Goal: Answer question/provide support: Share knowledge or assist other users

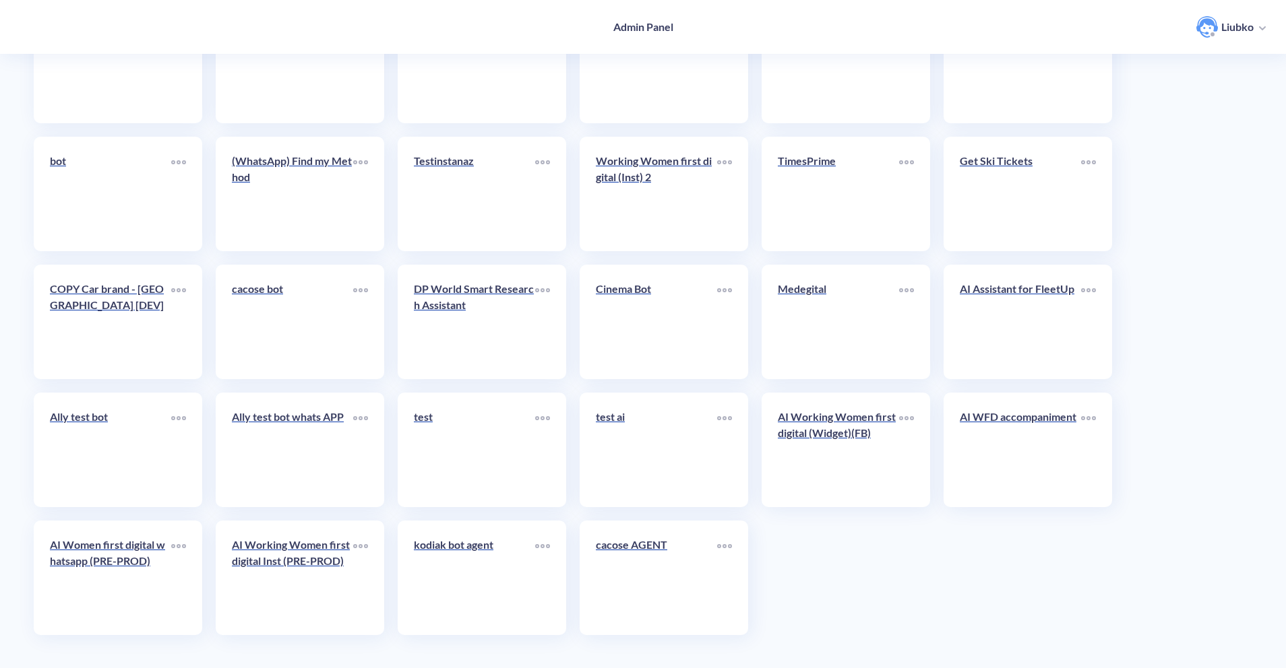
scroll to position [2954, 0]
click at [851, 457] on link "AI Working Women first digital (Widget)(FB)" at bounding box center [838, 449] width 121 height 82
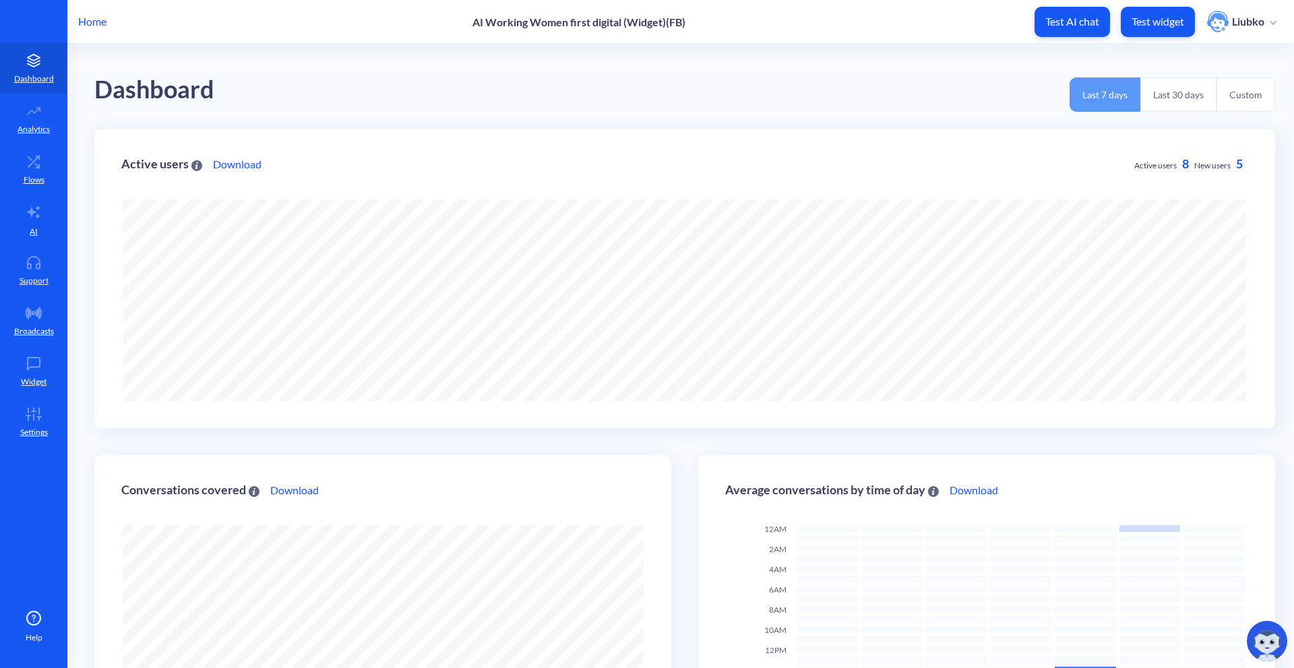
scroll to position [668, 1294]
click at [52, 175] on link "Flows" at bounding box center [33, 169] width 67 height 51
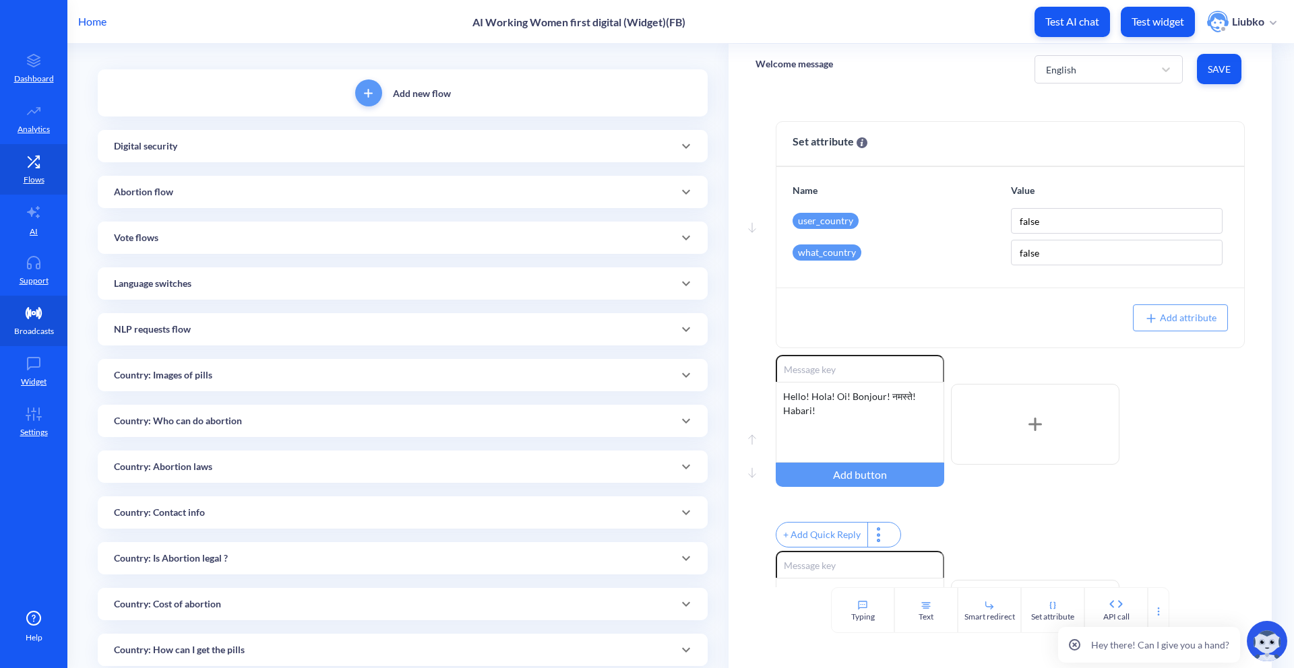
scroll to position [88, 0]
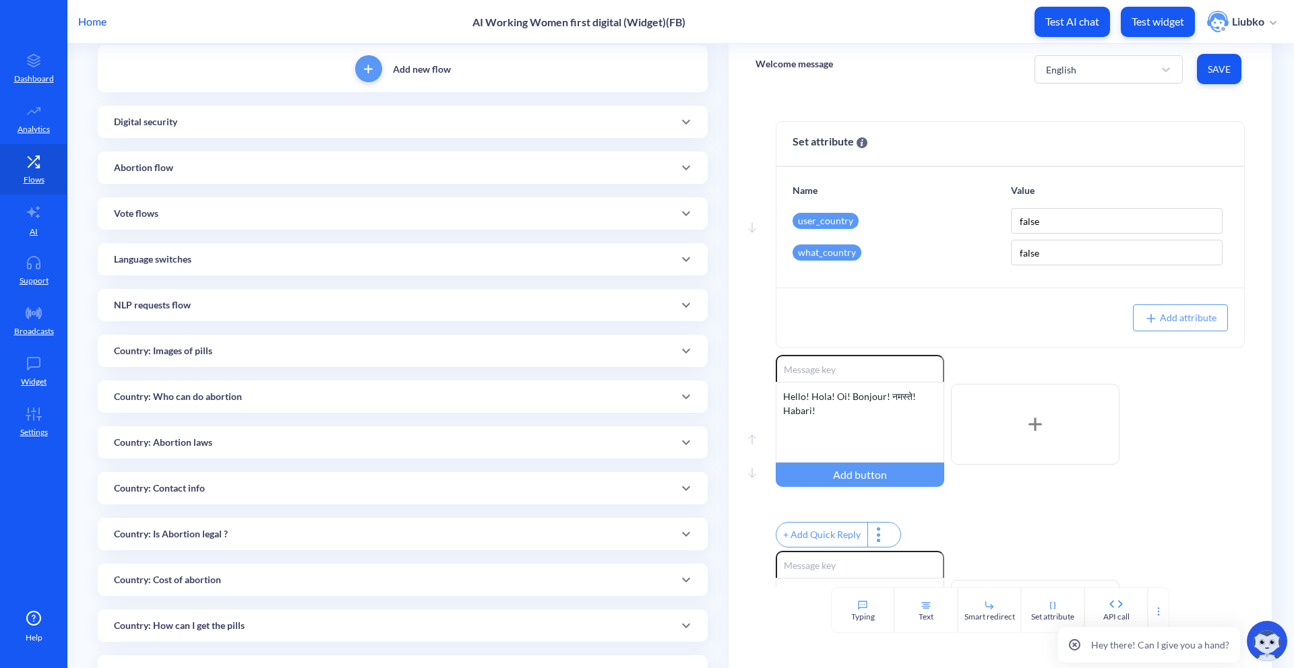
click at [253, 306] on div "NLP requests flow" at bounding box center [402, 305] width 577 height 14
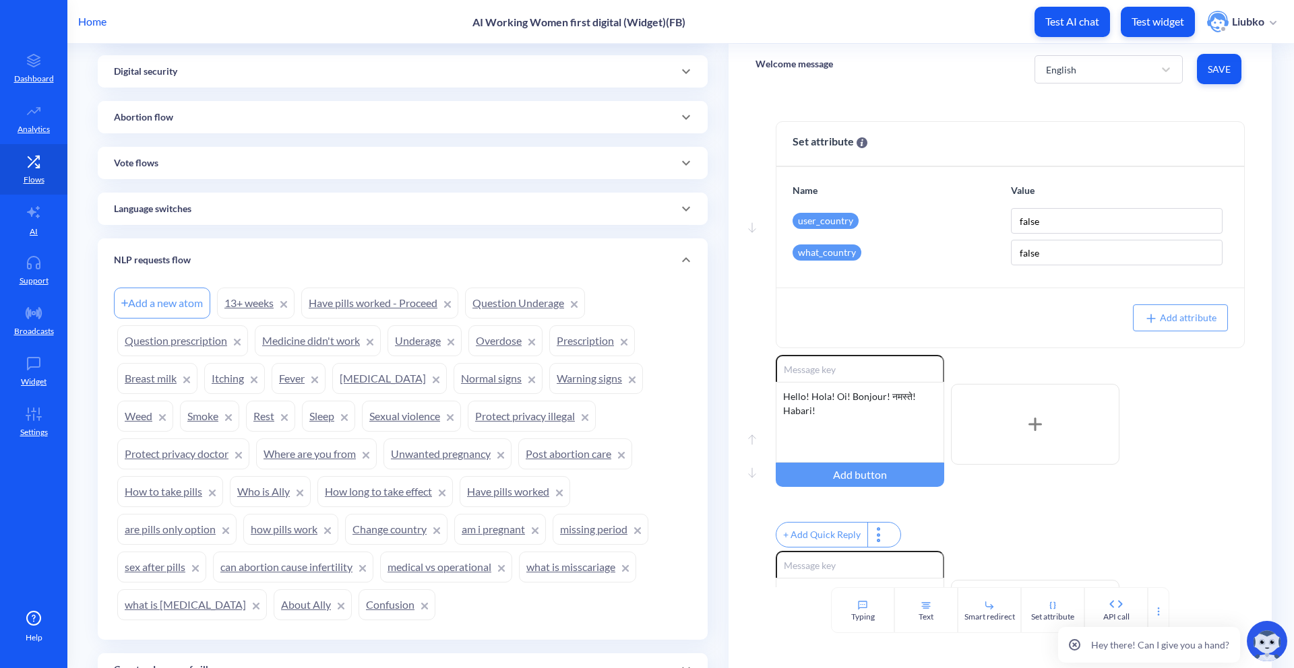
scroll to position [143, 0]
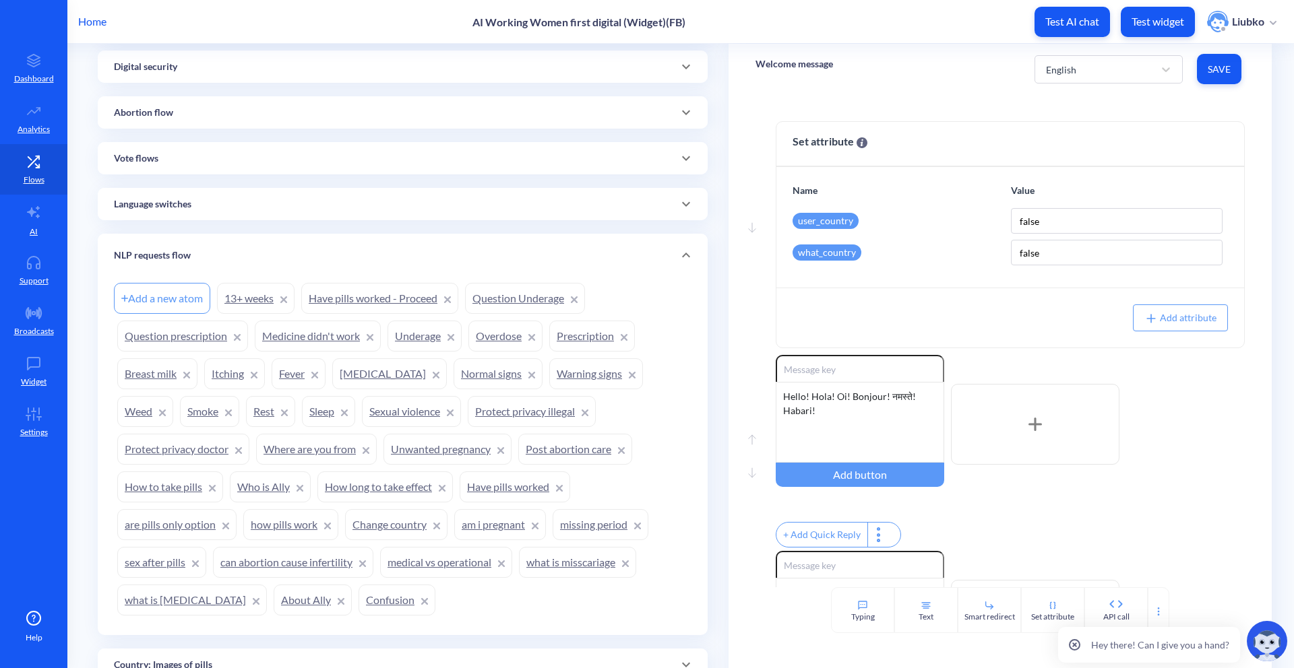
click at [358, 598] on link "Confusion" at bounding box center [396, 600] width 77 height 31
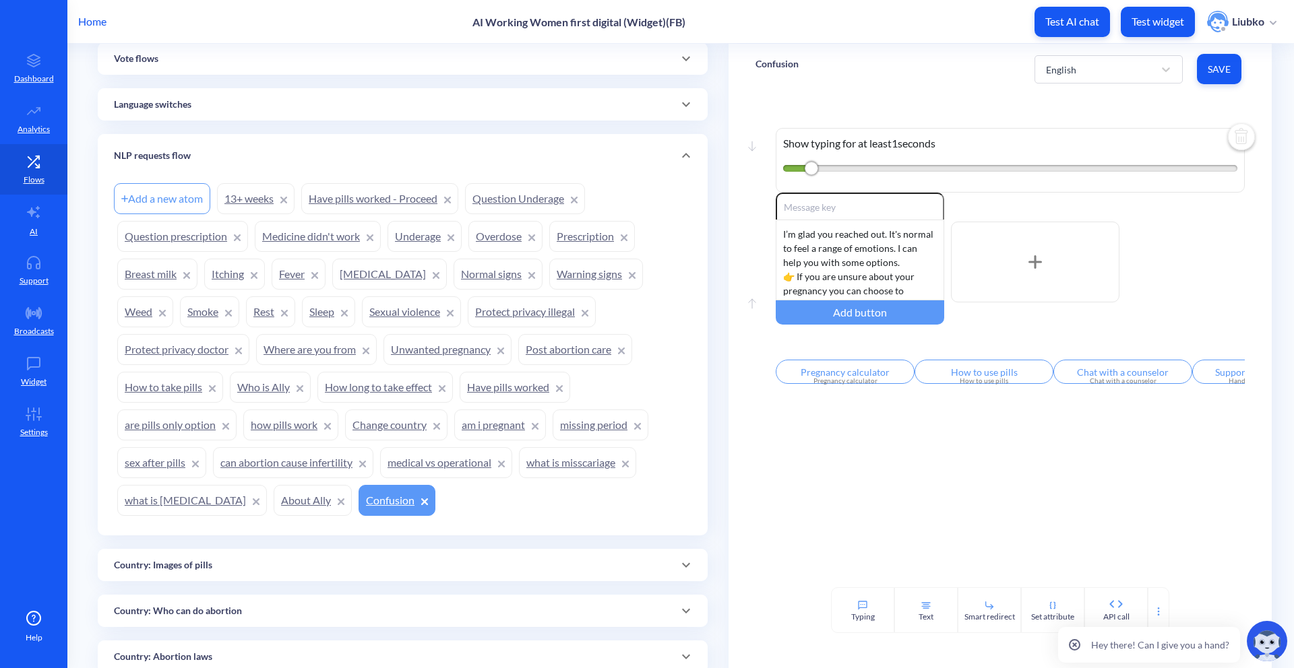
scroll to position [255, 0]
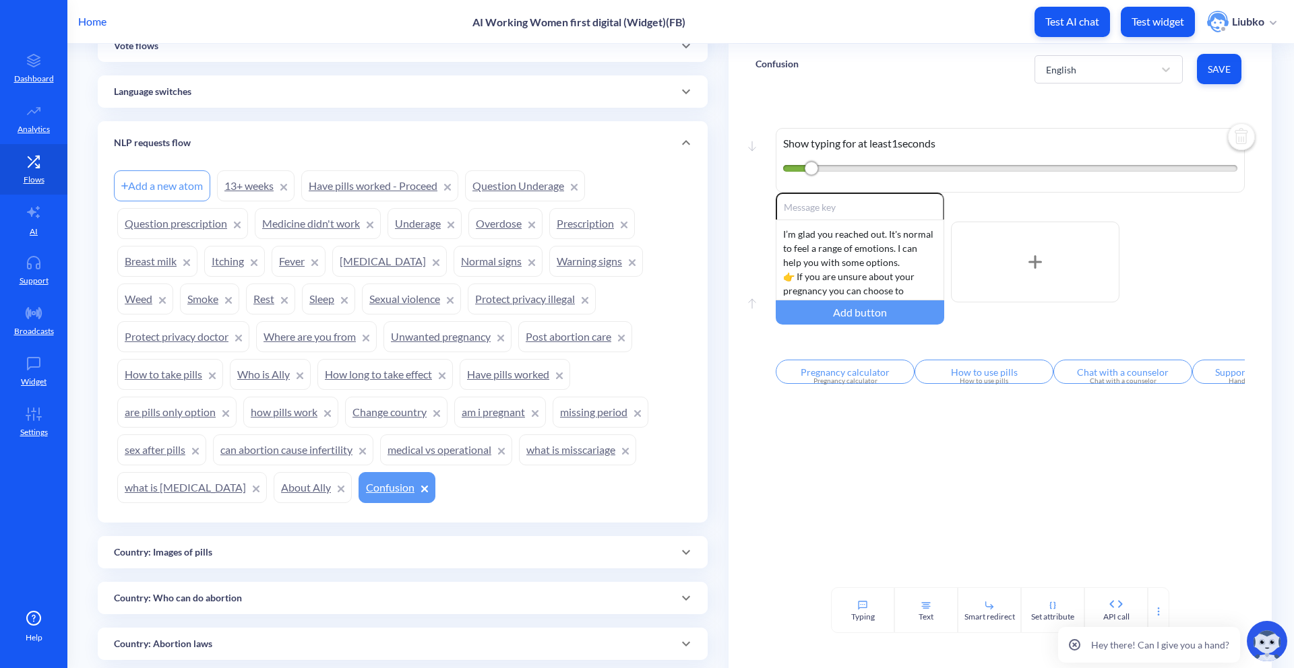
click at [362, 296] on link "Sexual violence" at bounding box center [411, 299] width 99 height 31
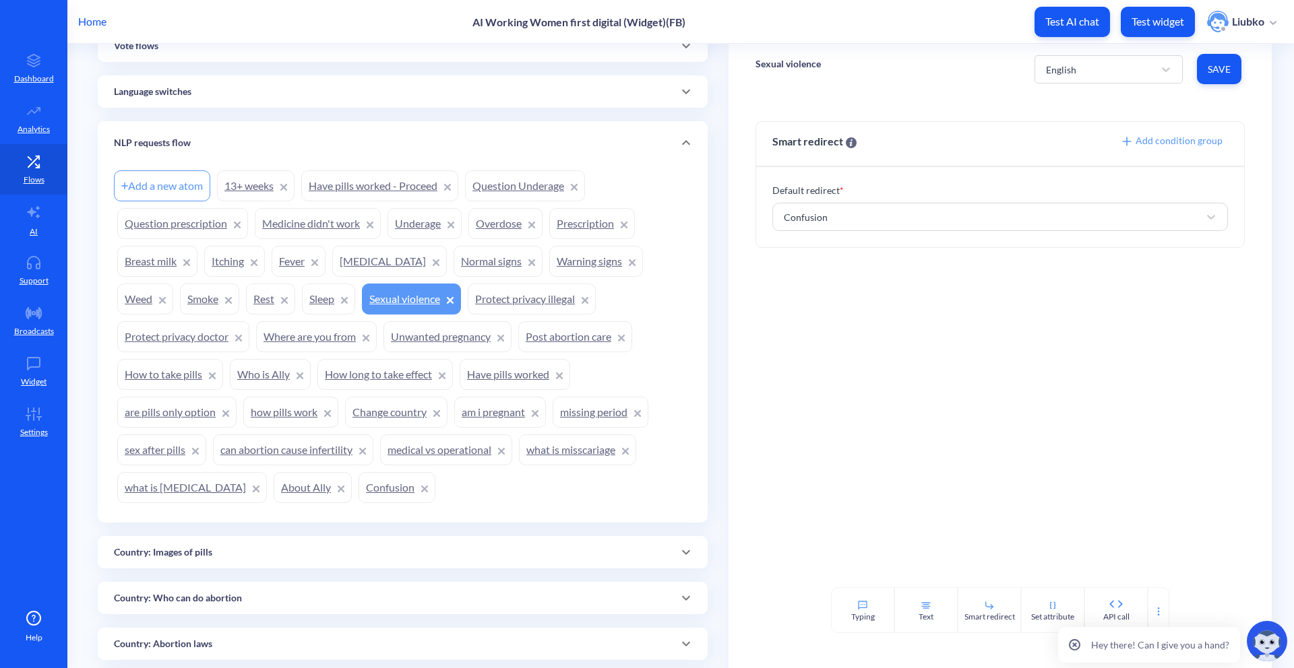
click at [383, 334] on link "Unwanted pregnancy" at bounding box center [447, 336] width 128 height 31
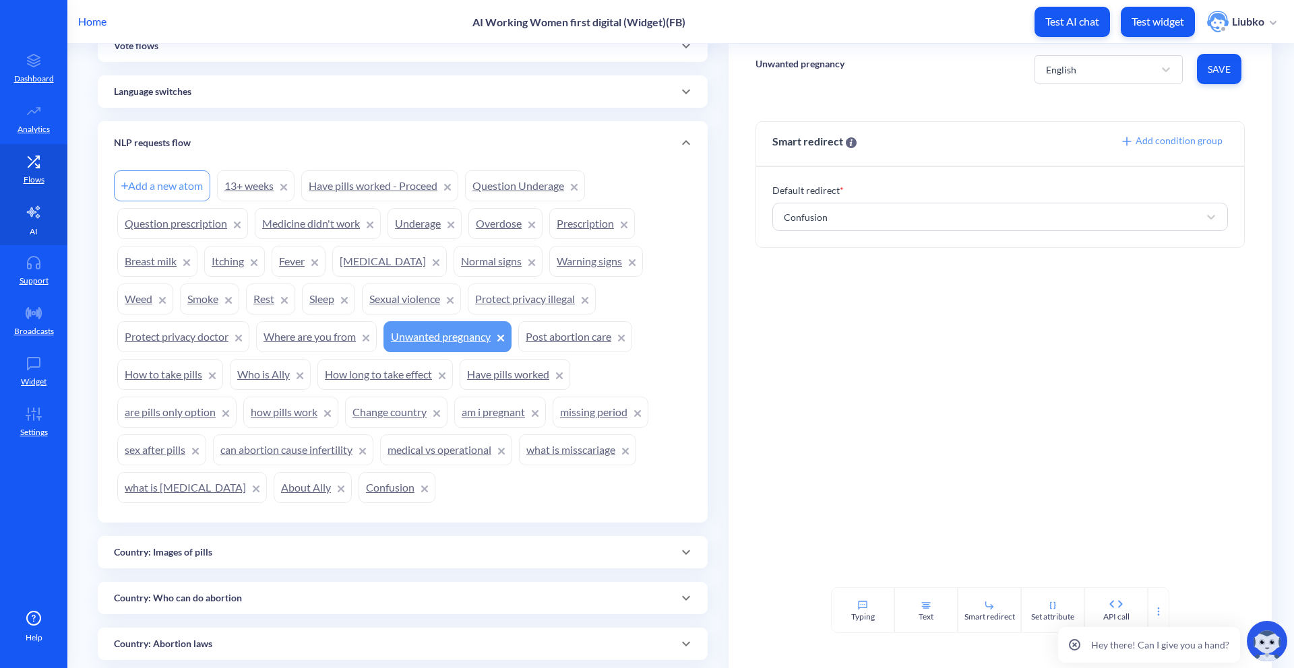
click at [50, 233] on link "AI" at bounding box center [33, 220] width 67 height 51
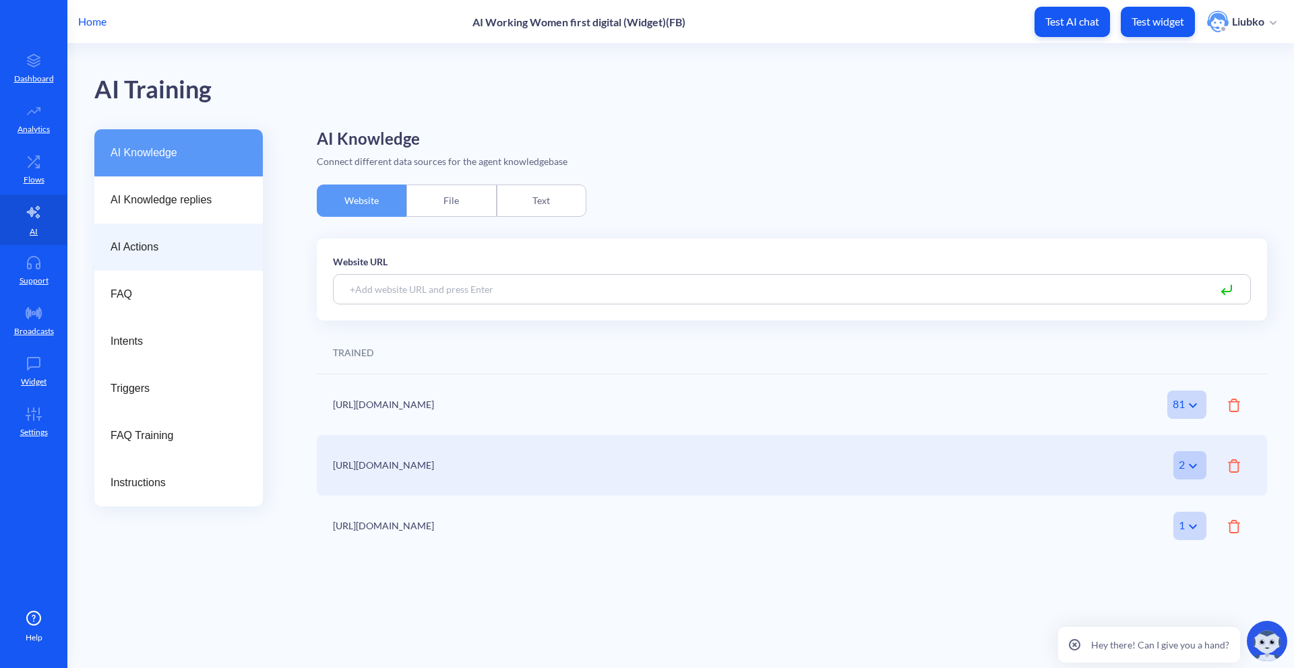
click at [123, 245] on span "AI Actions" at bounding box center [172, 247] width 125 height 16
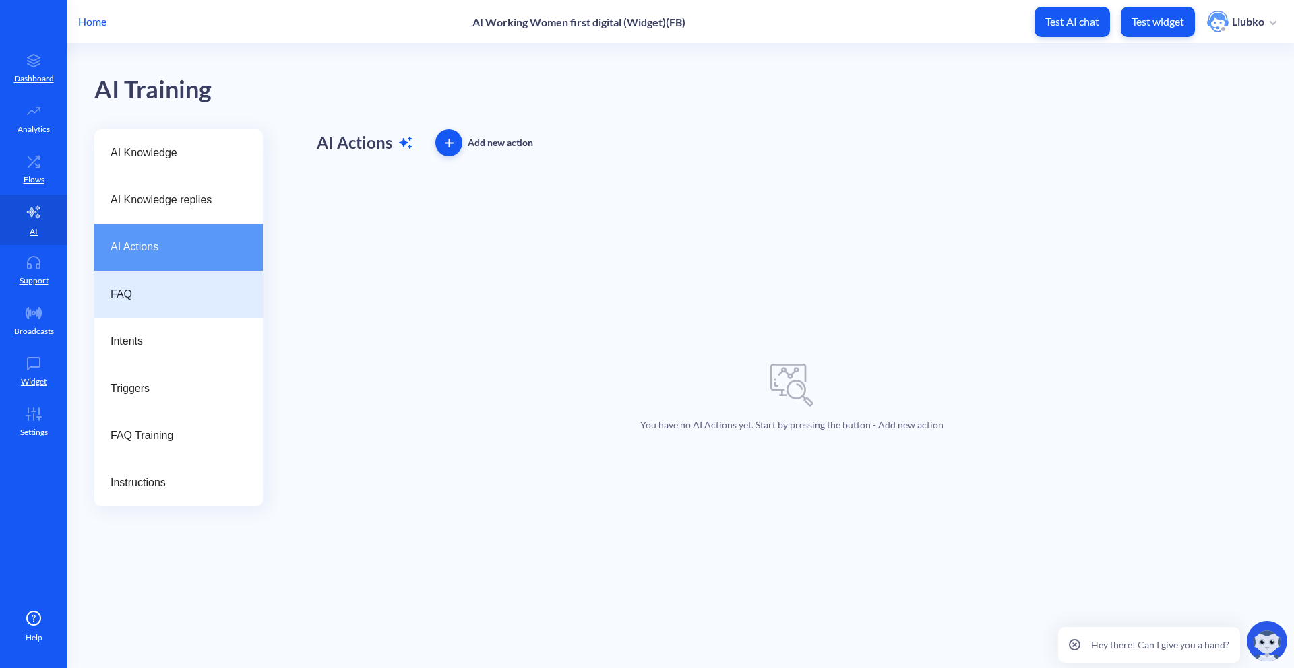
click at [128, 291] on span "FAQ" at bounding box center [172, 294] width 125 height 16
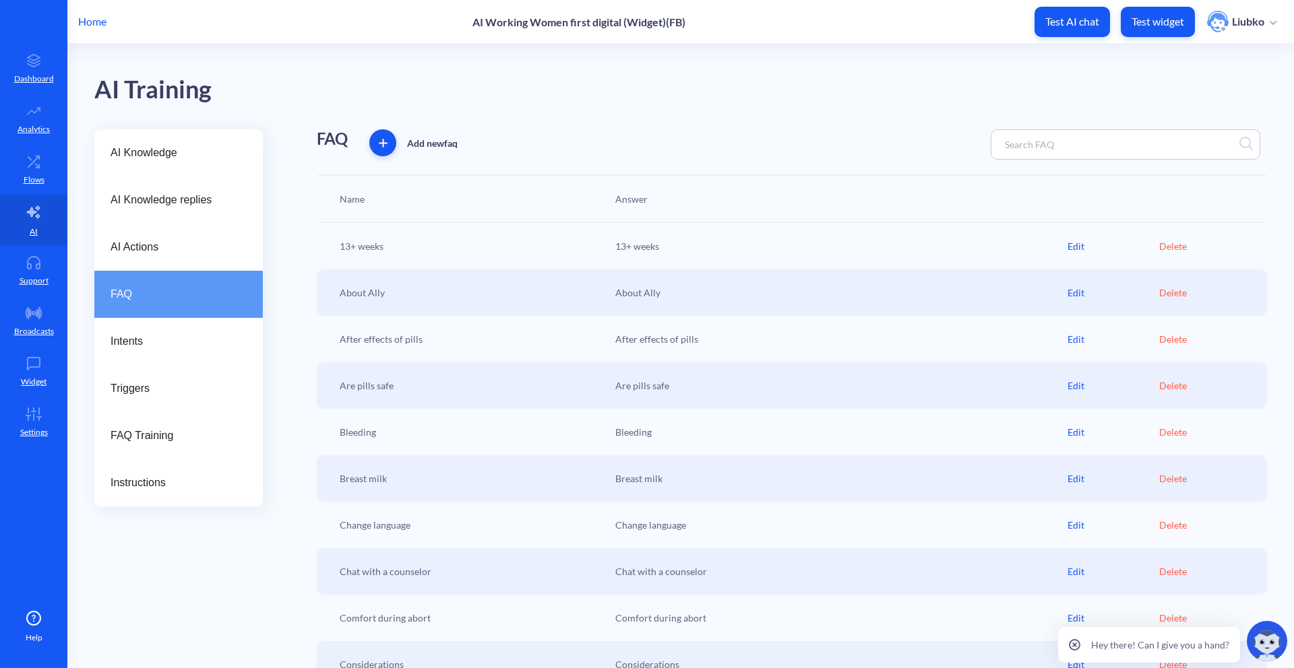
click at [1108, 140] on div at bounding box center [1125, 144] width 270 height 30
click at [1087, 141] on input at bounding box center [1057, 144] width 119 height 15
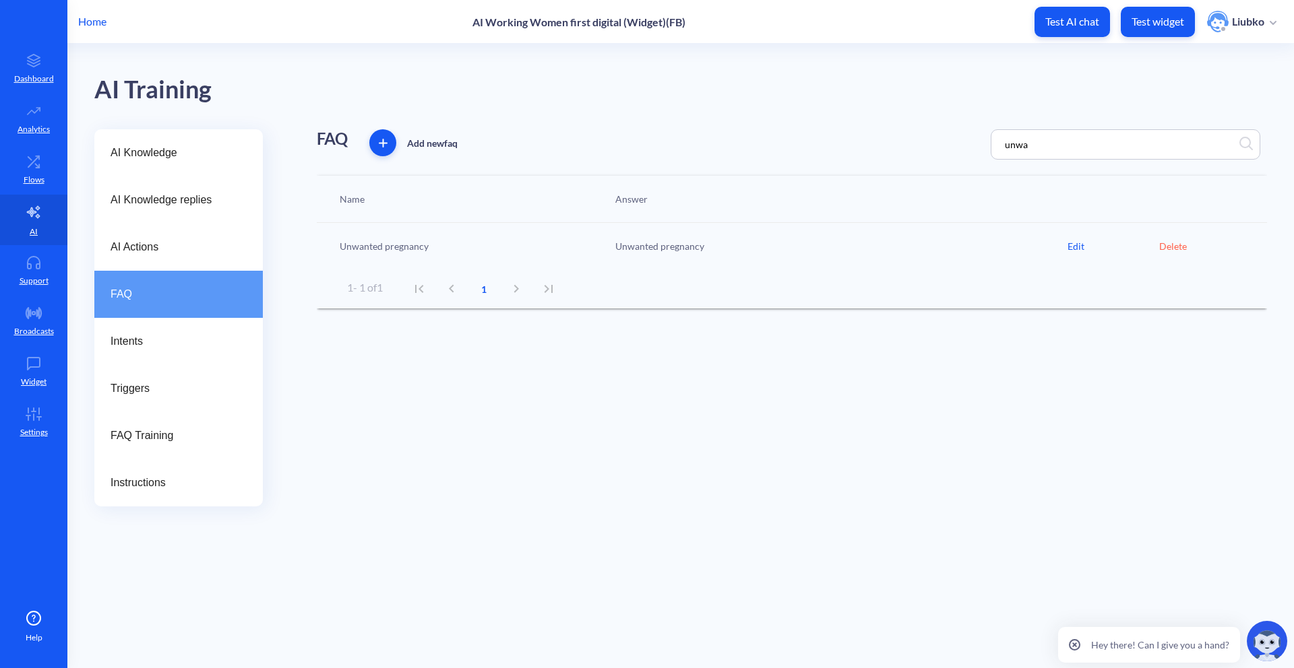
type input "unwa"
click at [1079, 246] on div "Edit" at bounding box center [1113, 246] width 92 height 14
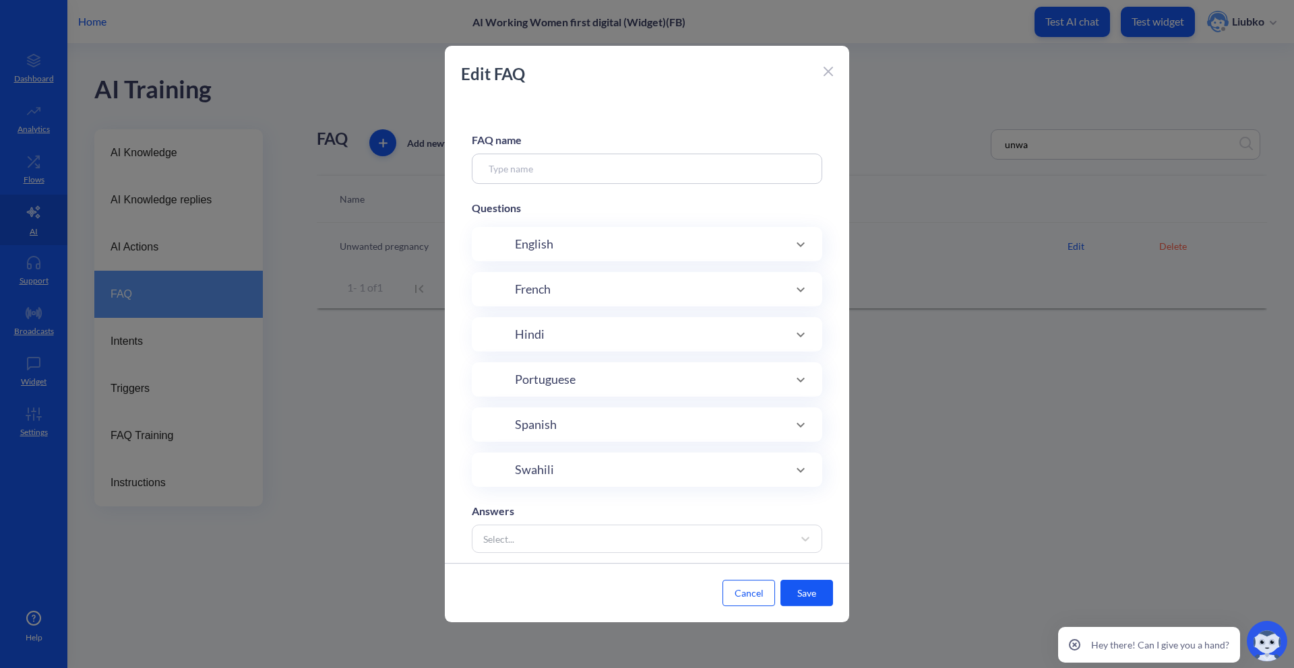
type input "Unwanted pregnancy"
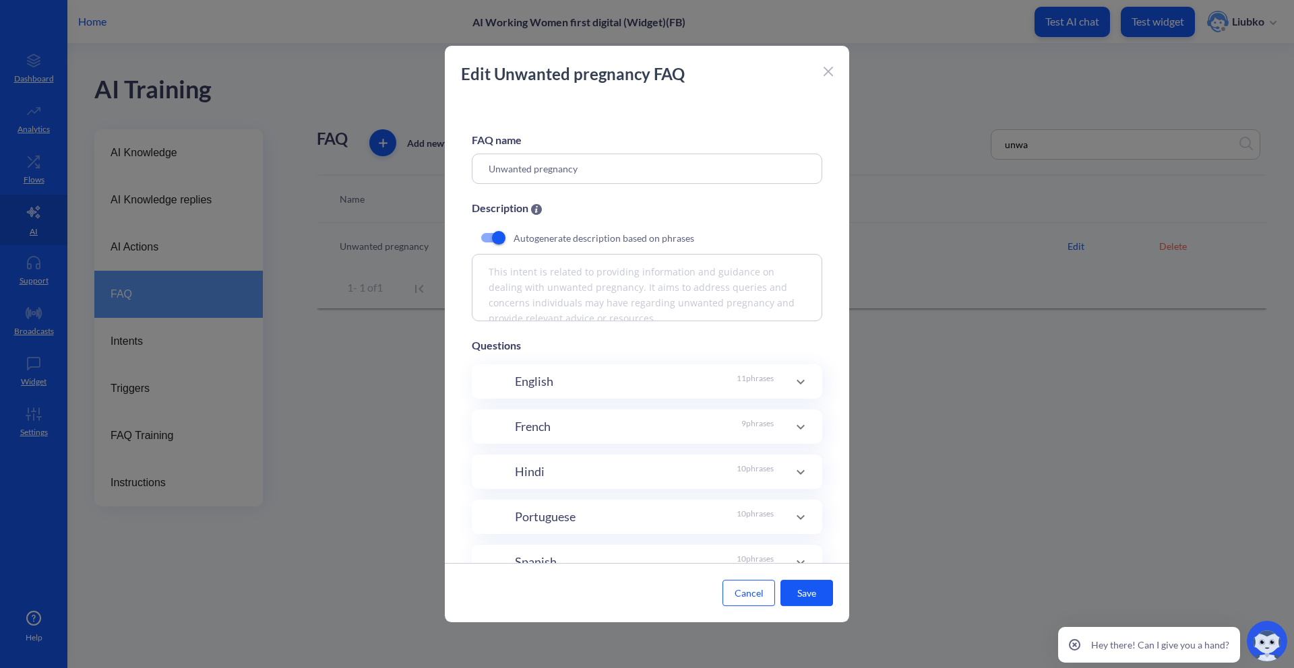
click at [796, 389] on icon at bounding box center [800, 382] width 16 height 16
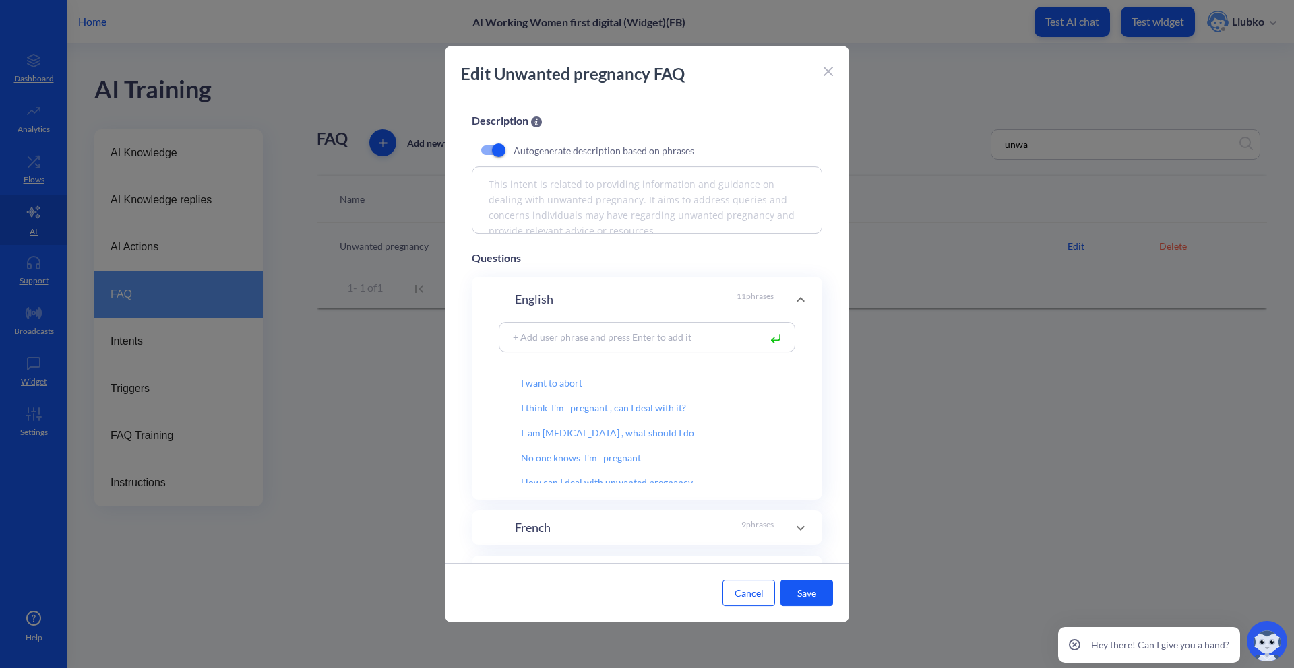
click at [829, 71] on icon at bounding box center [828, 71] width 8 height 8
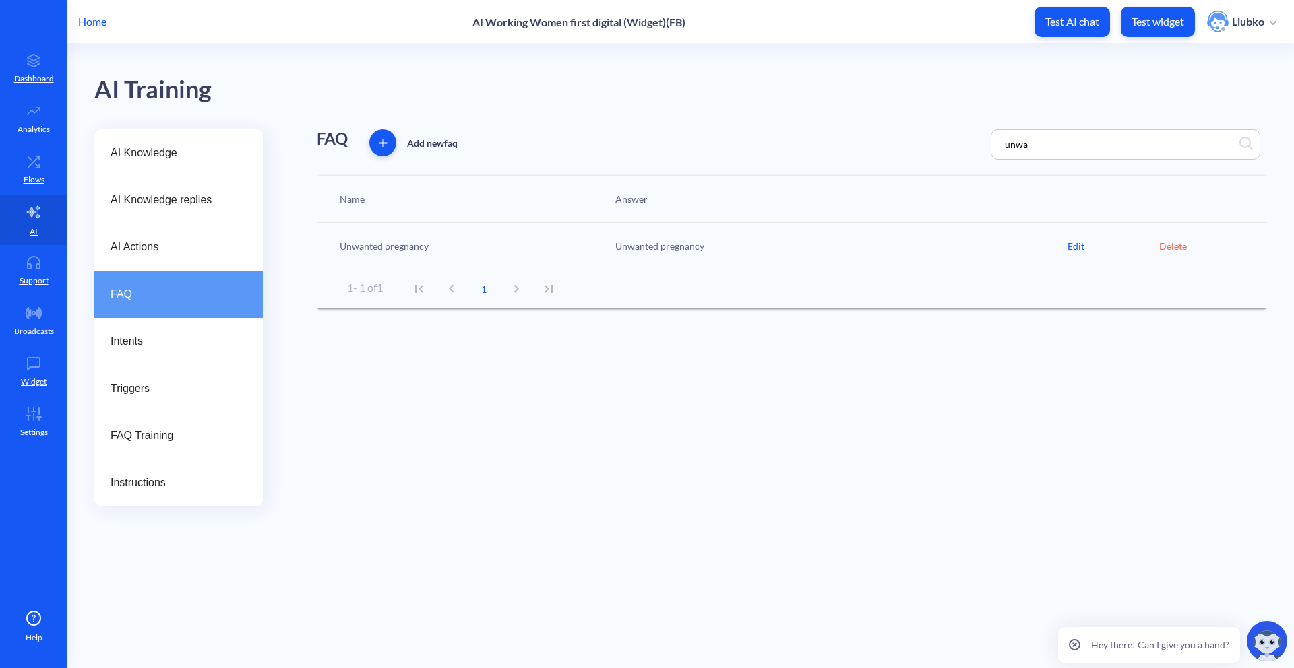
click at [776, 82] on div "AI Training" at bounding box center [680, 87] width 1172 height 86
click at [1013, 149] on input "unwa" at bounding box center [1057, 144] width 119 height 15
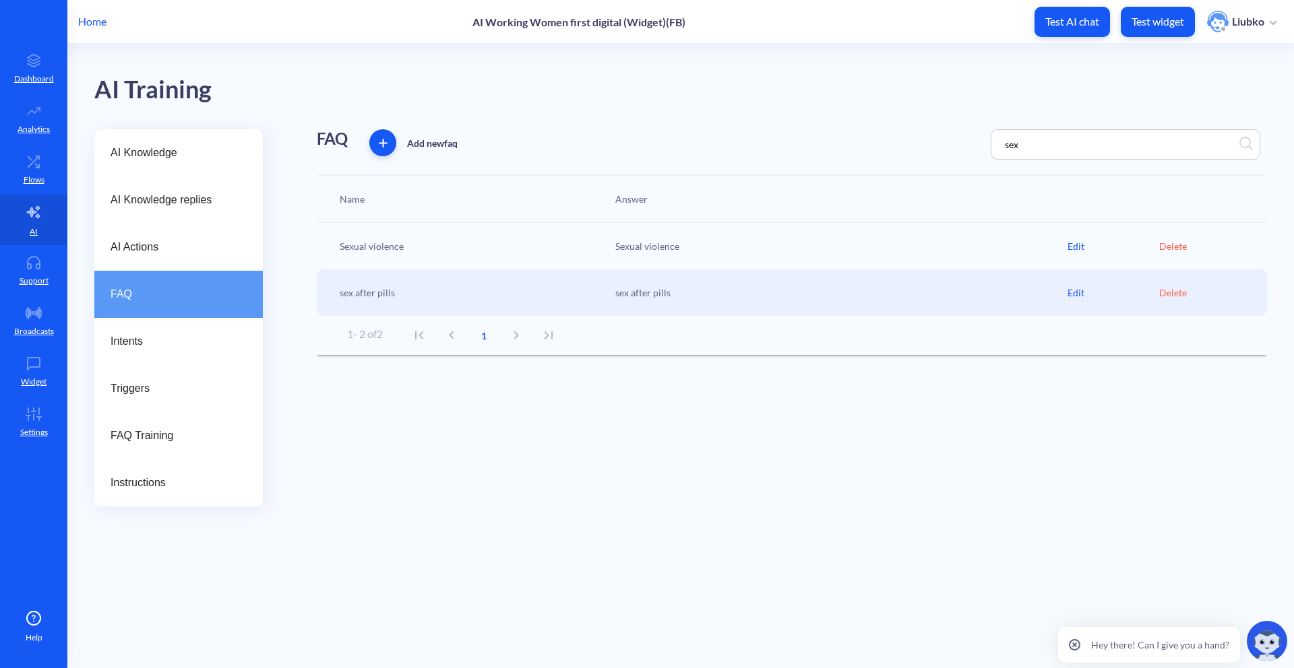
type input "sex"
click at [1076, 251] on div "Edit" at bounding box center [1113, 246] width 92 height 14
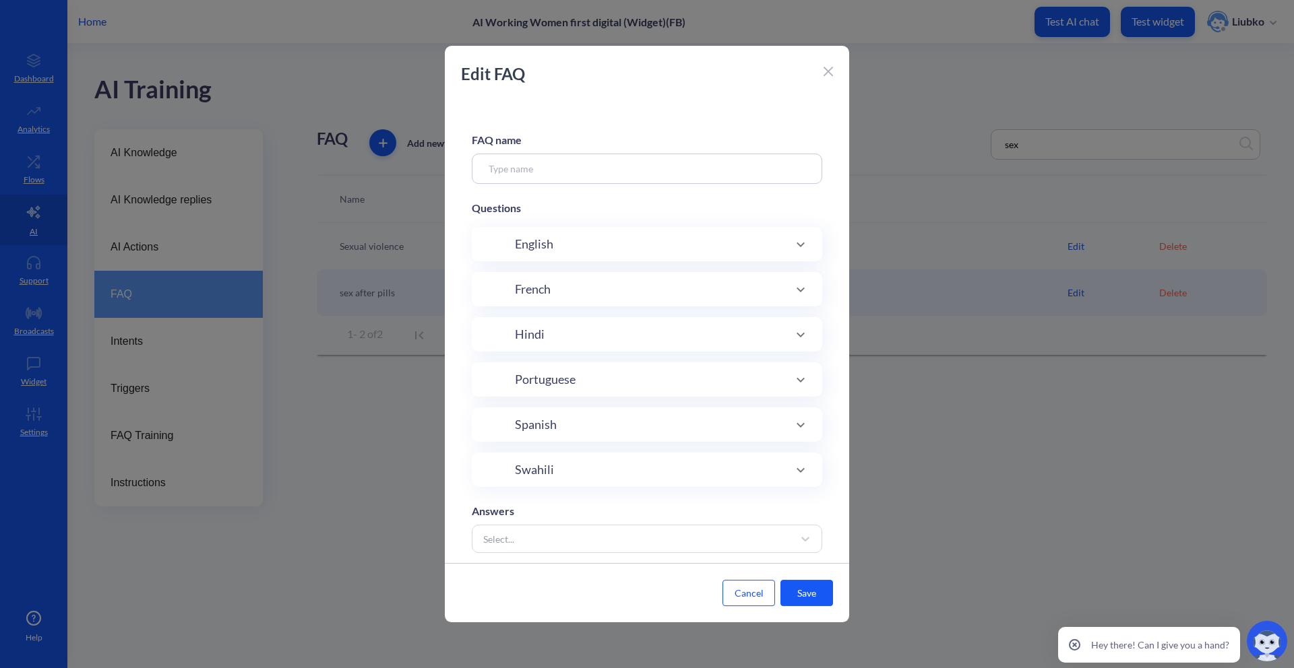
type input "Sexual violence"
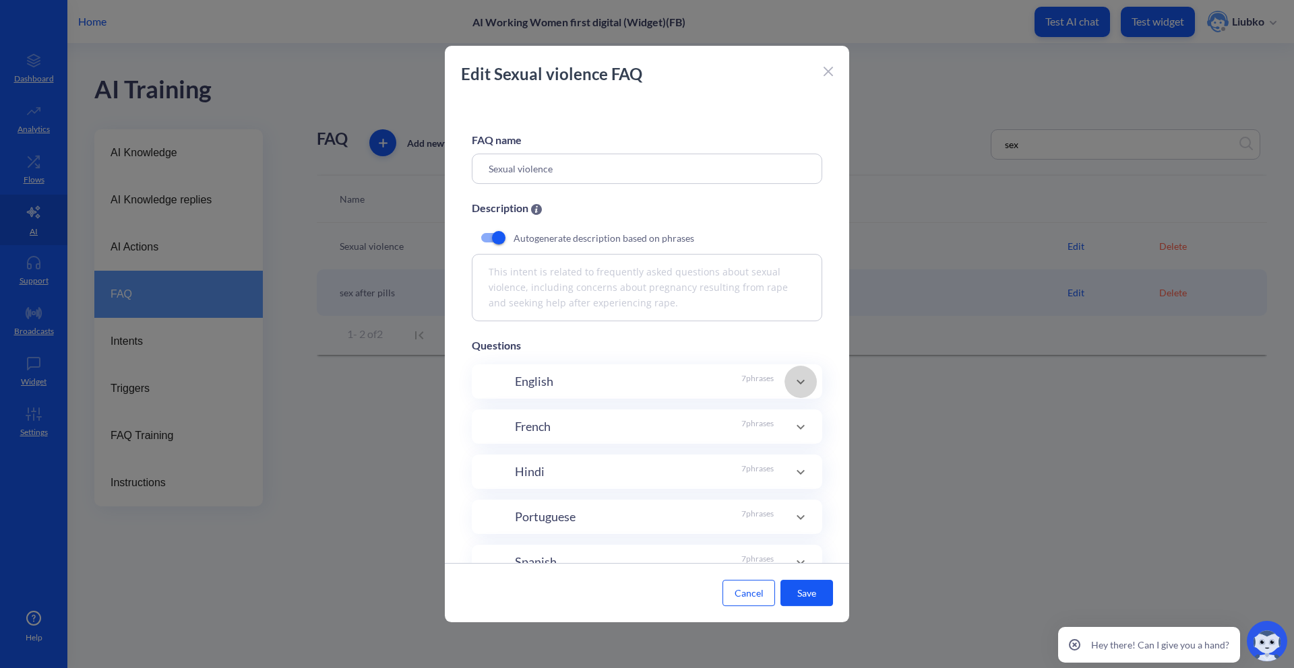
click at [804, 385] on icon at bounding box center [800, 382] width 16 height 16
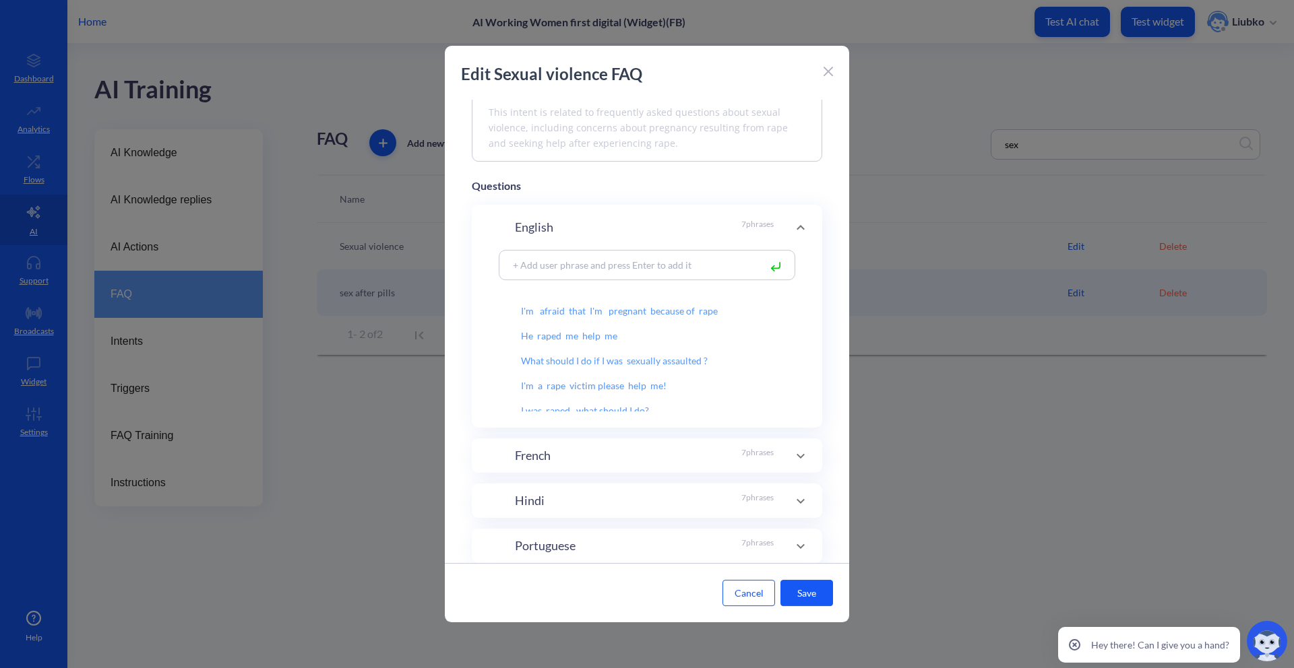
click at [828, 75] on icon at bounding box center [827, 71] width 9 height 9
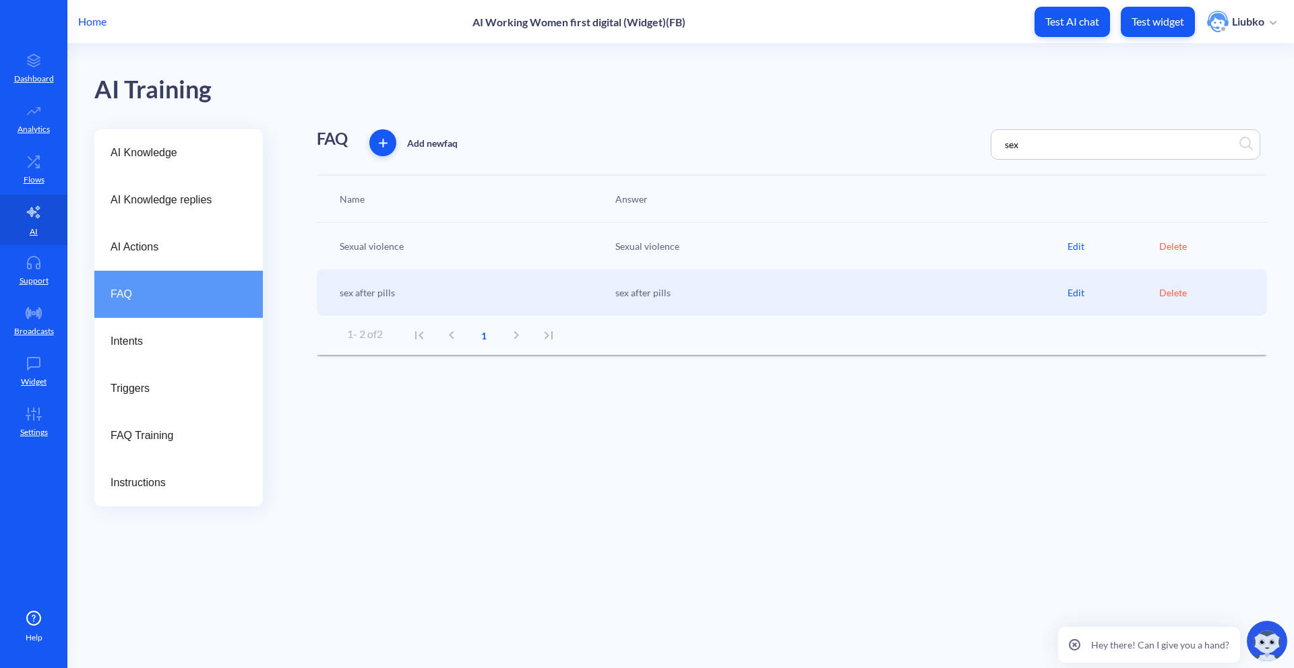
click at [1038, 145] on input "sex" at bounding box center [1057, 144] width 119 height 15
click at [844, 97] on div "AI Training" at bounding box center [680, 87] width 1172 height 86
drag, startPoint x: 1029, startPoint y: 137, endPoint x: 990, endPoint y: 143, distance: 40.1
click at [990, 143] on div "FAQ Add new faq sex" at bounding box center [792, 144] width 950 height 30
drag, startPoint x: 1015, startPoint y: 143, endPoint x: 1053, endPoint y: 145, distance: 38.5
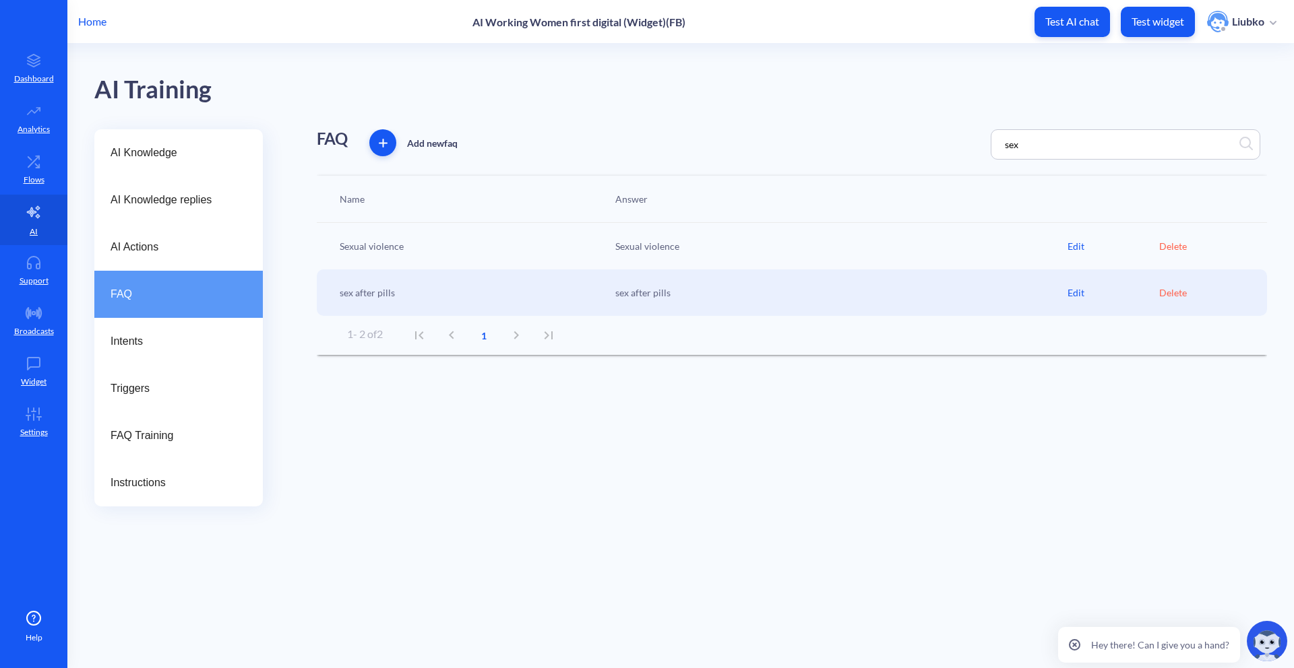
click at [1053, 145] on input "sex" at bounding box center [1057, 144] width 119 height 15
click at [1041, 148] on input "sex" at bounding box center [1057, 144] width 119 height 15
drag, startPoint x: 1037, startPoint y: 146, endPoint x: 993, endPoint y: 147, distance: 43.8
click at [993, 147] on div "sex" at bounding box center [1125, 144] width 270 height 30
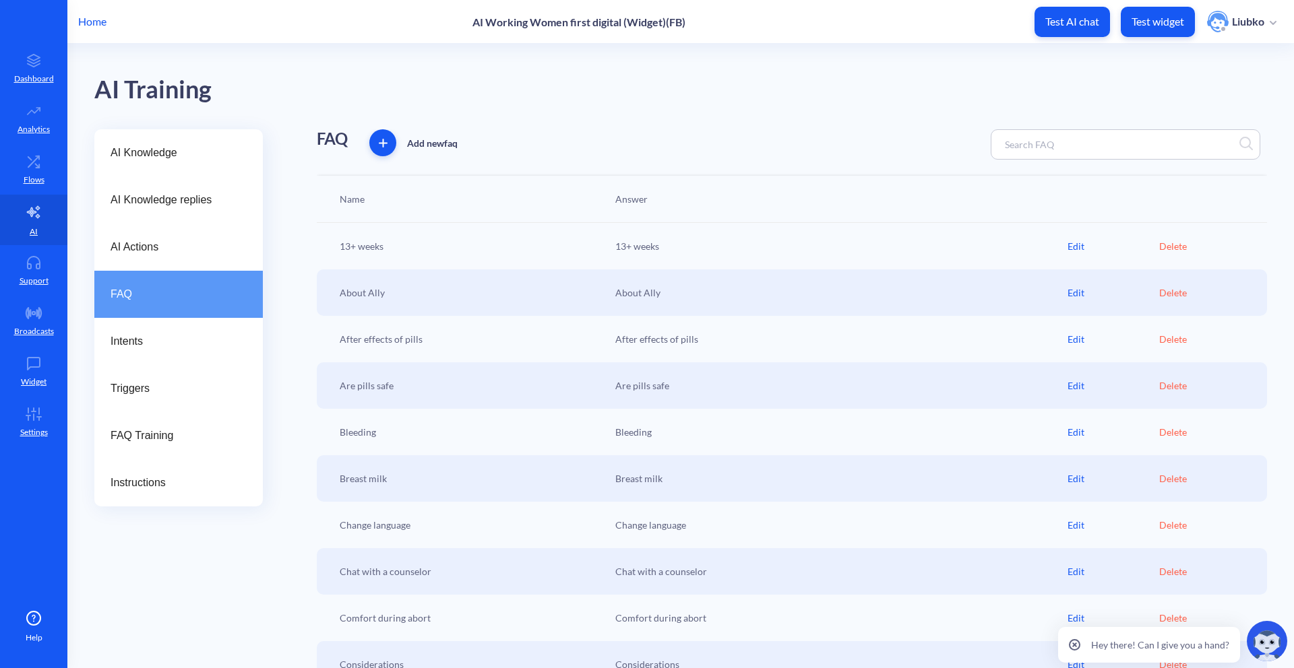
click at [870, 113] on div "AI Training" at bounding box center [680, 87] width 1172 height 86
click at [27, 179] on p "Flows" at bounding box center [34, 180] width 21 height 12
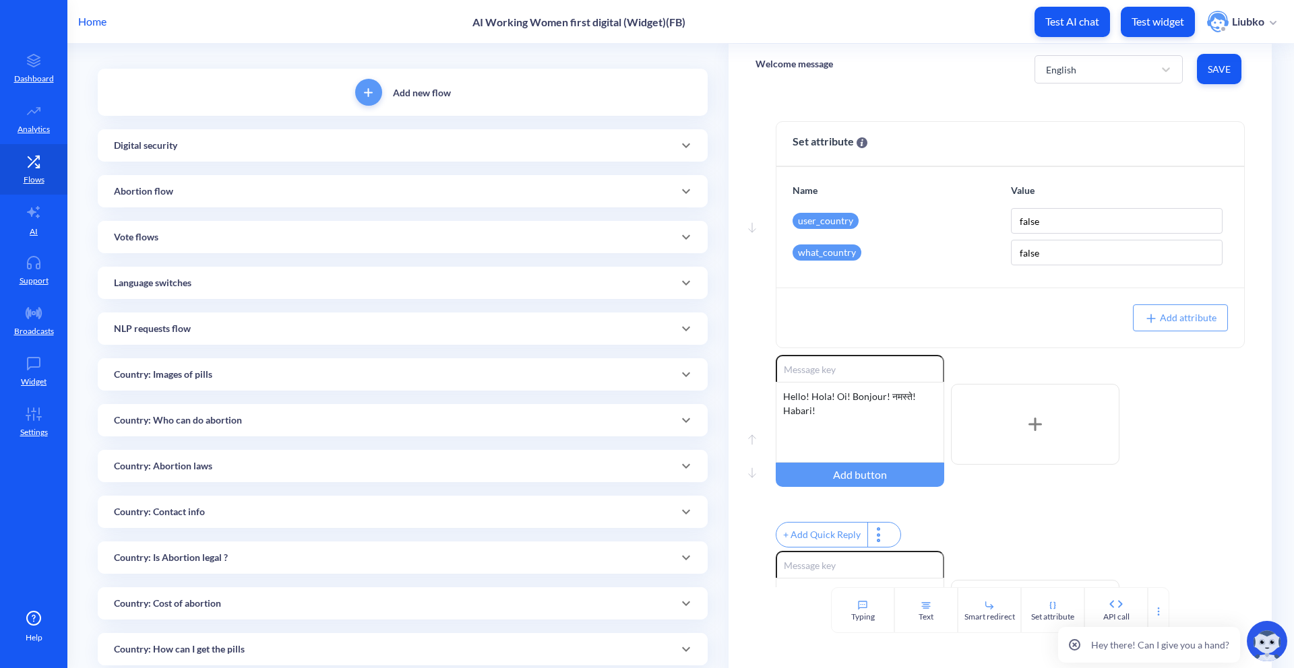
scroll to position [167, 0]
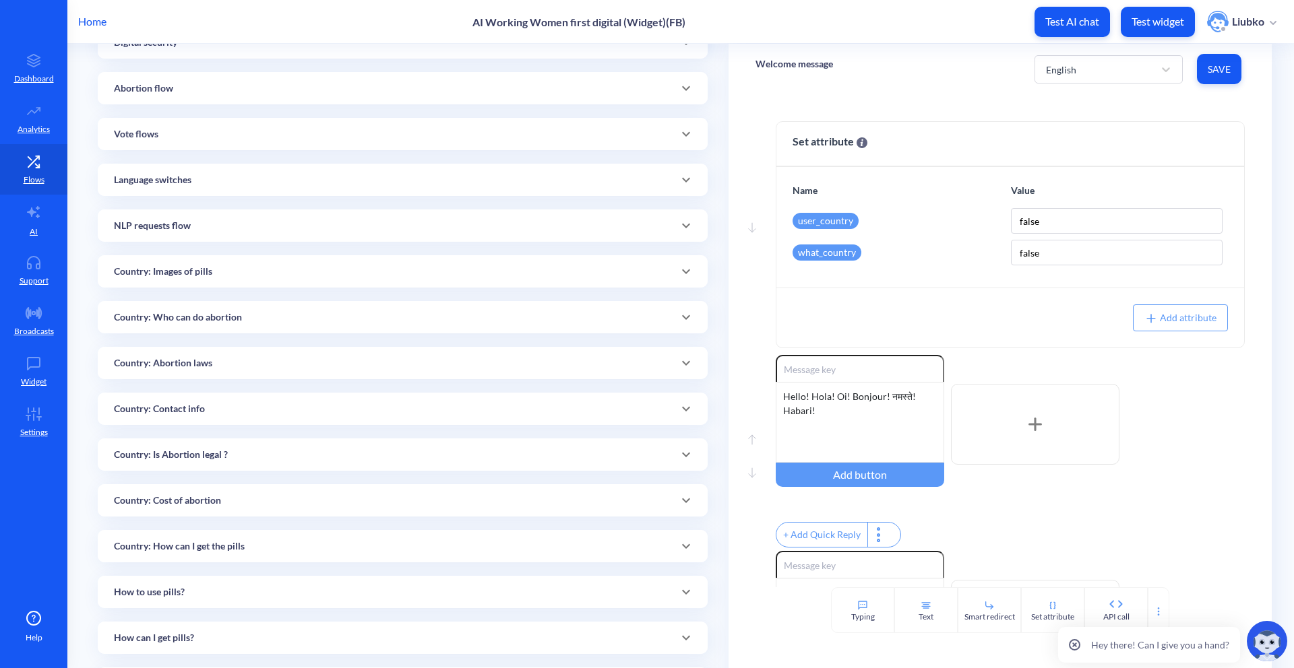
click at [336, 317] on div "Country: Who can do abortion" at bounding box center [402, 318] width 577 height 14
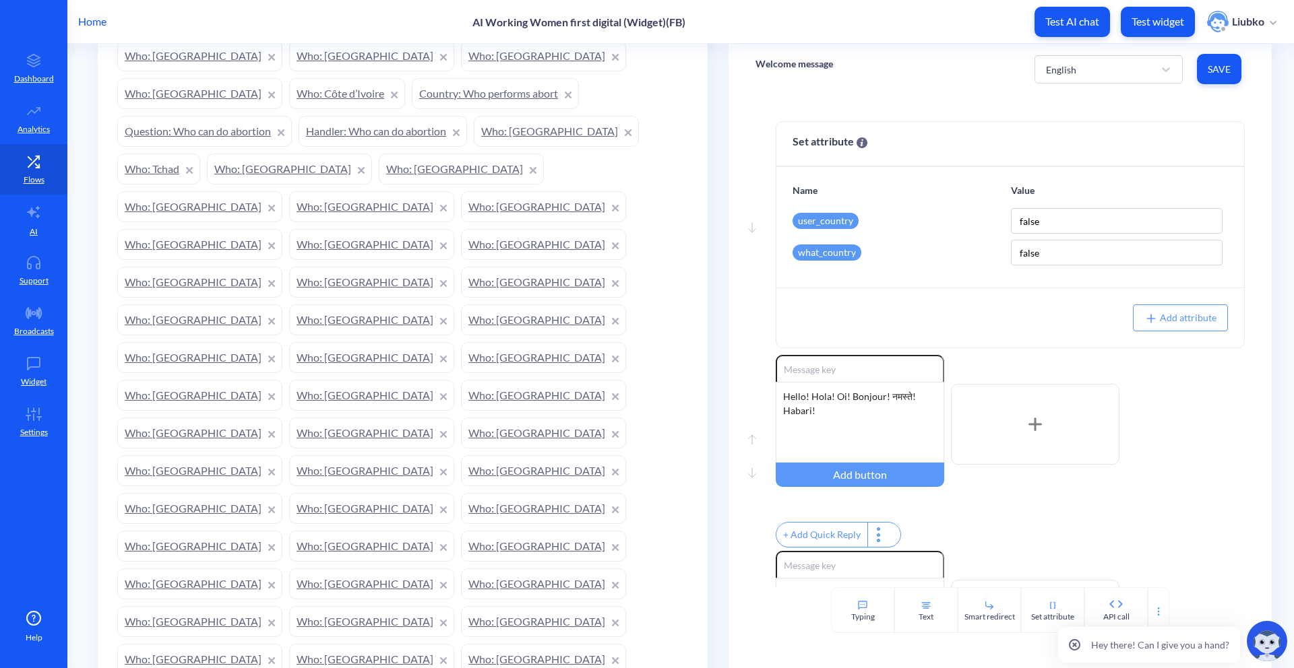
scroll to position [567, 0]
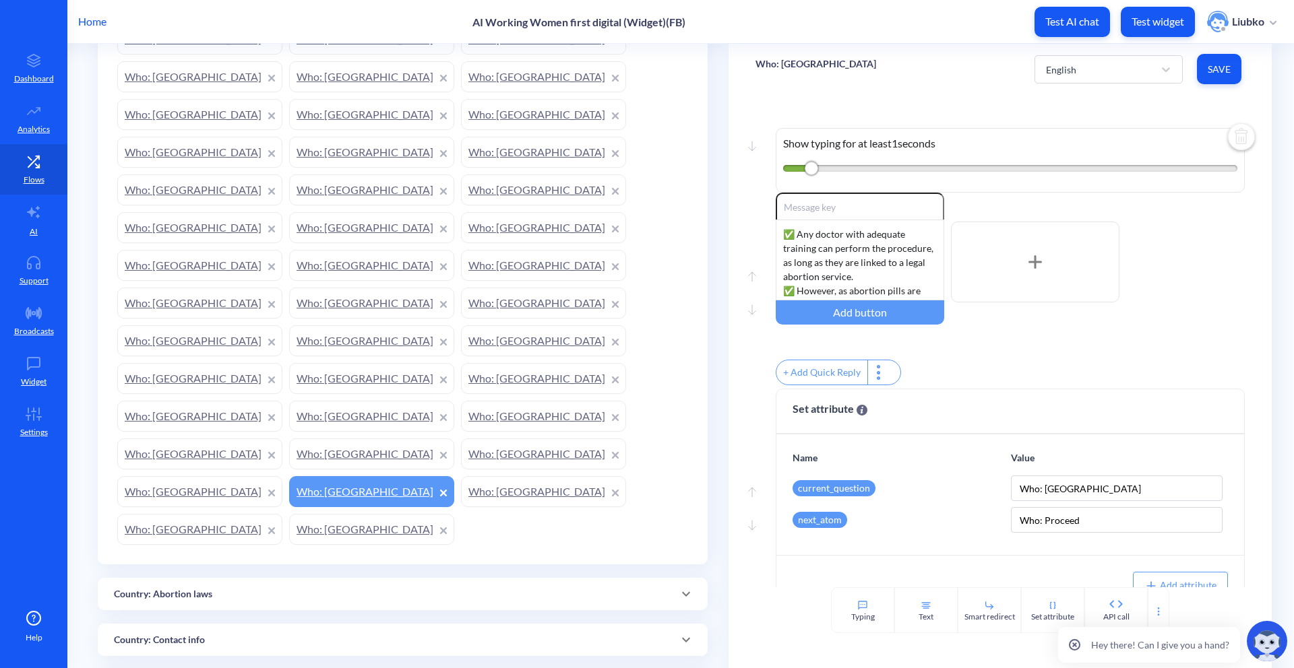
scroll to position [786, 0]
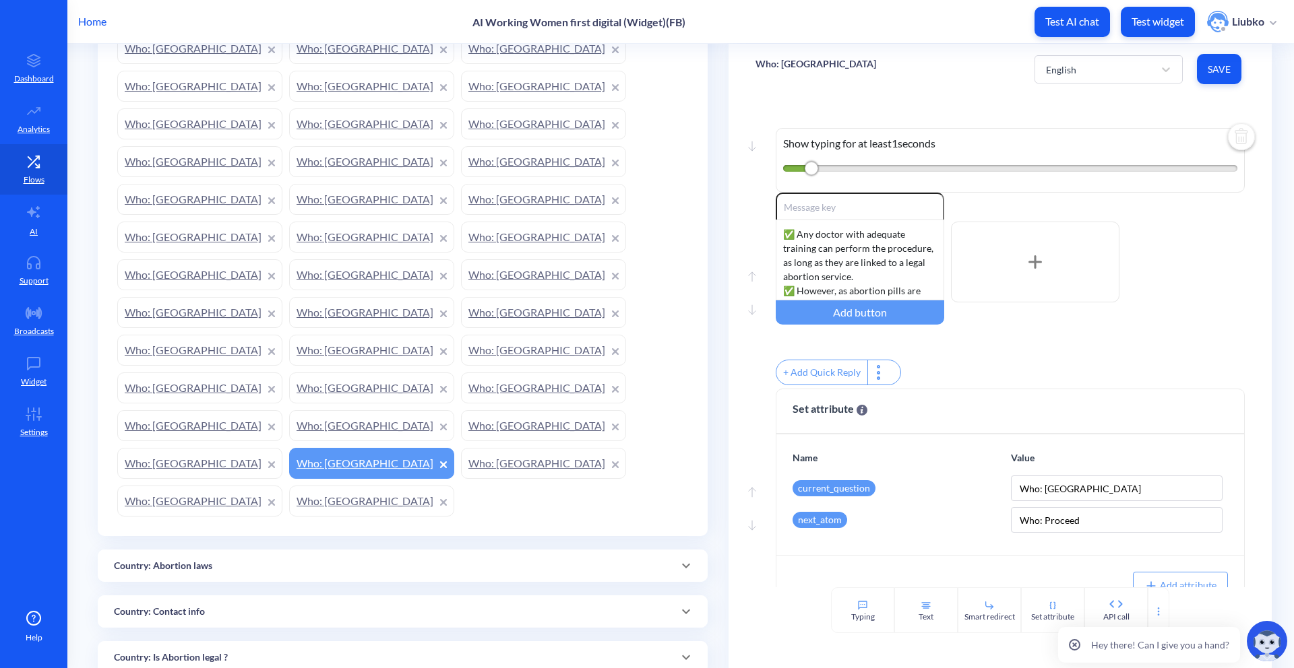
click at [241, 651] on div "Country: Is Abortion legal ?" at bounding box center [402, 658] width 577 height 14
click at [241, 656] on div "Country: Is Abortion legal ?" at bounding box center [402, 663] width 577 height 14
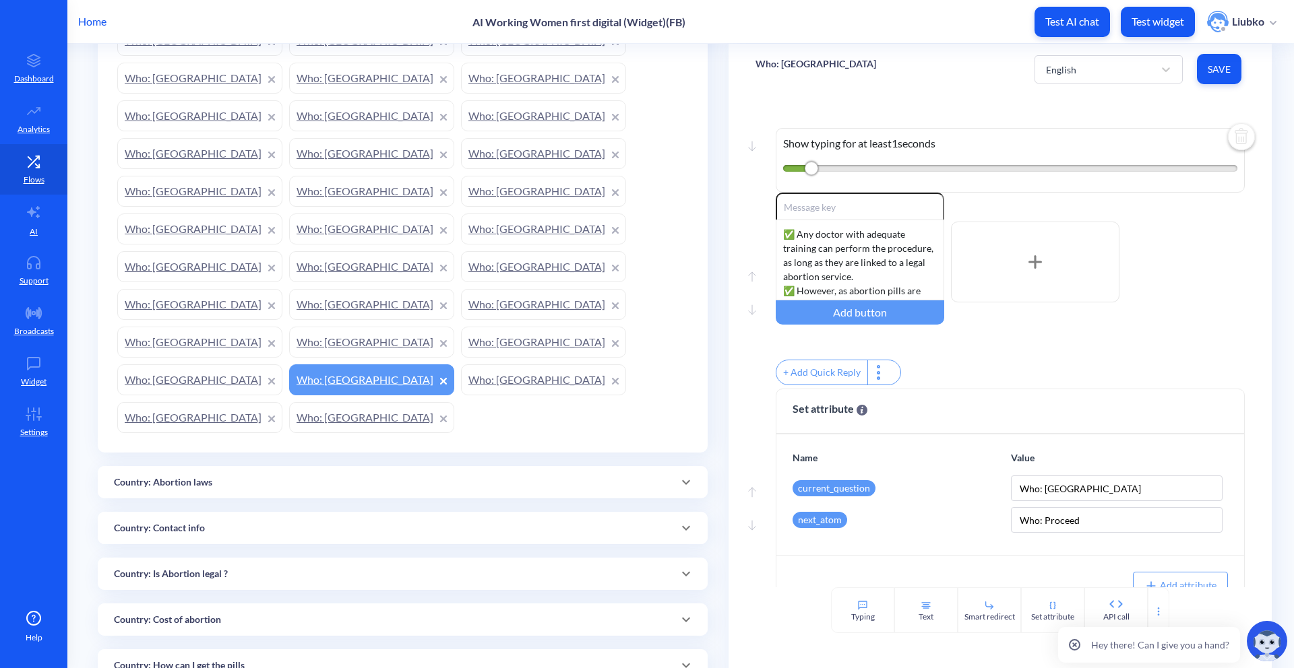
scroll to position [981, 0]
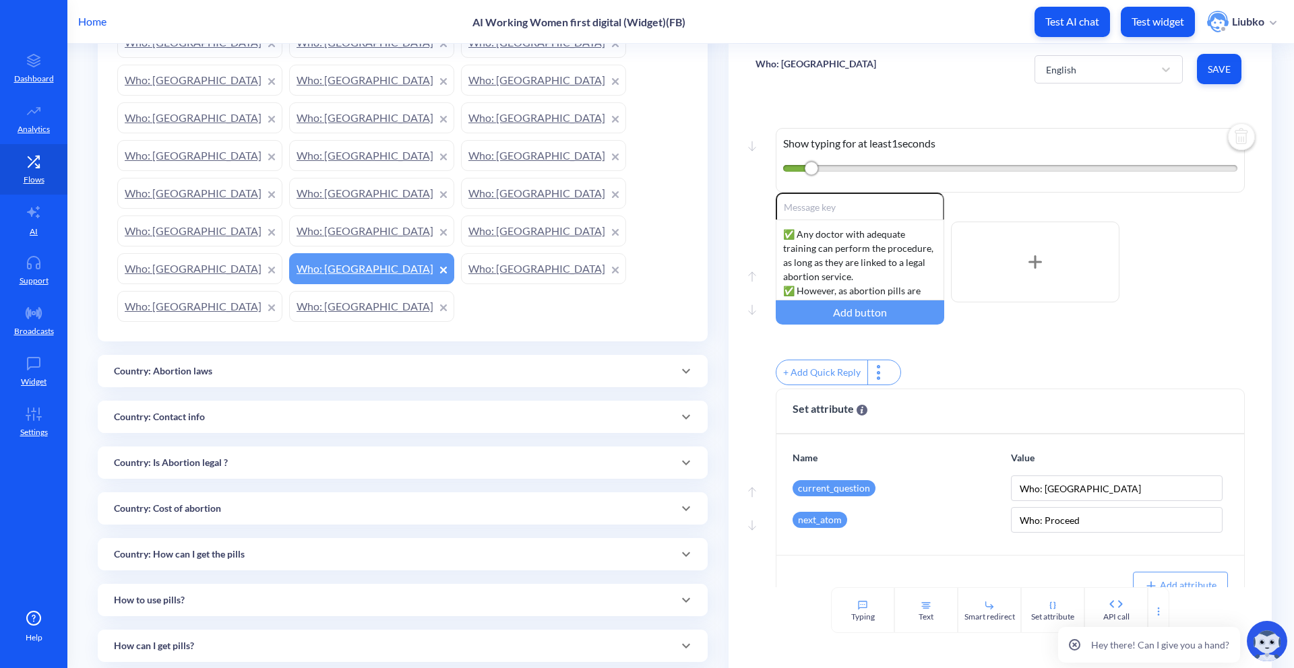
click at [1146, 15] on p "Test widget" at bounding box center [1157, 21] width 53 height 13
click at [34, 212] on icon at bounding box center [33, 212] width 13 height 12
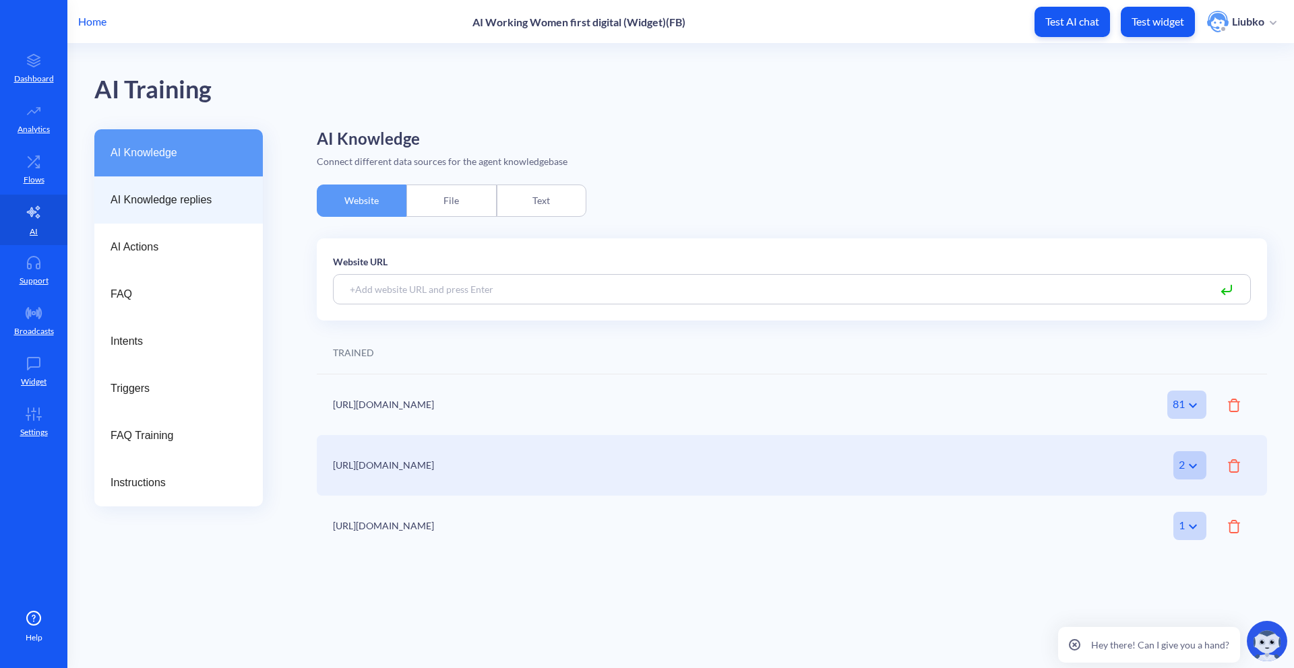
click at [197, 205] on span "AI Knowledge replies" at bounding box center [172, 200] width 125 height 16
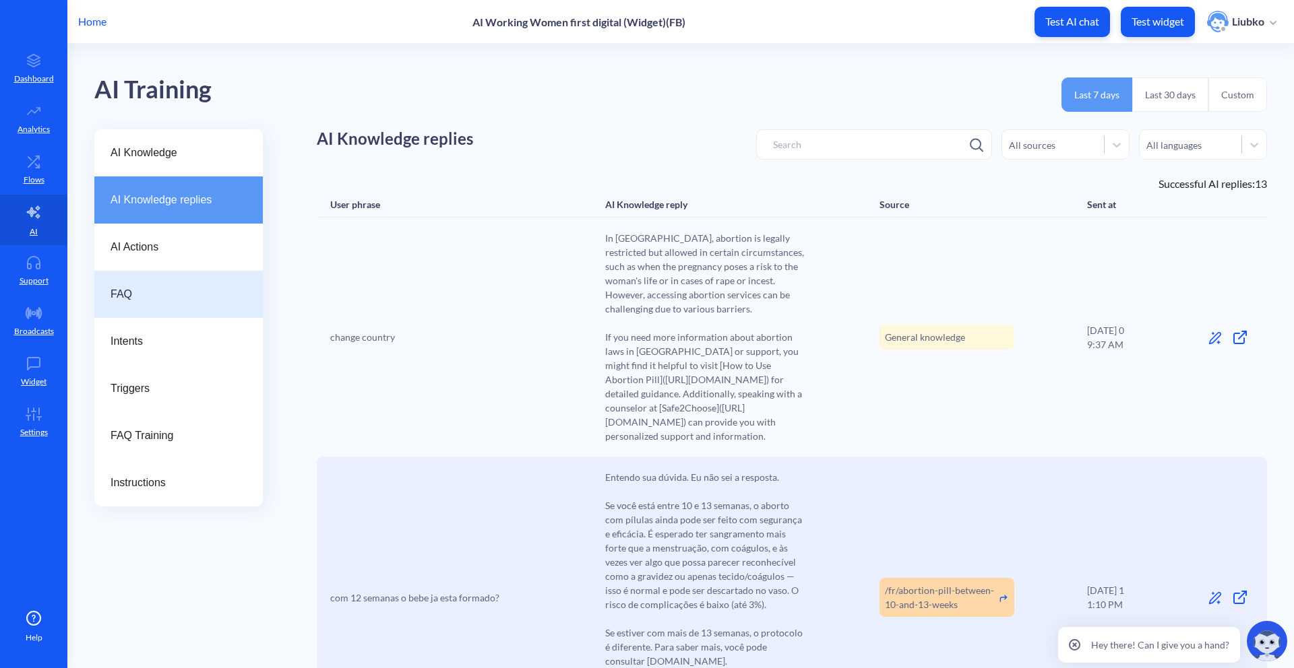
click at [193, 311] on div "FAQ" at bounding box center [178, 294] width 168 height 47
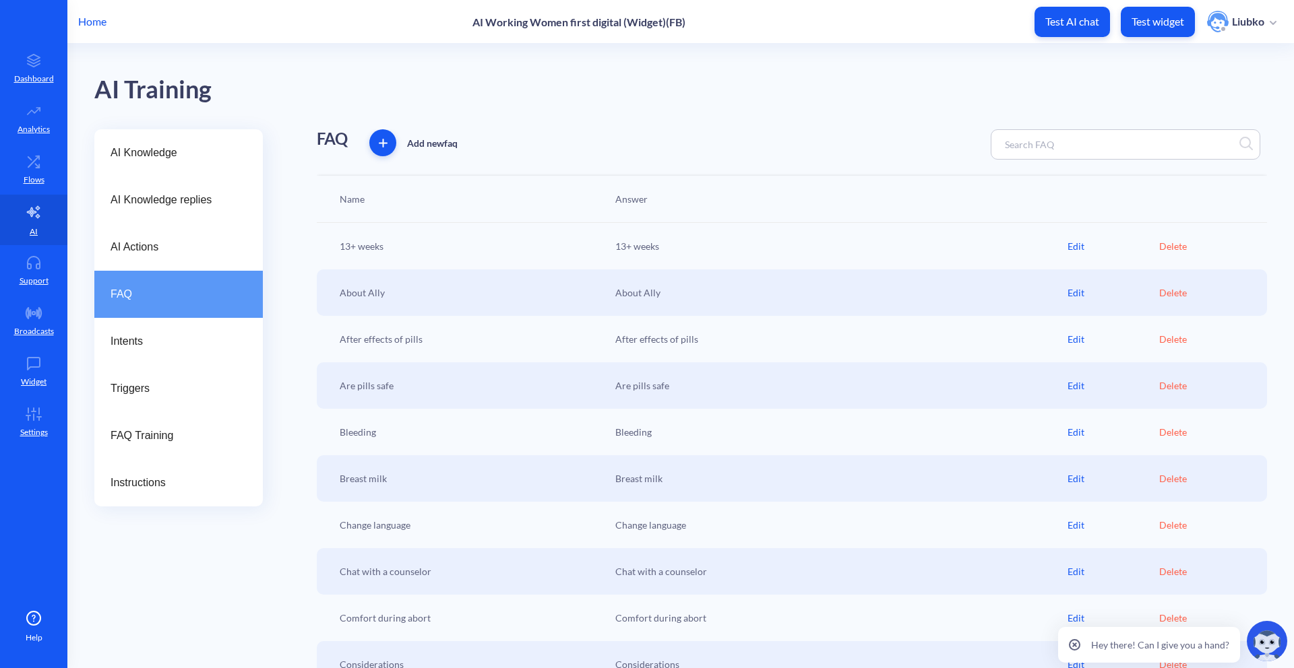
click at [1027, 139] on input at bounding box center [1057, 144] width 119 height 15
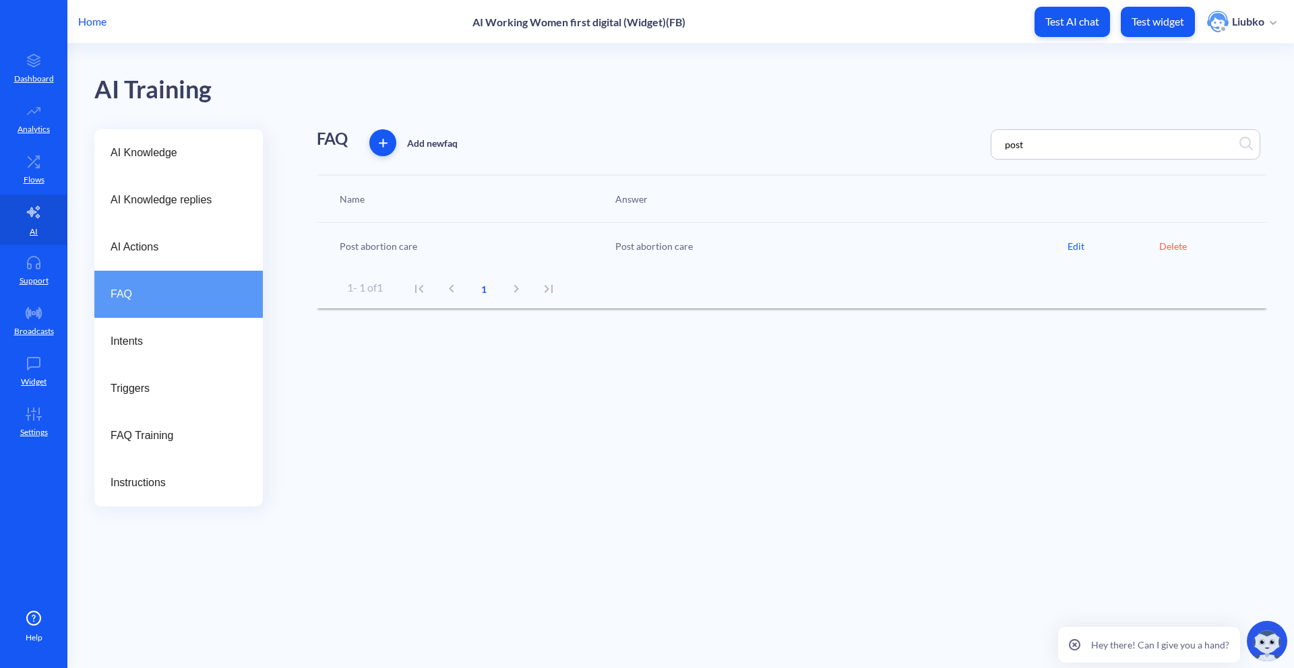
type input "post"
click at [1069, 245] on div "Edit" at bounding box center [1113, 246] width 92 height 14
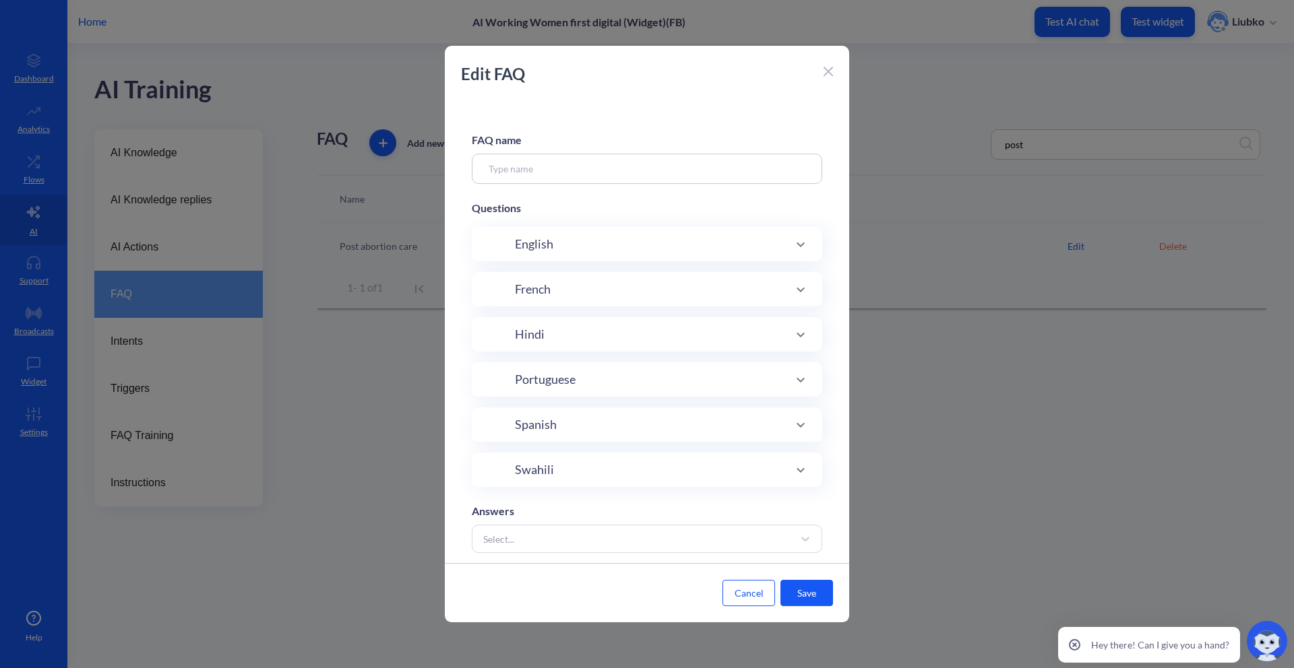
type input "Post abortion care"
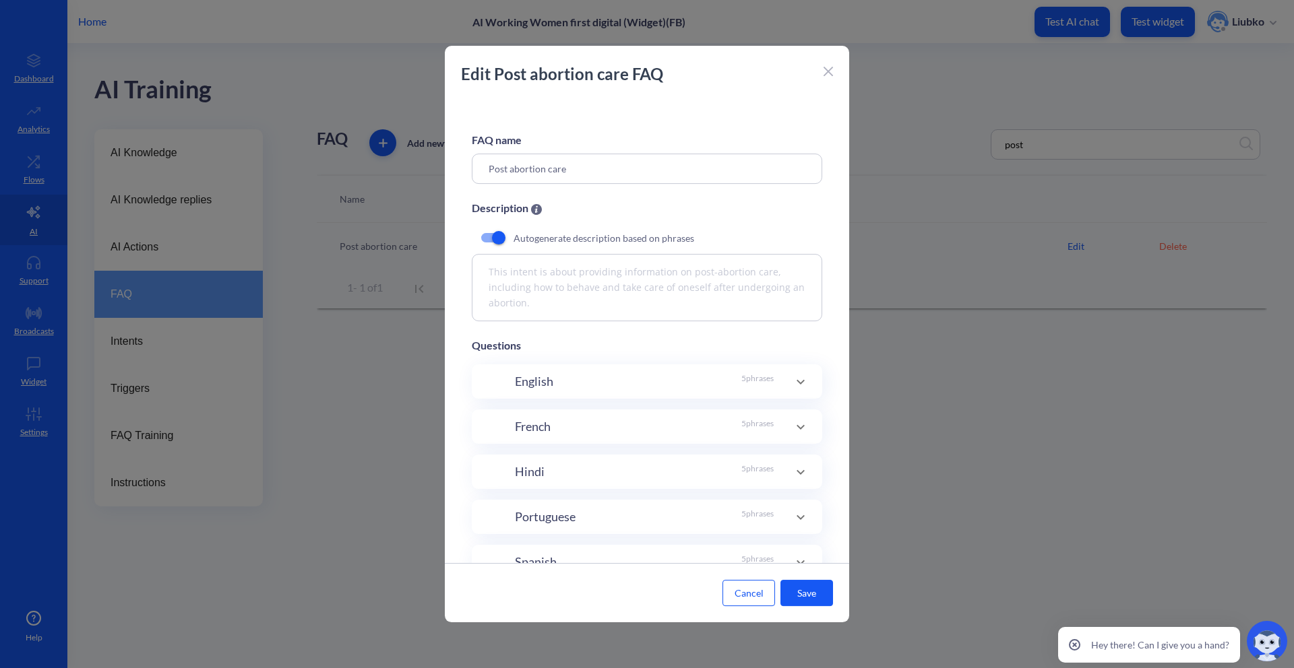
scroll to position [166, 0]
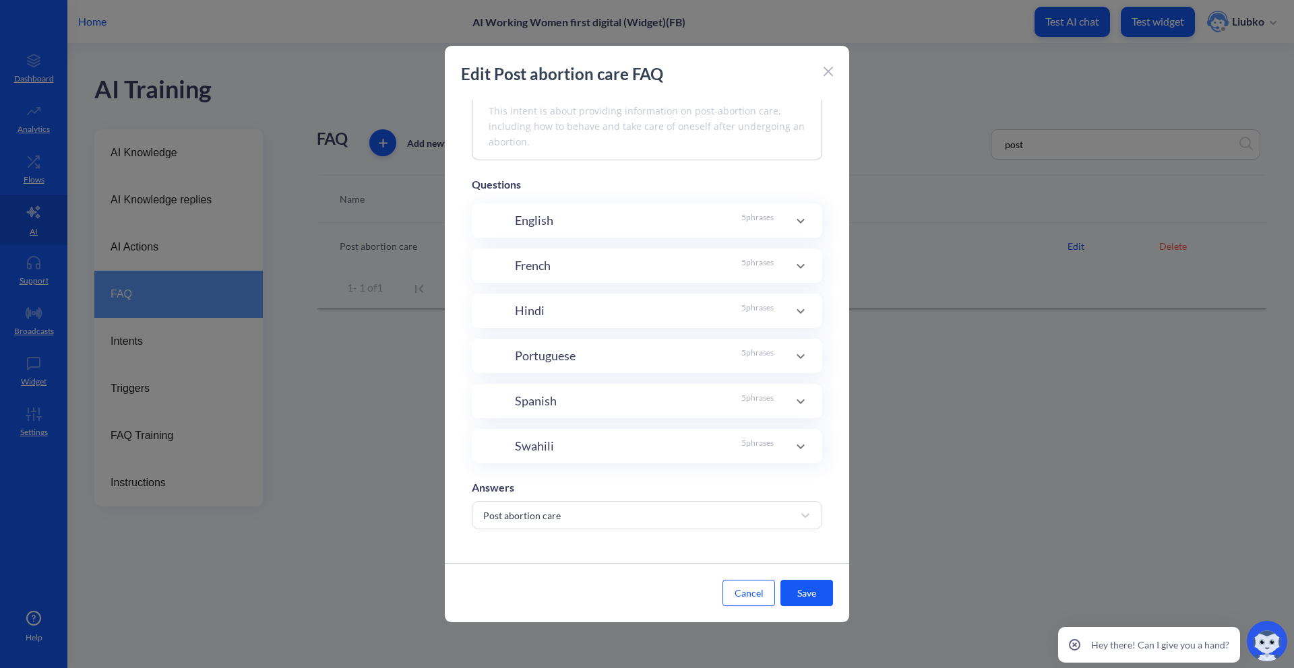
click at [797, 432] on div at bounding box center [800, 447] width 32 height 32
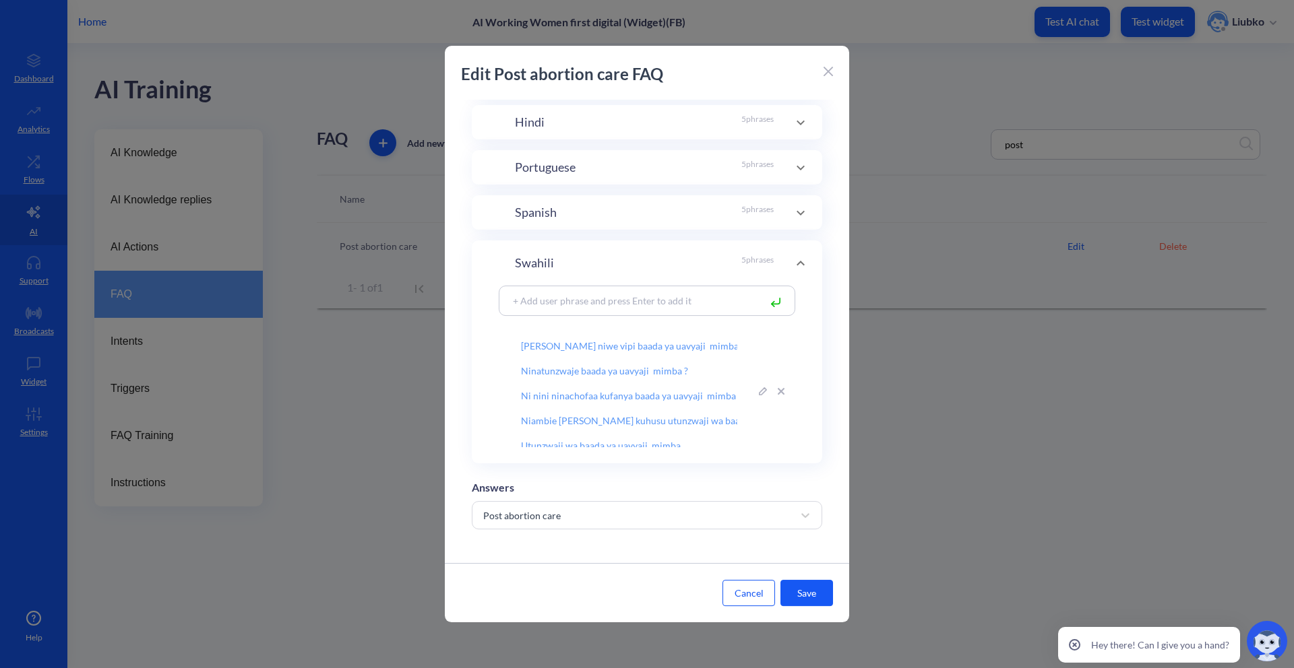
scroll to position [0, 0]
click at [829, 75] on icon at bounding box center [827, 71] width 9 height 9
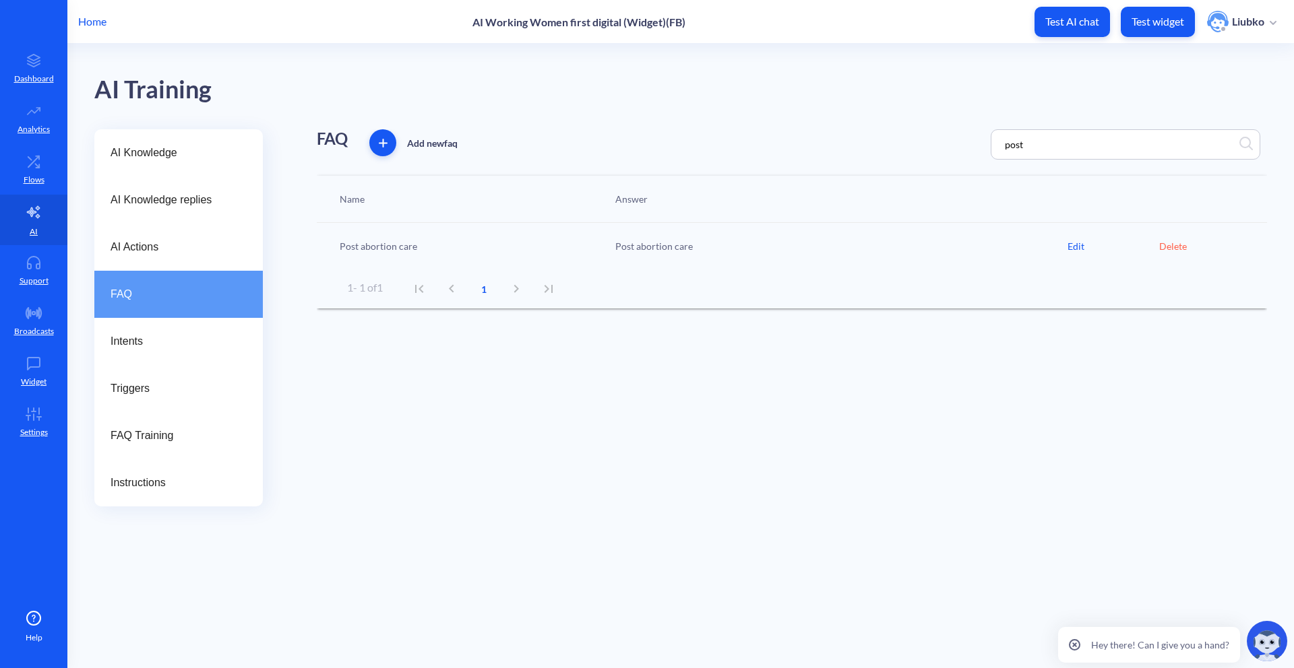
click at [1075, 243] on div "Edit" at bounding box center [1113, 246] width 92 height 14
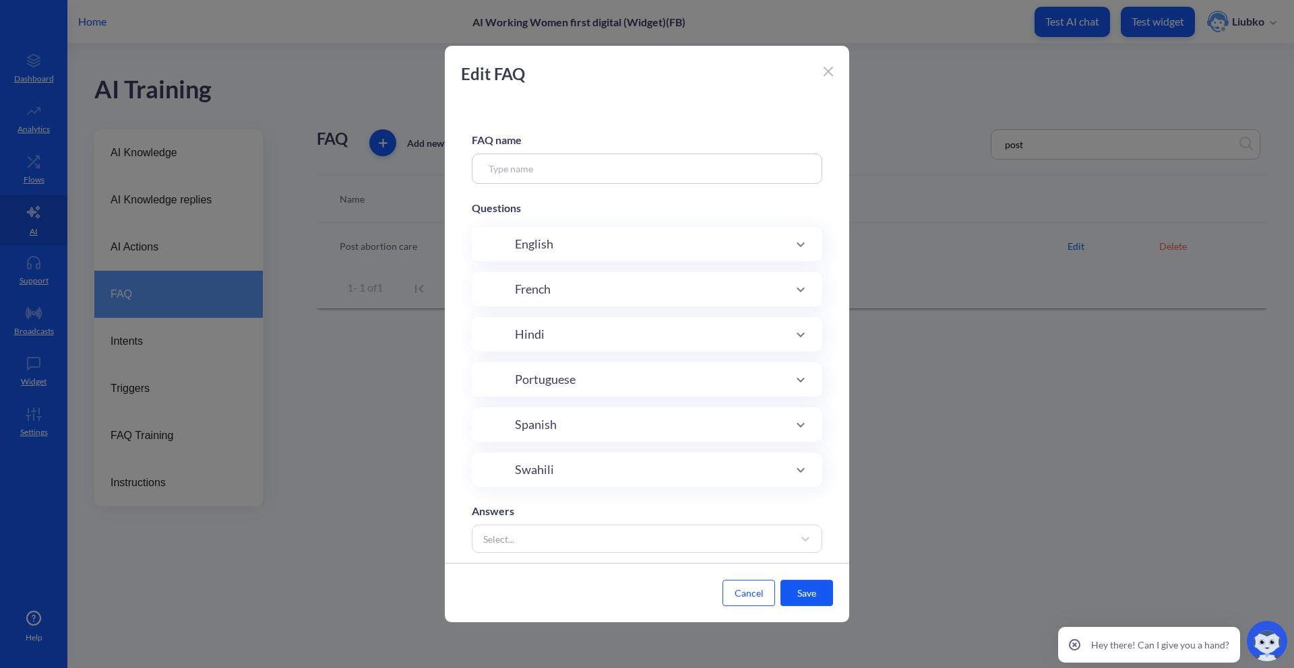
type input "Post abortion care"
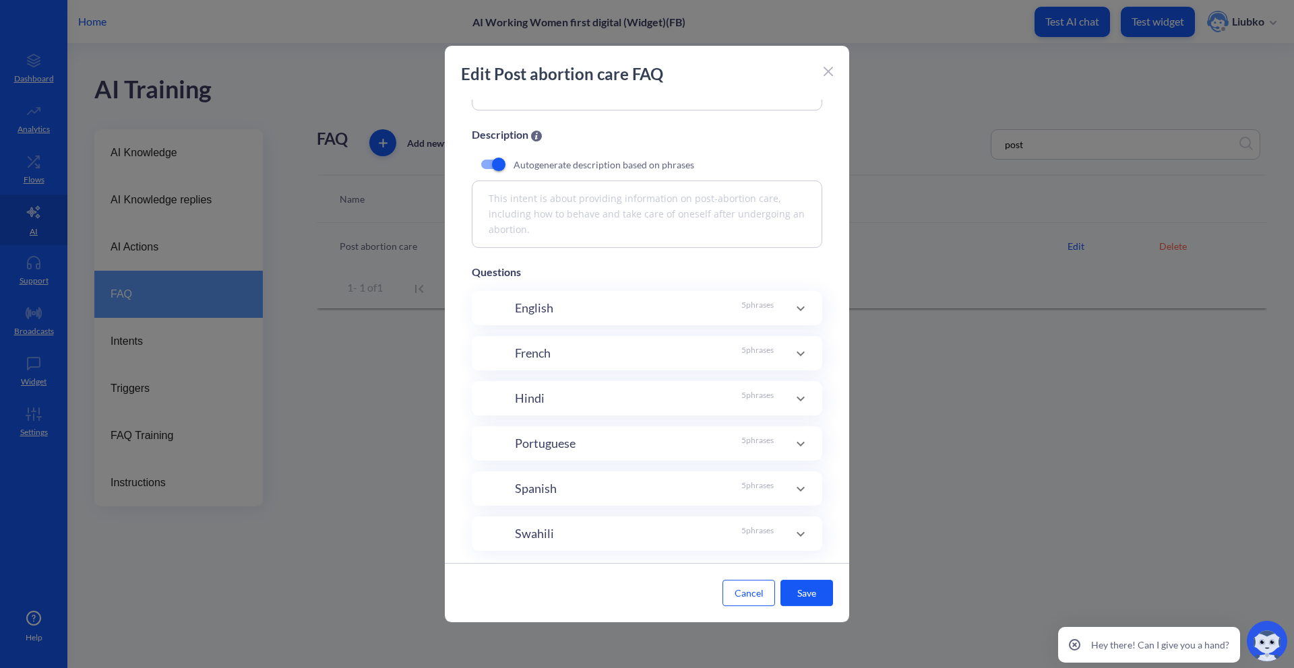
scroll to position [166, 0]
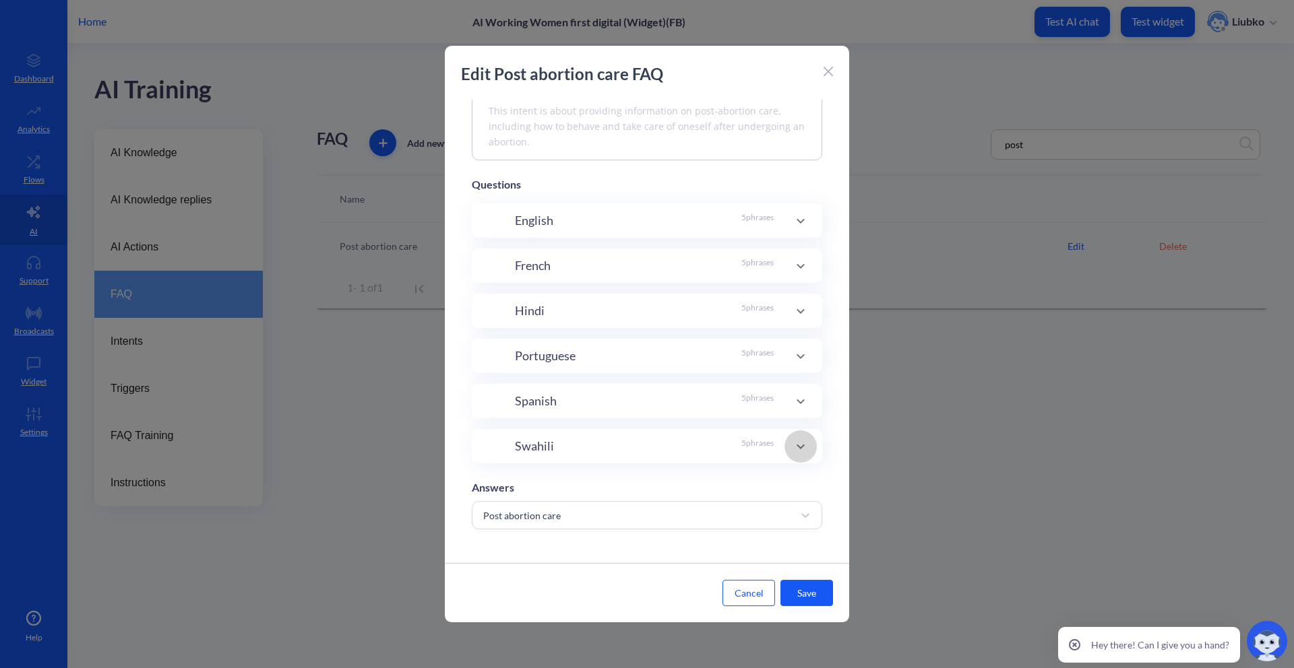
click at [804, 433] on div at bounding box center [800, 447] width 32 height 32
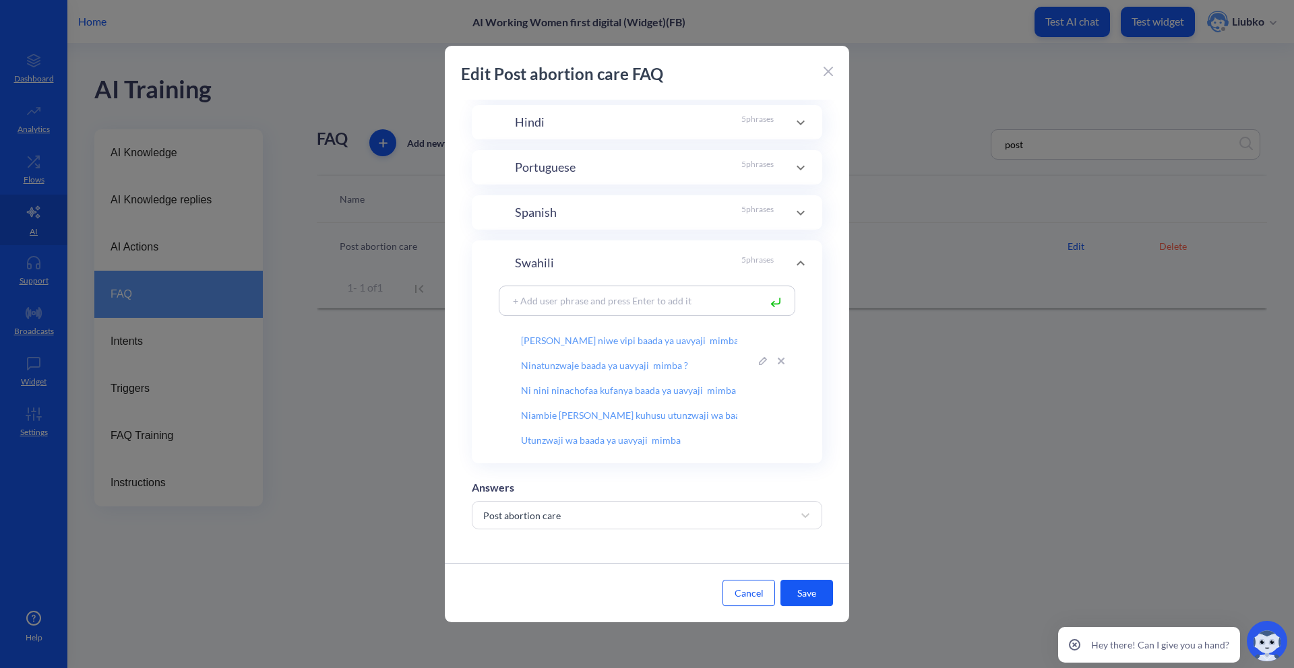
scroll to position [7, 0]
drag, startPoint x: 706, startPoint y: 339, endPoint x: 518, endPoint y: 337, distance: 188.0
click at [518, 337] on input "Ninafaa niwe vipi baada ya uavyaji mimba ?" at bounding box center [628, 334] width 259 height 23
click at [688, 362] on input "Ninatunzwaje baada ya uavyaji mimba ?" at bounding box center [628, 359] width 259 height 23
click at [537, 383] on input "Ni nini ninachofaa kufanya baada ya uavyaji mimba ?" at bounding box center [628, 384] width 259 height 23
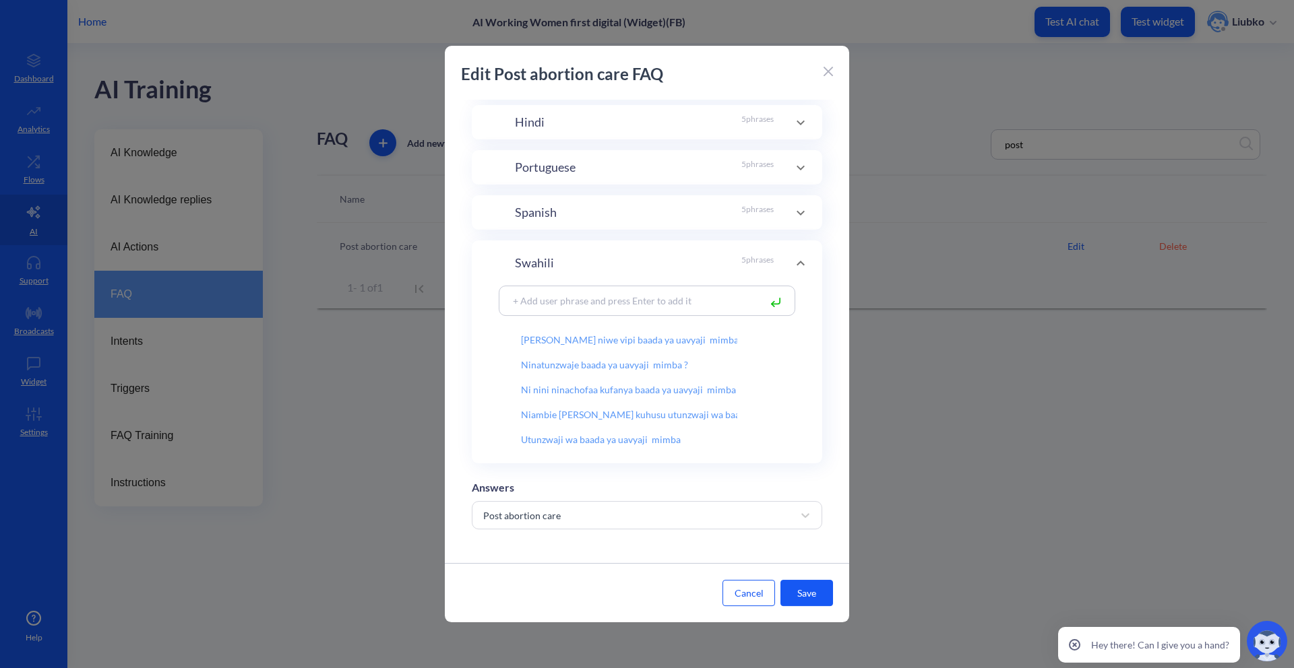
scroll to position [0, 5]
drag, startPoint x: 513, startPoint y: 385, endPoint x: 749, endPoint y: 386, distance: 235.8
click at [749, 386] on input "Ni nini ninachofaa kufanya baada ya uavyaji mimba ?" at bounding box center [628, 384] width 259 height 23
drag, startPoint x: 514, startPoint y: 409, endPoint x: 793, endPoint y: 409, distance: 278.9
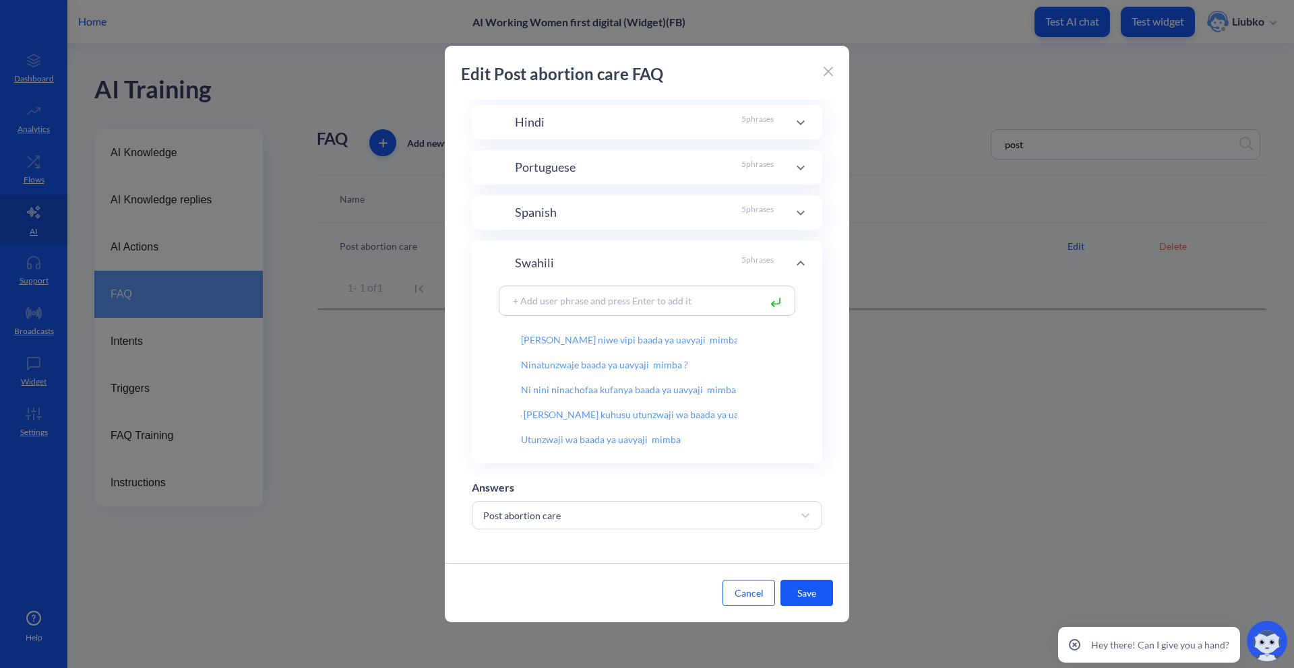
click at [793, 409] on div "Ninafaa niwe vipi baada ya uavyaji mimba ? Ninatunzwaje baada ya uavyaji mimba …" at bounding box center [647, 375] width 350 height 178
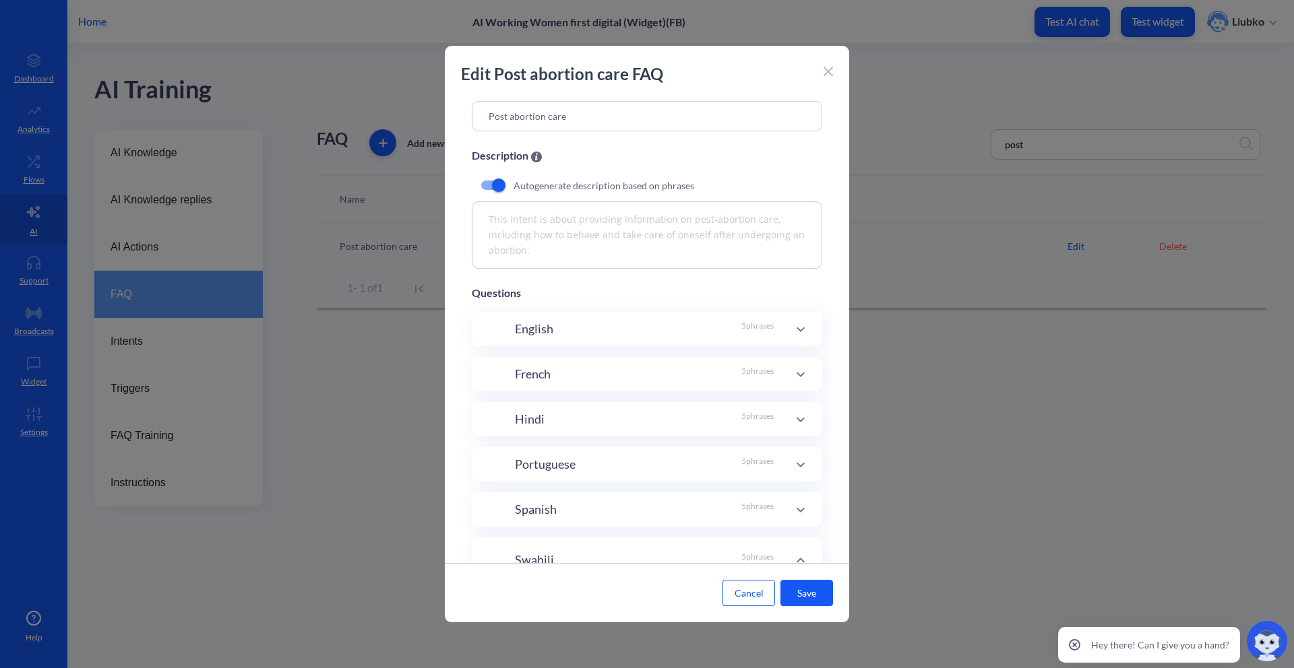
scroll to position [0, 0]
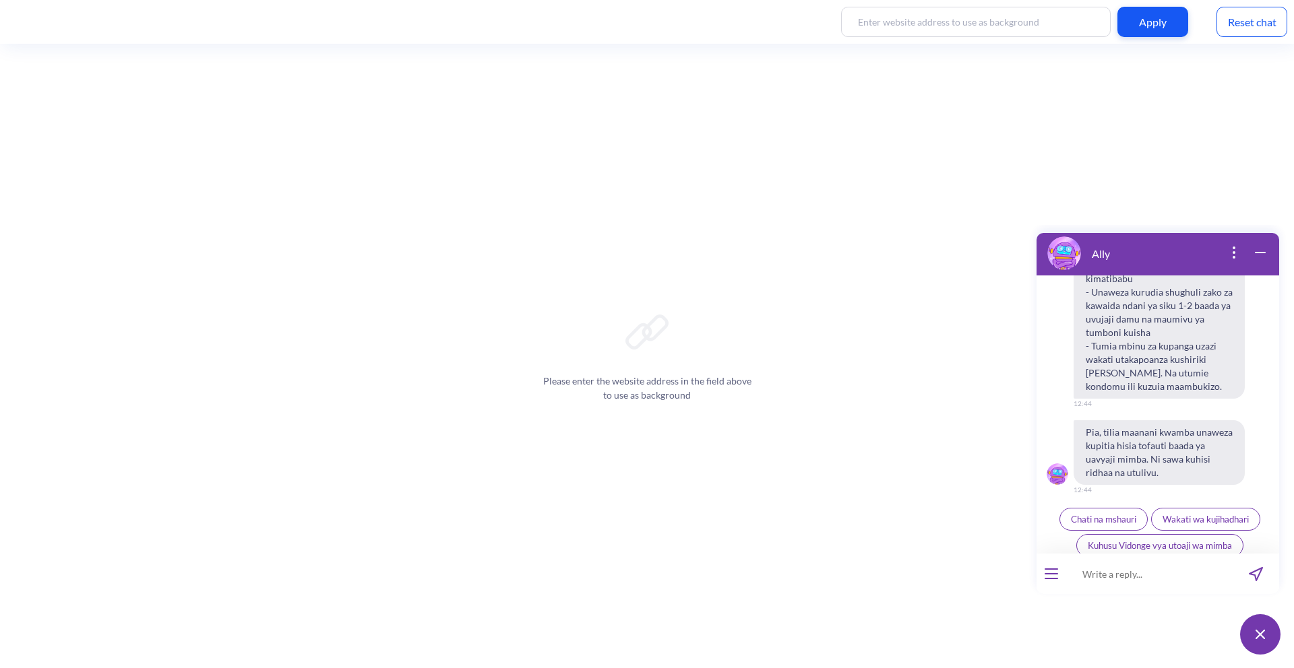
scroll to position [2126, 0]
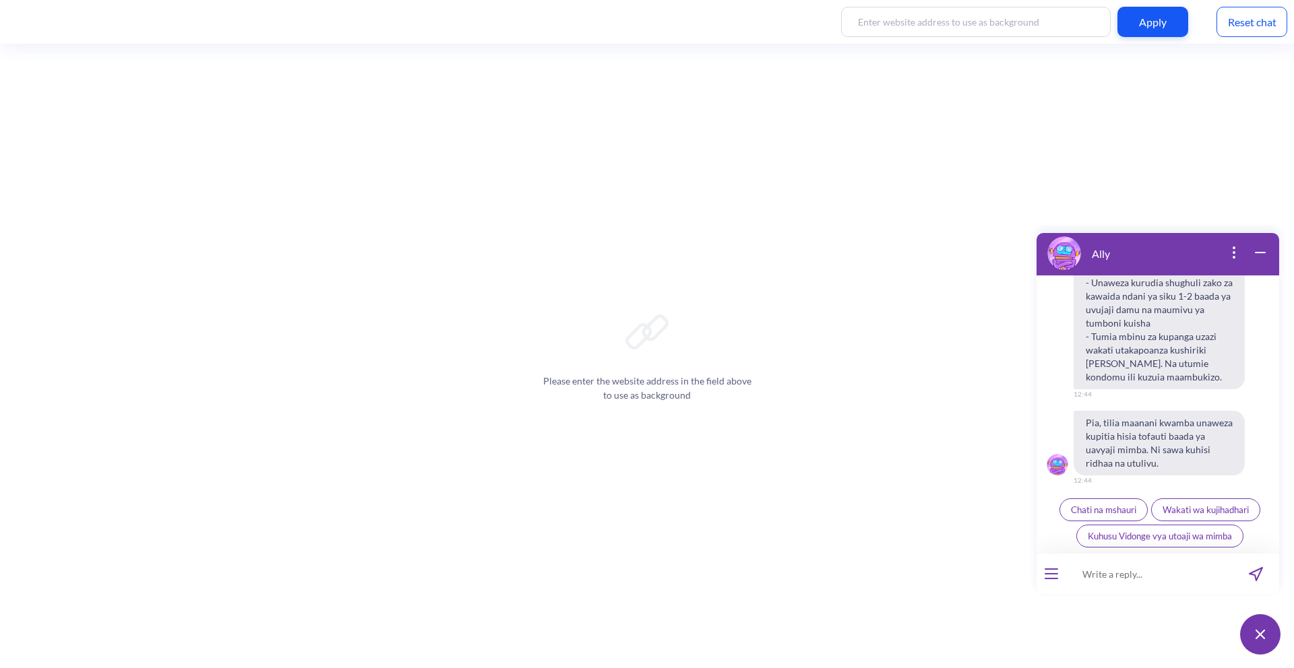
click at [1165, 577] on input at bounding box center [1149, 574] width 166 height 40
click at [1247, 22] on div "Reset chat" at bounding box center [1251, 22] width 71 height 30
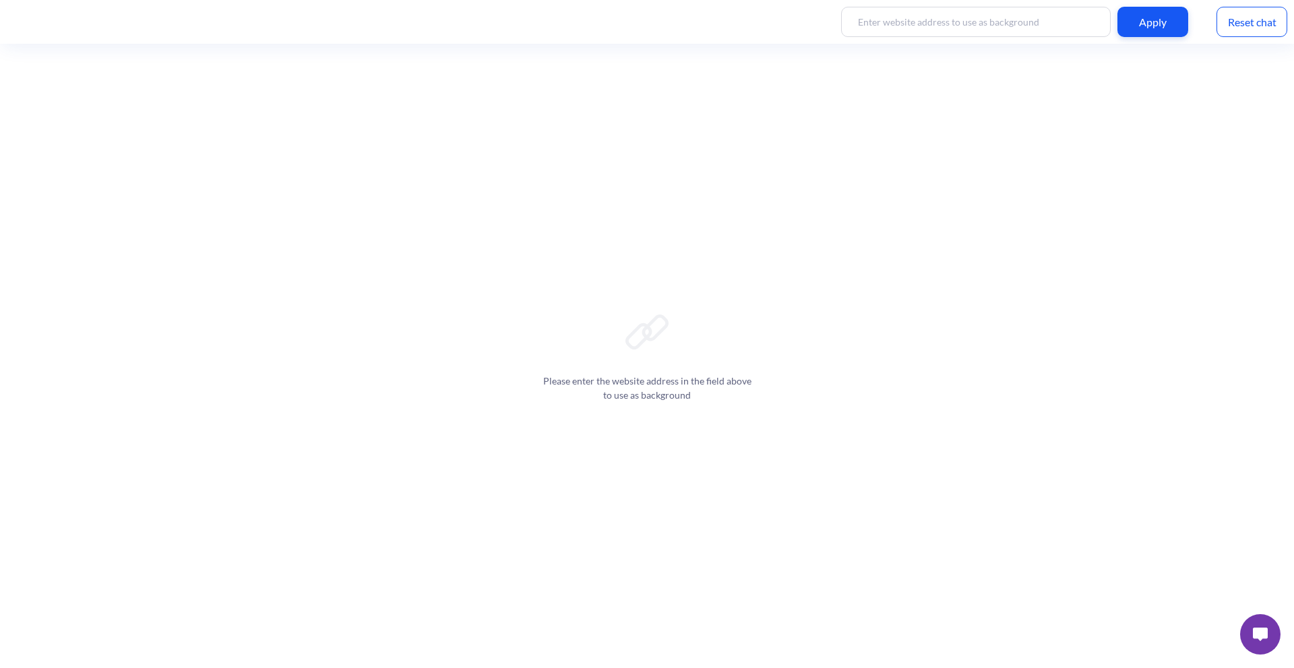
click at [1271, 635] on button at bounding box center [1260, 634] width 40 height 40
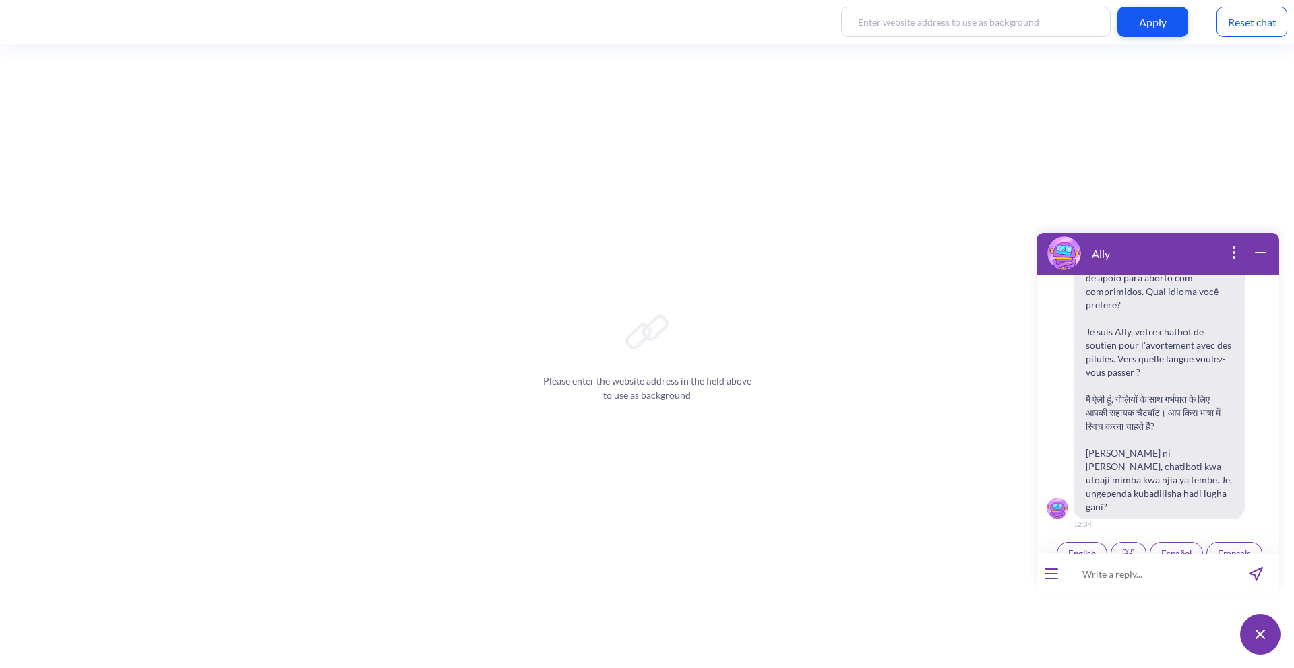
scroll to position [210, 0]
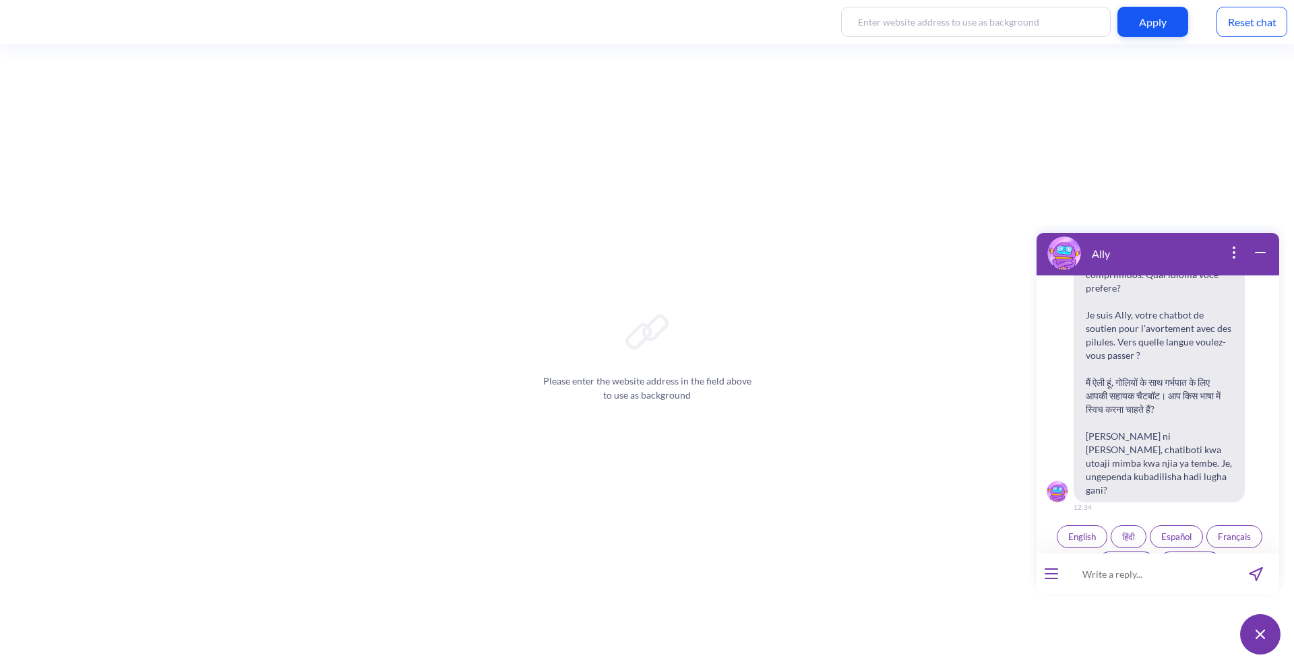
click at [1049, 576] on button "open menu" at bounding box center [1050, 574] width 13 height 11
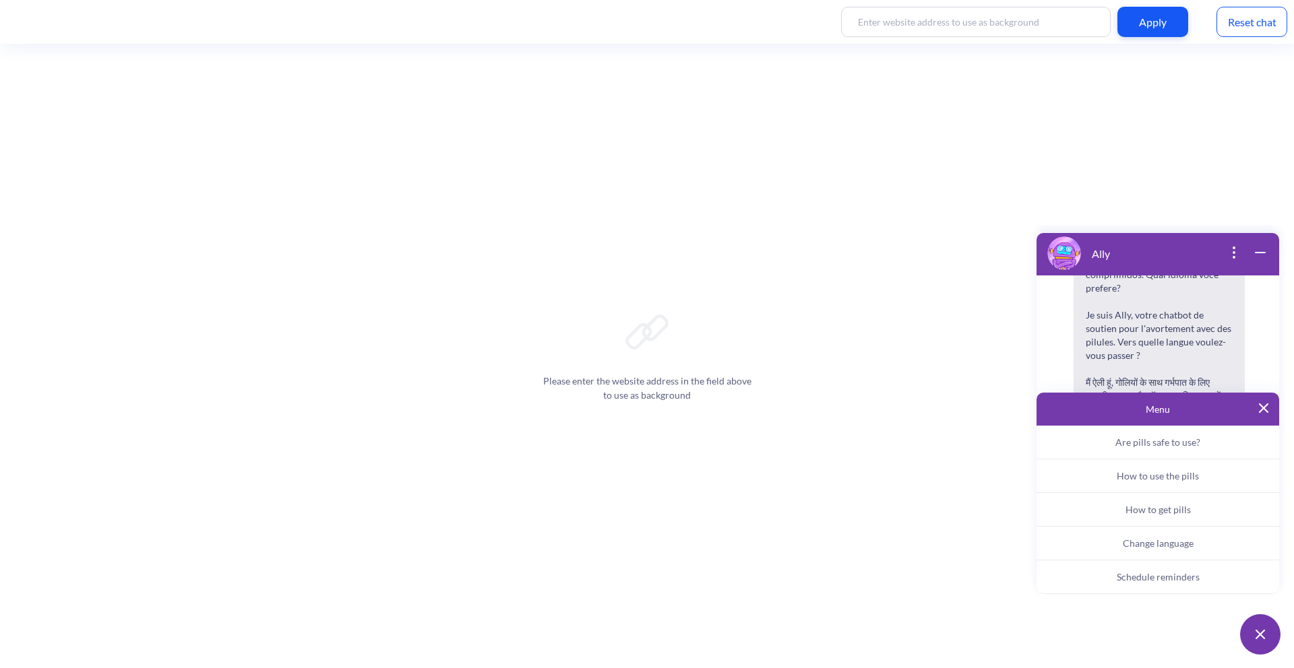
click at [1262, 415] on div "Menu" at bounding box center [1157, 409] width 243 height 33
click at [1265, 404] on img at bounding box center [1263, 408] width 9 height 9
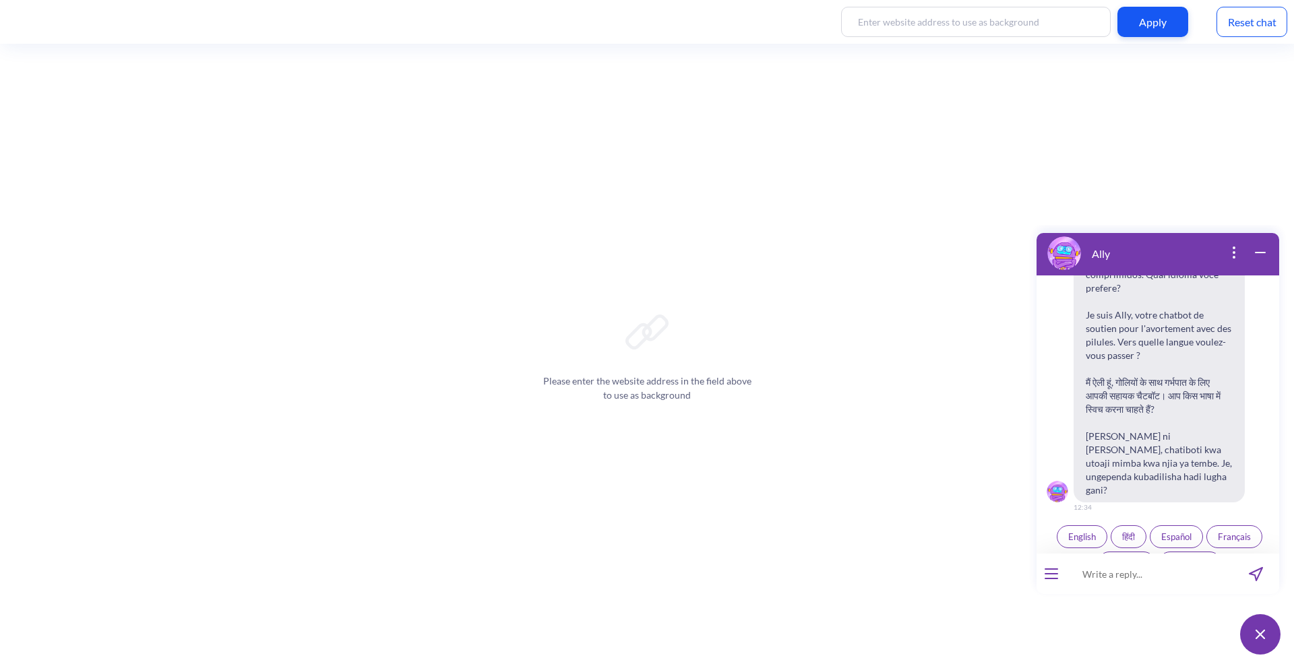
click at [1158, 588] on input at bounding box center [1149, 574] width 166 height 40
click at [1158, 587] on input at bounding box center [1149, 574] width 166 height 40
type input "is abortion legal"
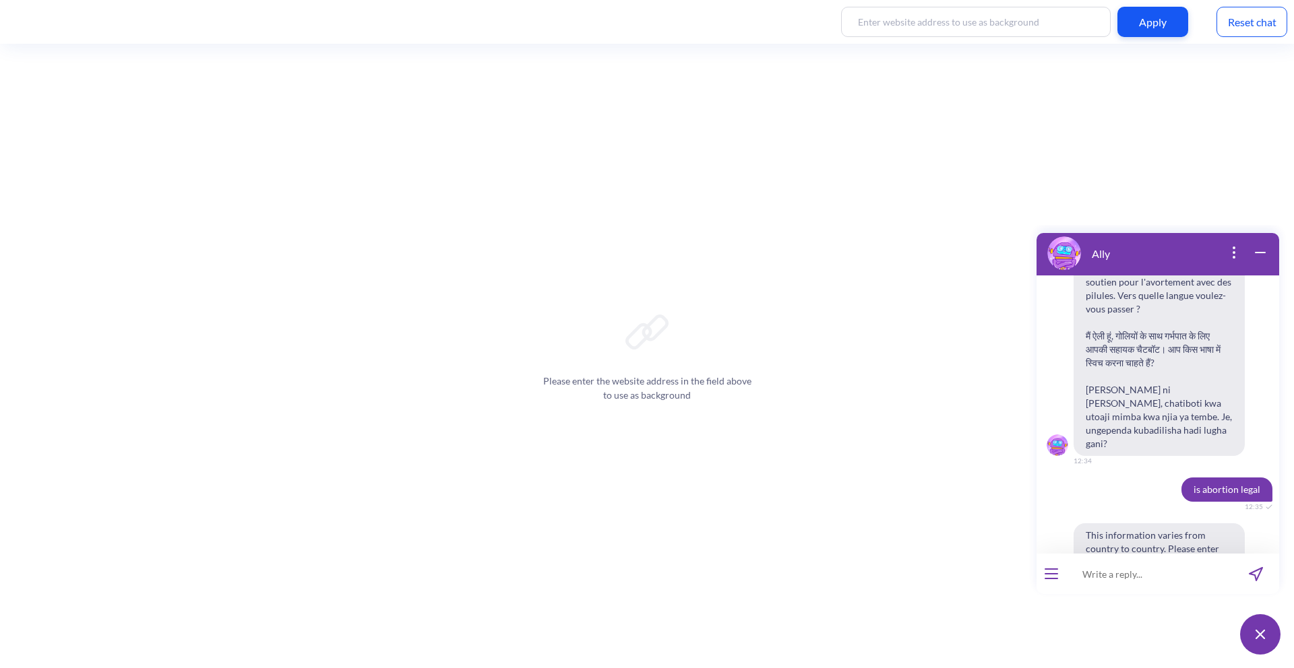
scroll to position [289, 0]
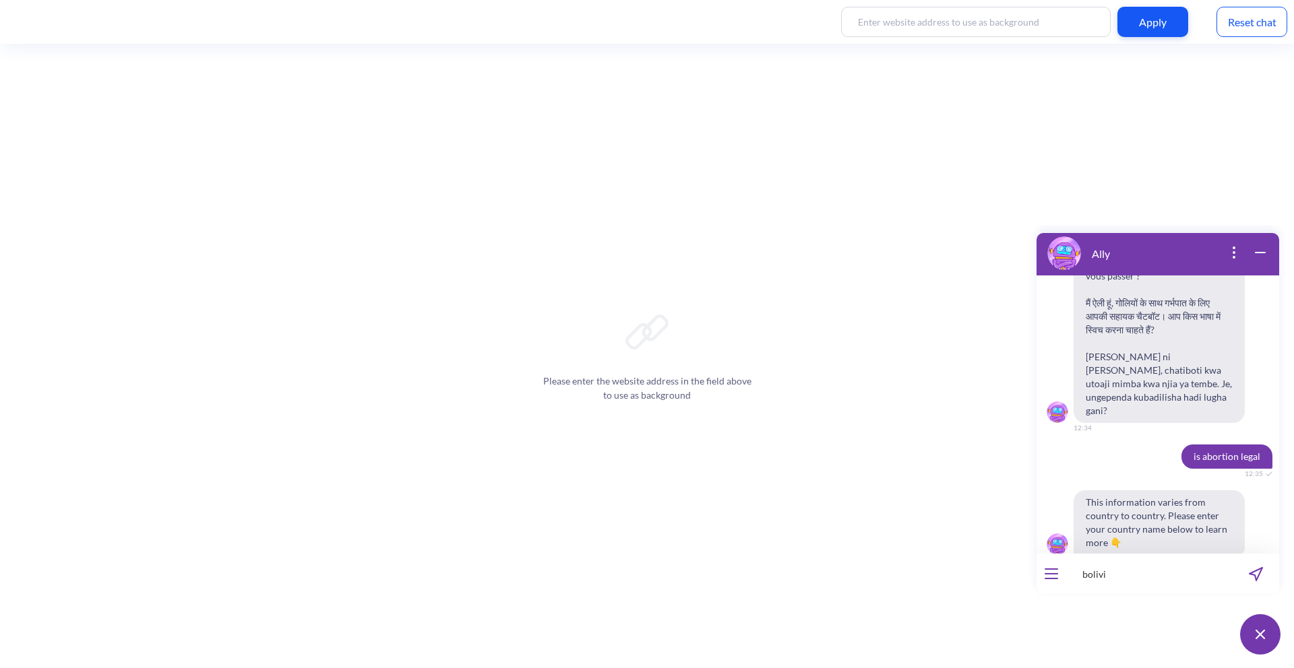
type input "[GEOGRAPHIC_DATA]"
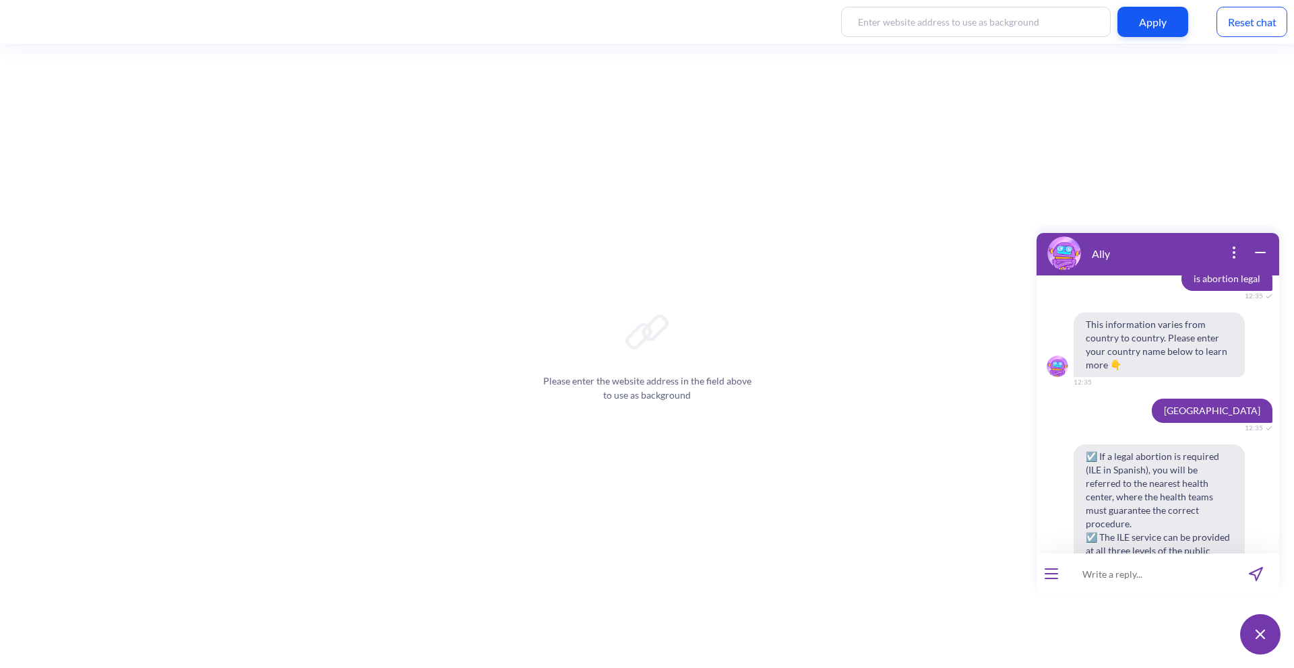
scroll to position [358, 0]
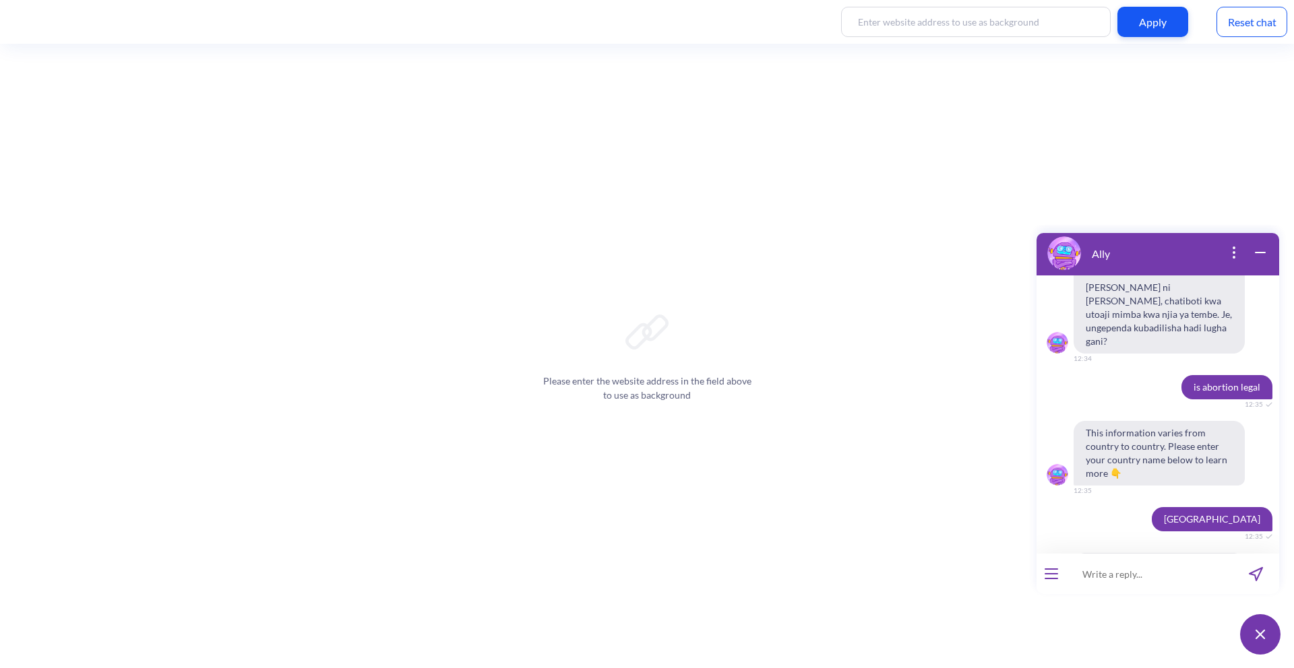
drag, startPoint x: 1185, startPoint y: 362, endPoint x: 1265, endPoint y: 360, distance: 79.5
click at [1265, 375] on span "is abortion legal" at bounding box center [1230, 387] width 98 height 24
drag, startPoint x: 1258, startPoint y: 361, endPoint x: 1186, endPoint y: 360, distance: 72.1
click at [1186, 375] on span "is abortion legal" at bounding box center [1226, 387] width 91 height 24
copy span "is abortion legal"
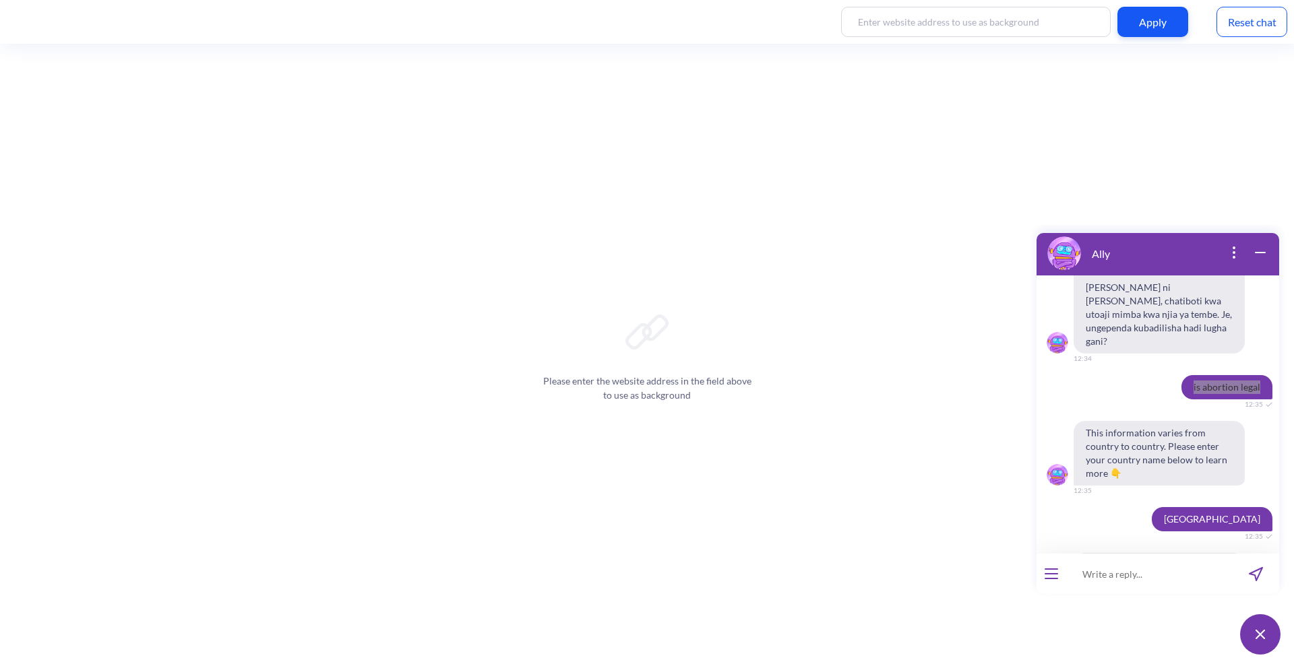
click at [1245, 20] on div "Reset chat" at bounding box center [1251, 22] width 71 height 30
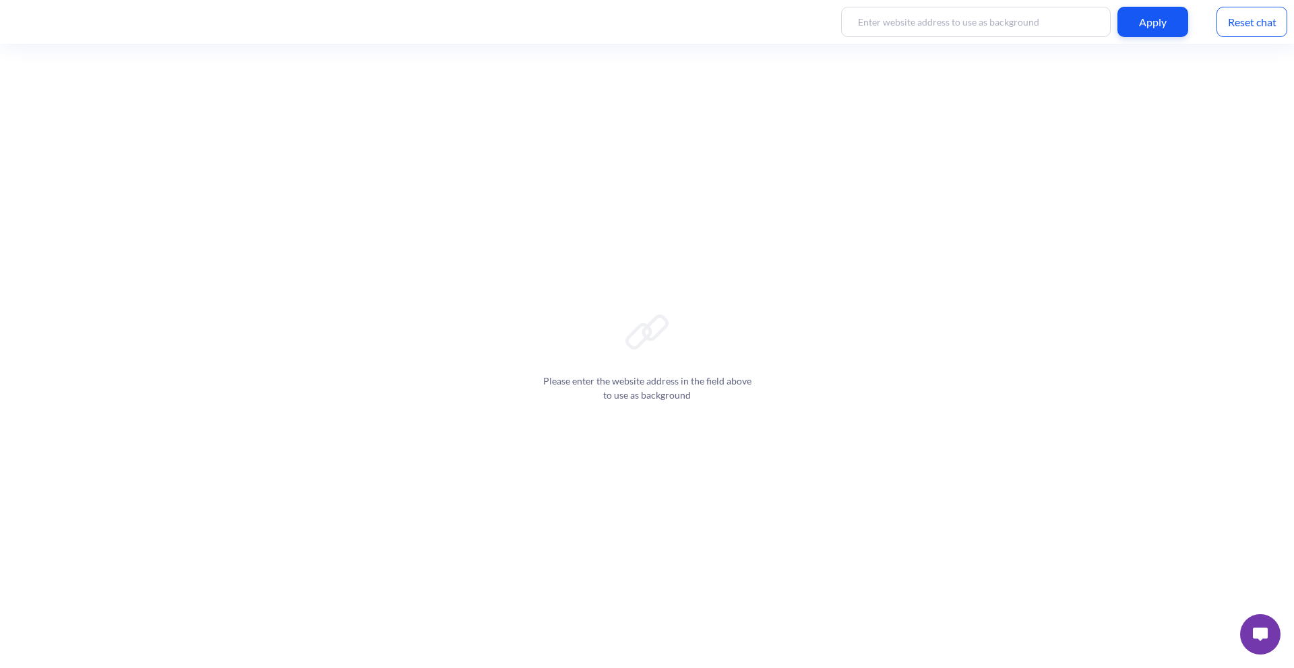
click at [1251, 637] on button at bounding box center [1260, 634] width 40 height 40
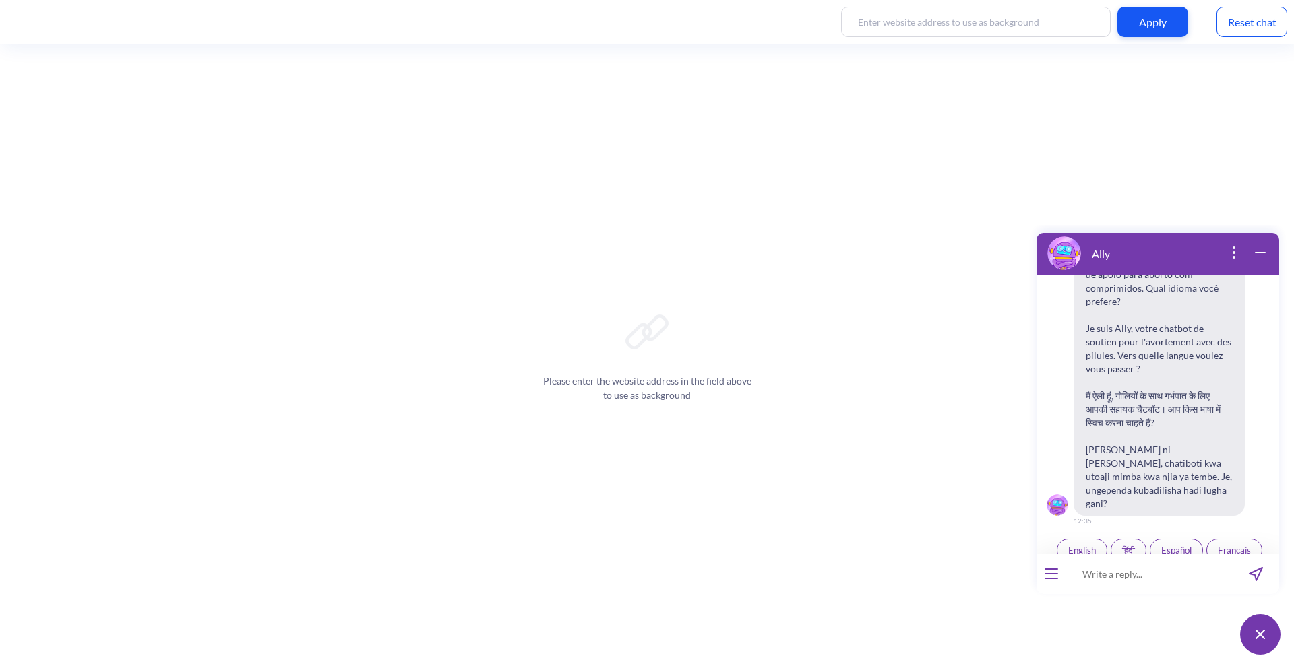
scroll to position [210, 0]
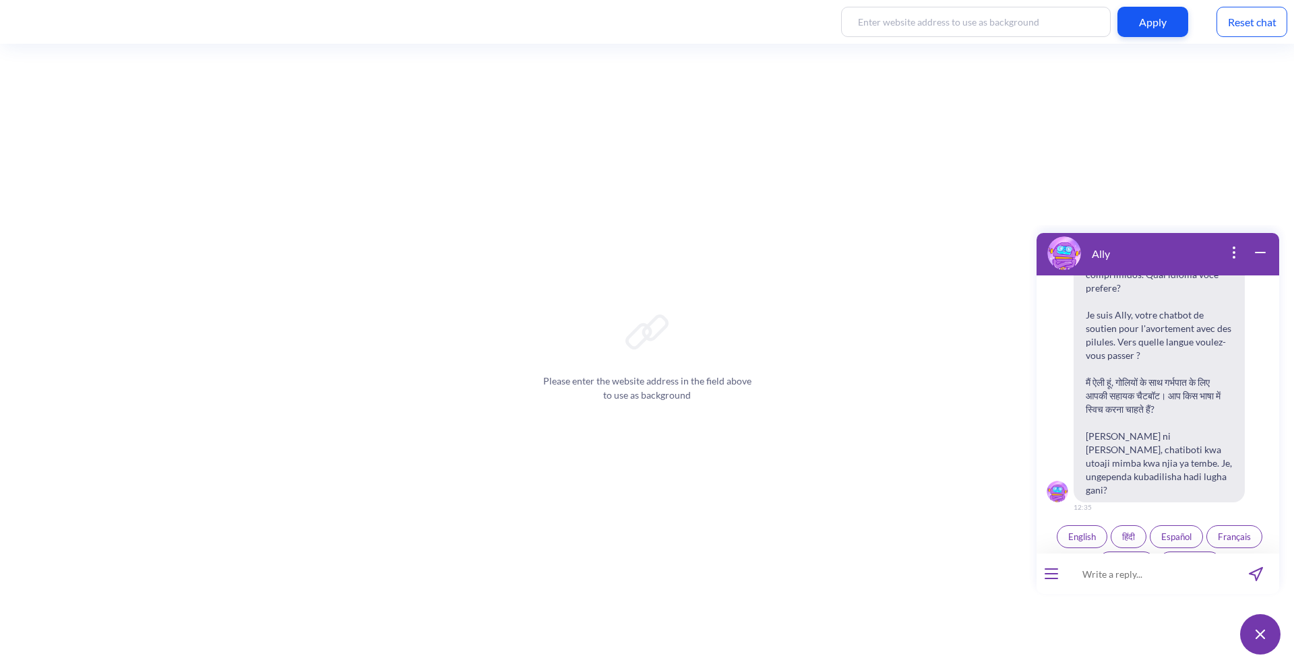
click at [1174, 592] on input at bounding box center [1149, 574] width 166 height 40
click at [1117, 581] on input at bounding box center [1149, 574] width 166 height 40
paste input "is abortion legal"
type input "is abortion legal bilivia"
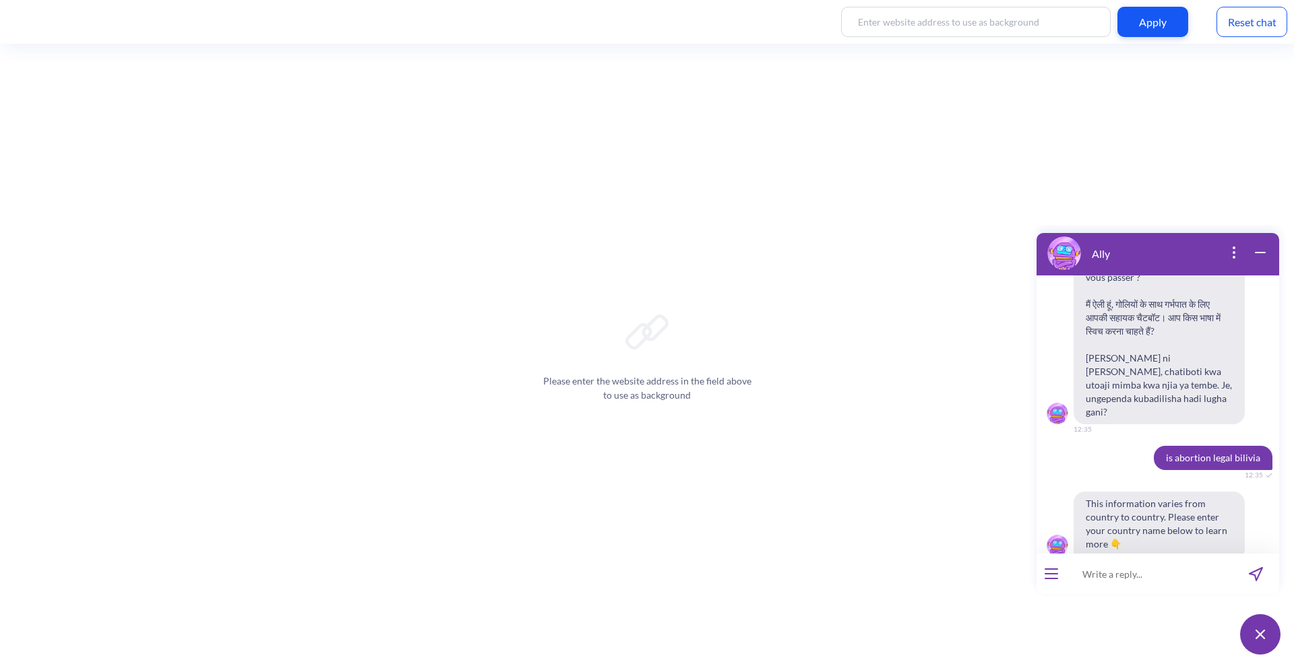
scroll to position [289, 0]
click at [1118, 579] on input at bounding box center [1149, 574] width 166 height 40
type input "√"
paste input "is abortion legal"
type input "is abortion legal"
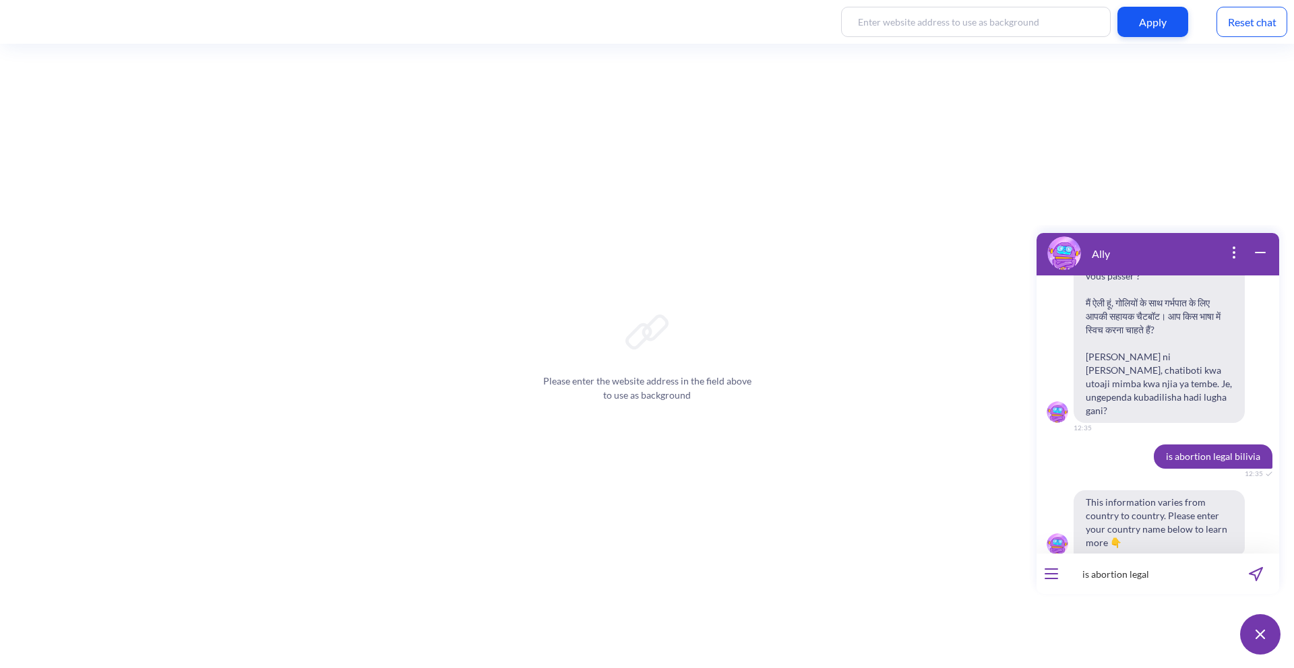
click at [1230, 445] on span "is abortion legal bilivia" at bounding box center [1212, 457] width 119 height 24
copy span "bilivia"
click at [1169, 574] on input "is abortion legal" at bounding box center [1149, 574] width 166 height 40
drag, startPoint x: 1168, startPoint y: 575, endPoint x: 2056, endPoint y: 788, distance: 913.0
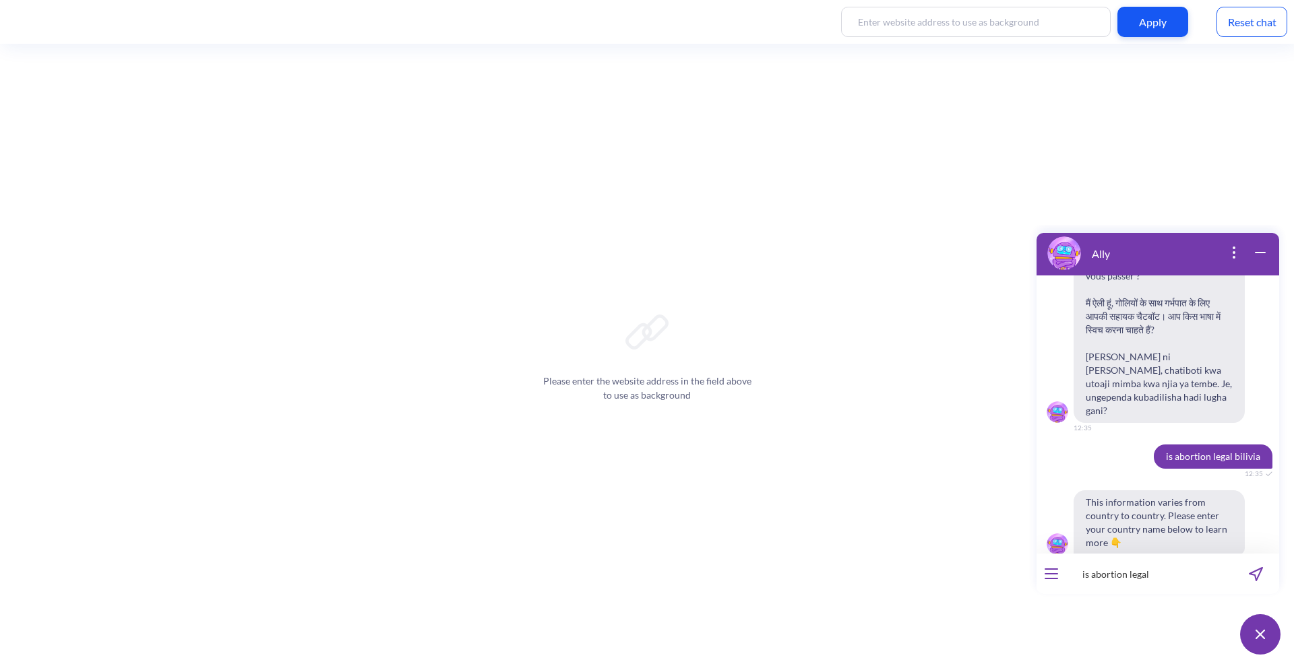
click at [1028, 225] on html "Ally Hello! Hola! Oi! Bonjour! नमस्ते! Habari! 12:35 I'm Ally, your support cha…" at bounding box center [1157, 225] width 259 height 0
click at [1243, 18] on div "Reset chat" at bounding box center [1251, 22] width 71 height 30
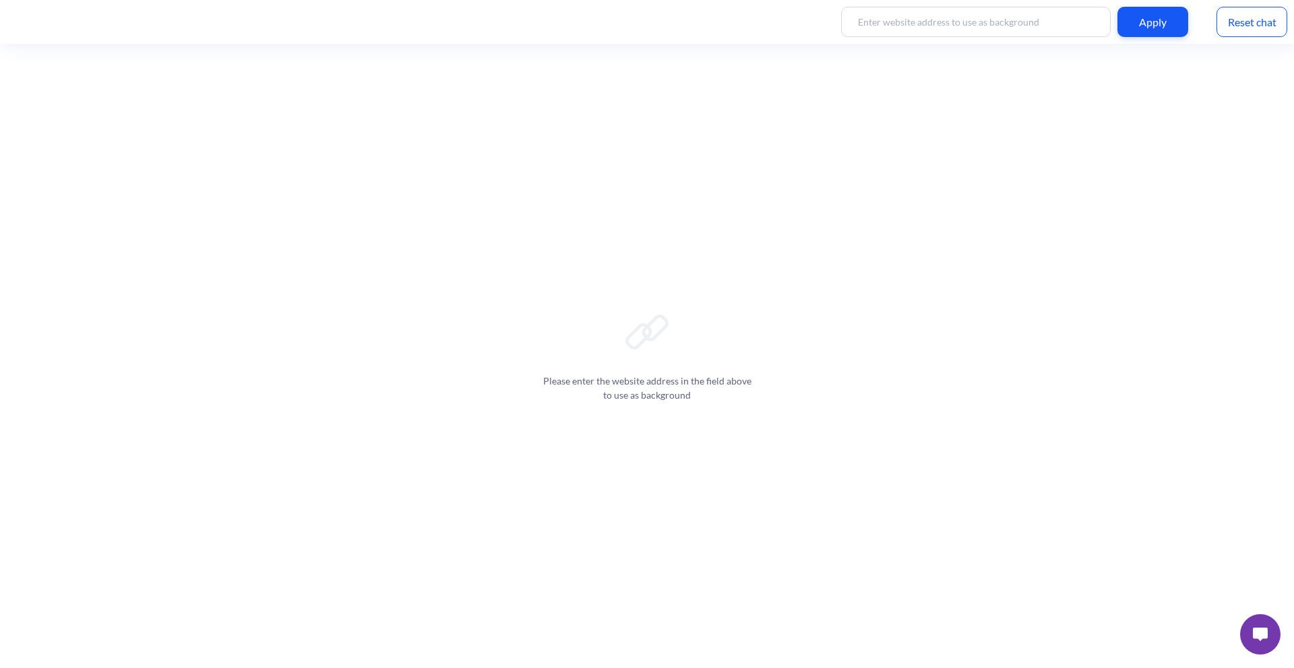
click at [1256, 628] on img at bounding box center [1260, 634] width 15 height 13
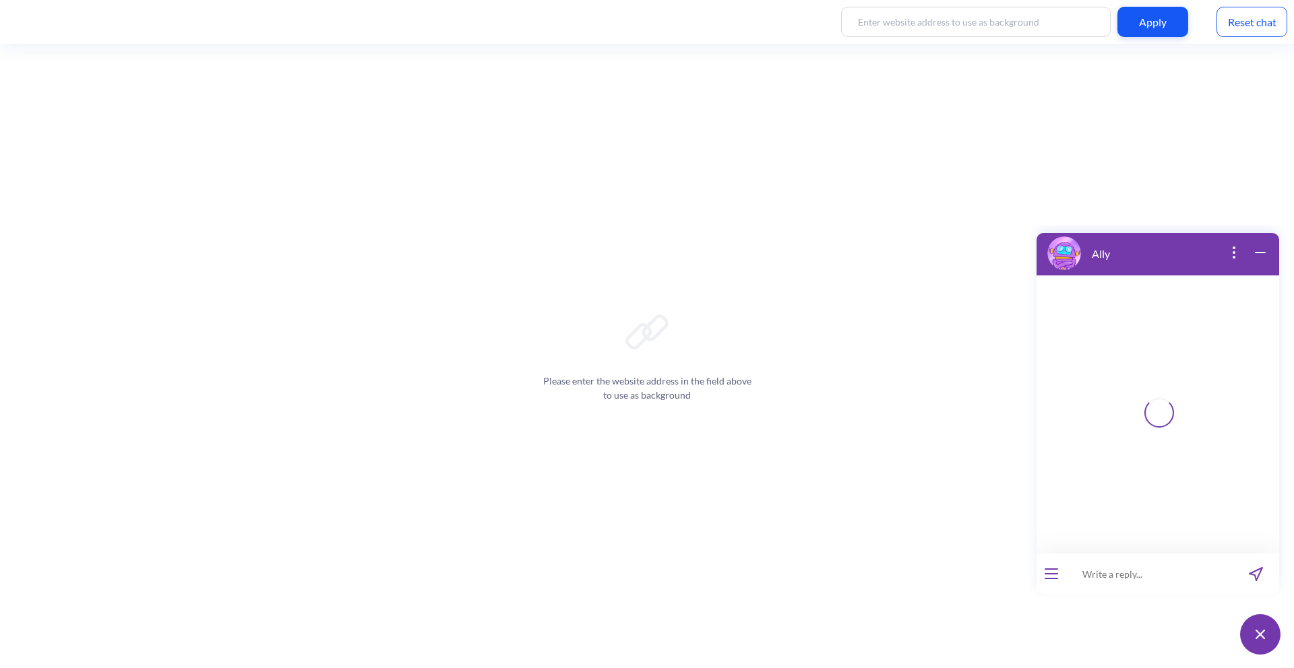
click at [1151, 570] on input at bounding box center [1149, 574] width 166 height 40
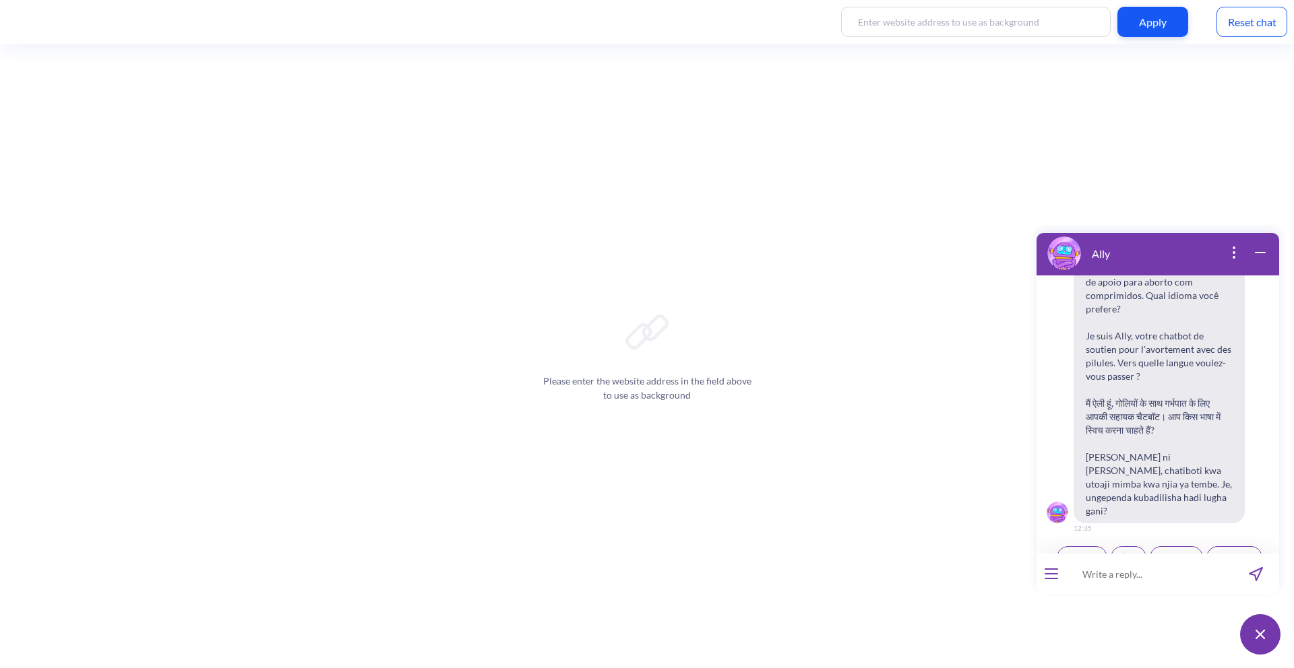
paste input "bilivia"
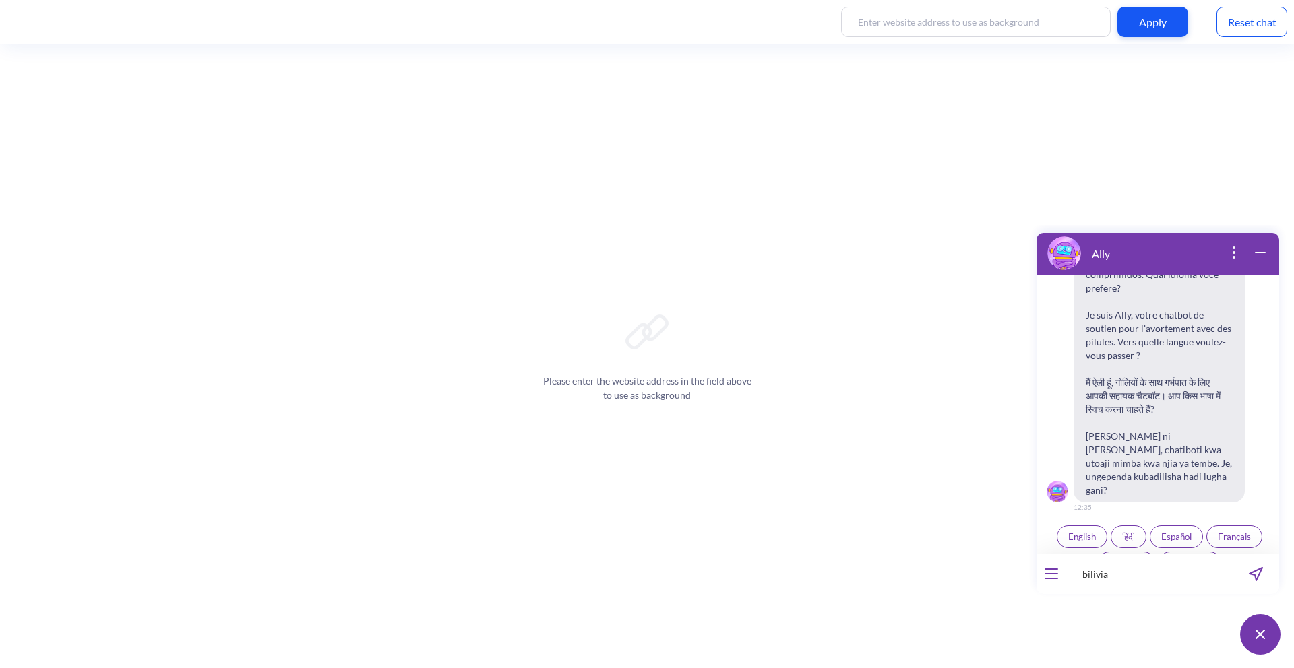
click at [1089, 575] on input "bilivia" at bounding box center [1149, 574] width 166 height 40
type input "is abortion legal in bolivia"
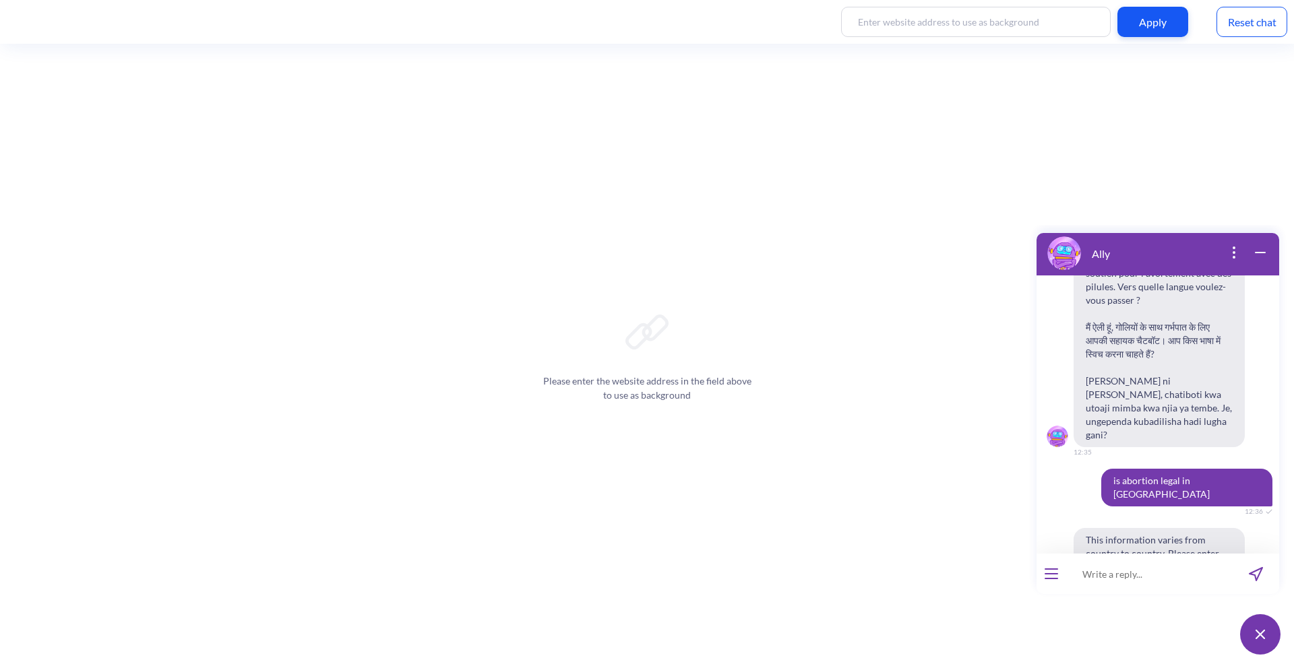
scroll to position [289, 0]
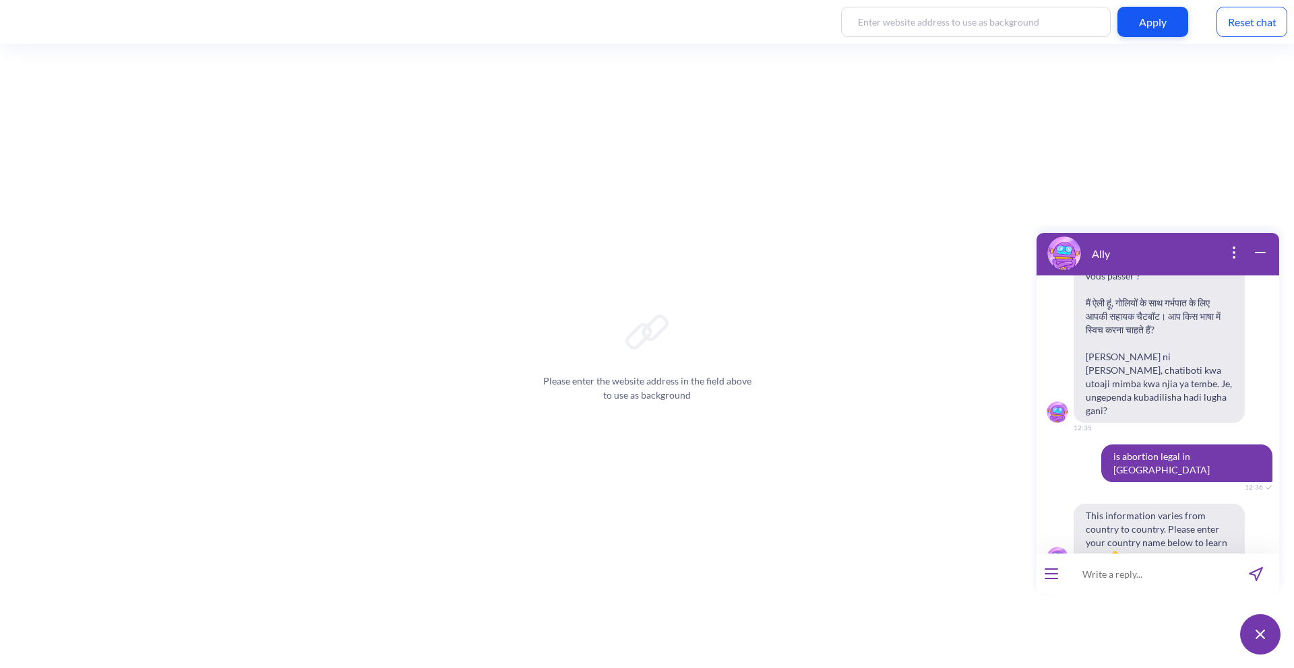
click at [1246, 445] on span "is abortion legal in bolivia" at bounding box center [1186, 464] width 171 height 38
copy span "bolivia"
click at [1170, 584] on input at bounding box center [1149, 574] width 166 height 40
paste input "bolivia"
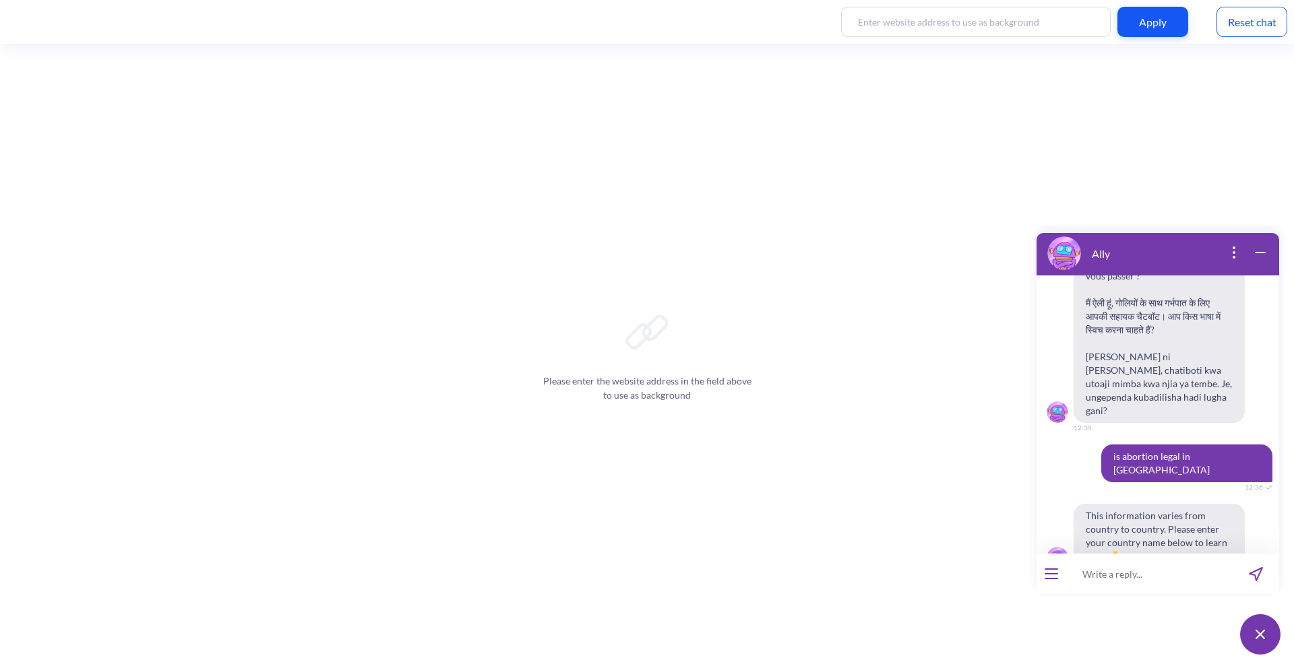
type input "bolivia"
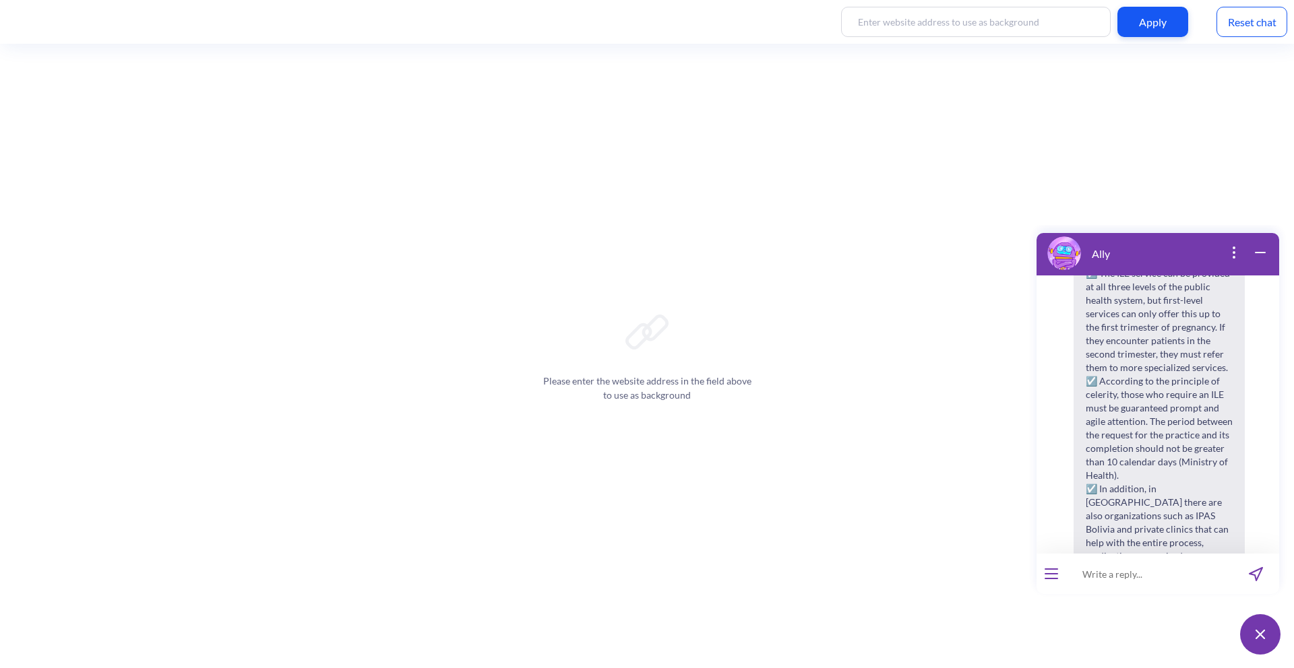
scroll to position [757, 0]
click at [1243, 34] on div "Reset chat" at bounding box center [1251, 22] width 71 height 30
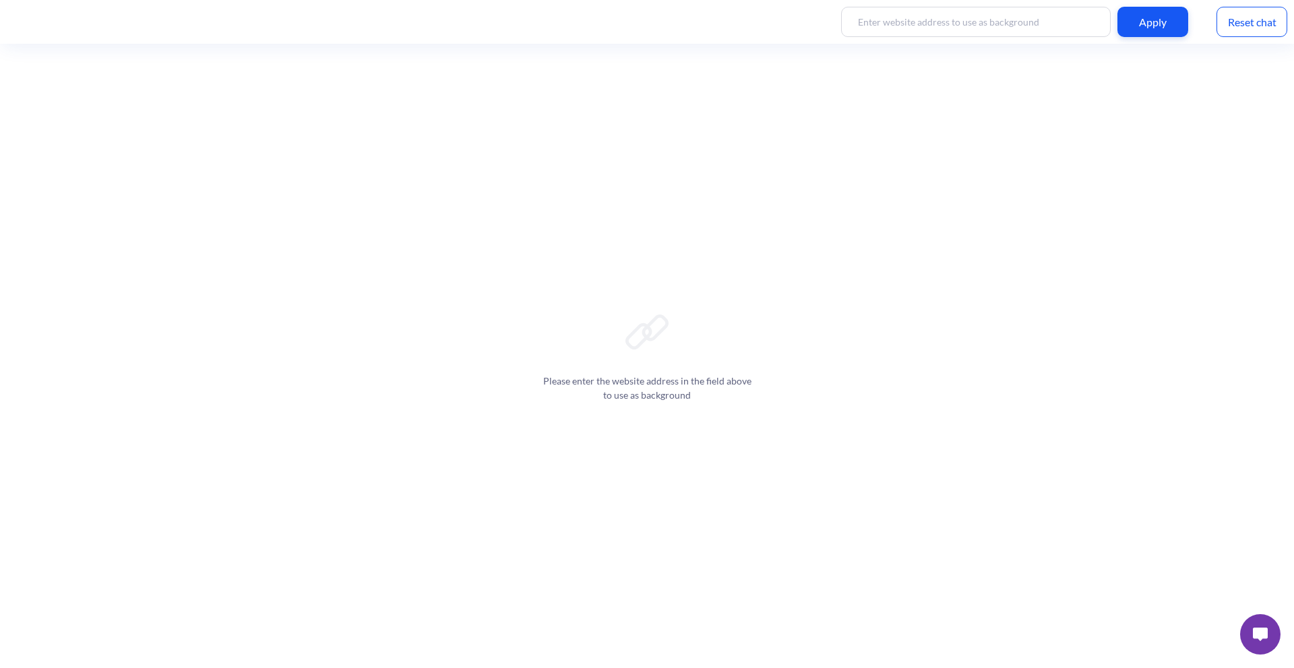
click at [1259, 625] on button at bounding box center [1260, 634] width 40 height 40
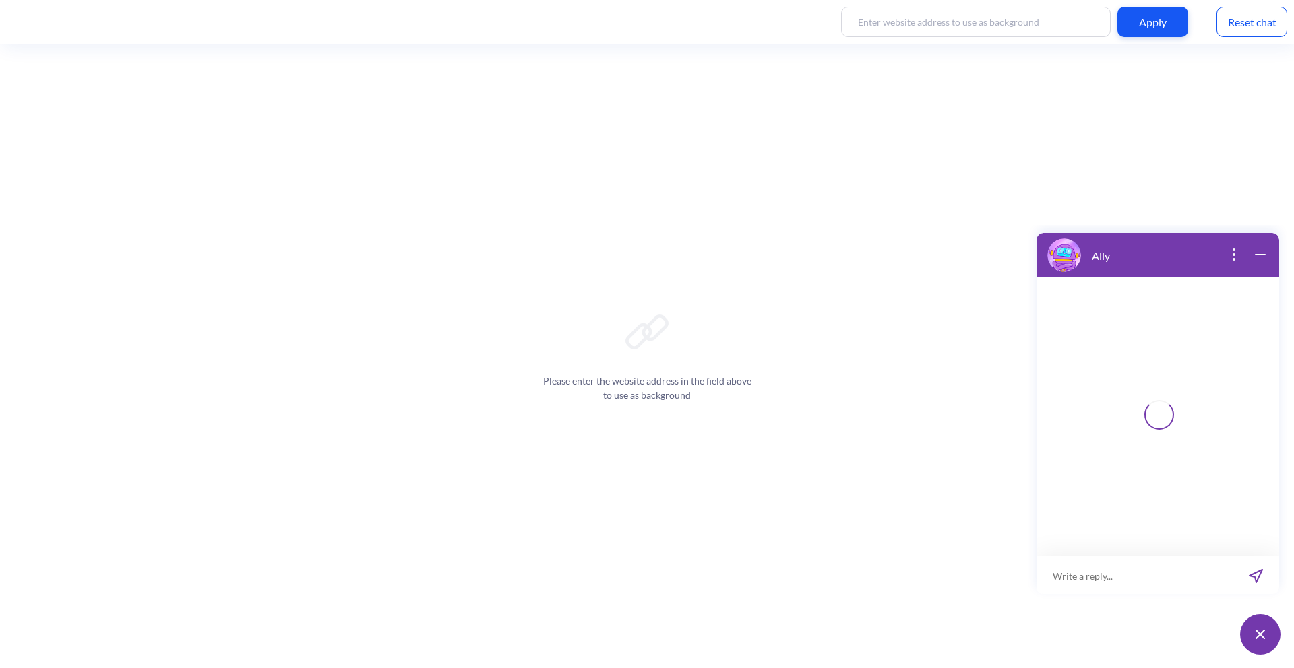
scroll to position [2, 0]
click at [1178, 582] on input at bounding box center [1134, 574] width 196 height 40
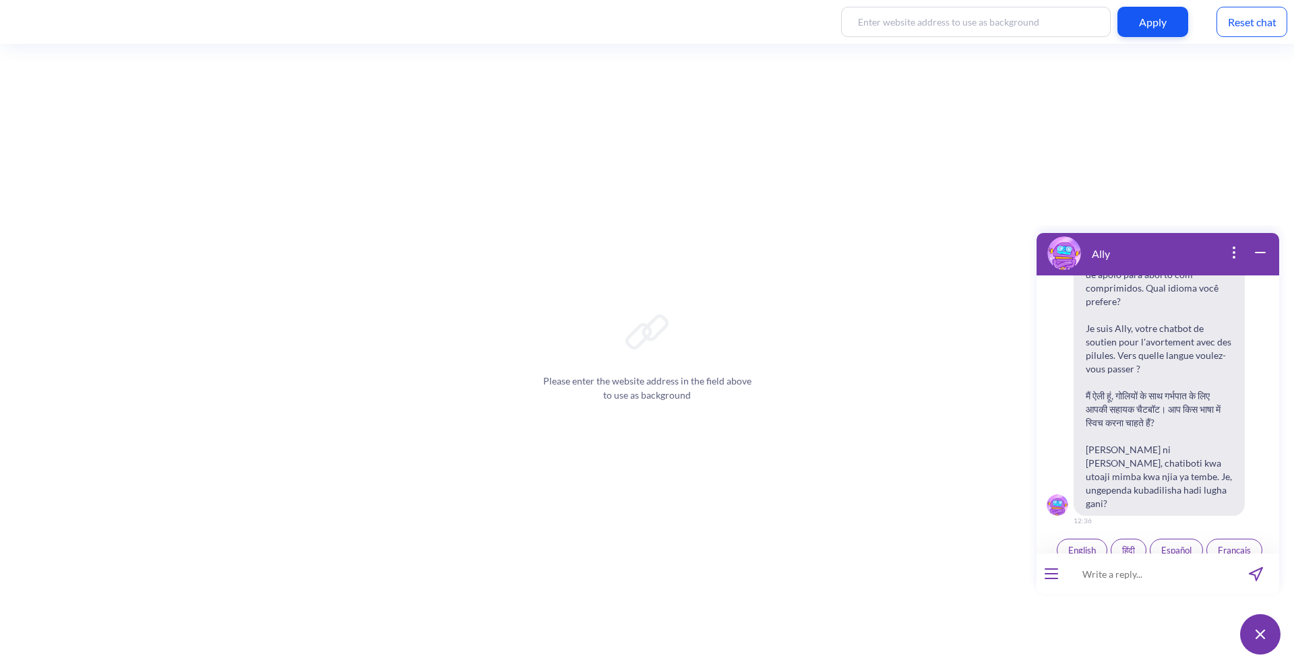
scroll to position [210, 0]
click at [1178, 582] on input at bounding box center [1149, 574] width 166 height 40
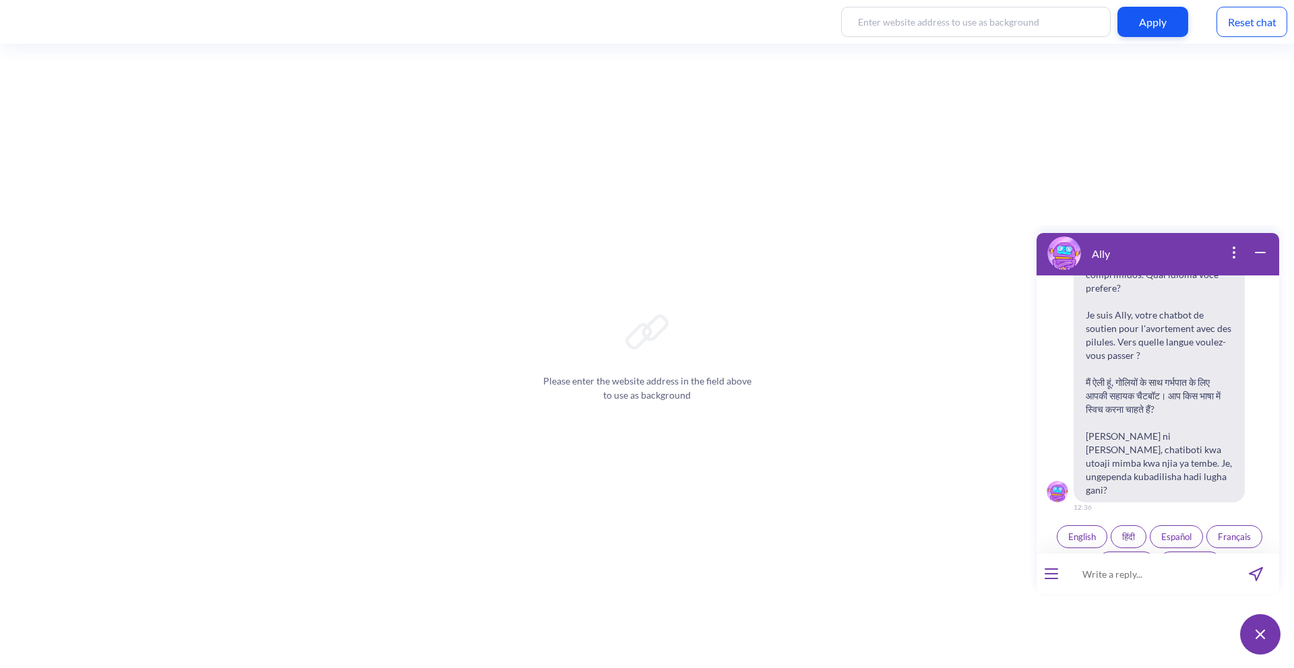
click at [1141, 581] on input at bounding box center [1149, 574] width 166 height 40
type input "is abortion legal in bolivia"
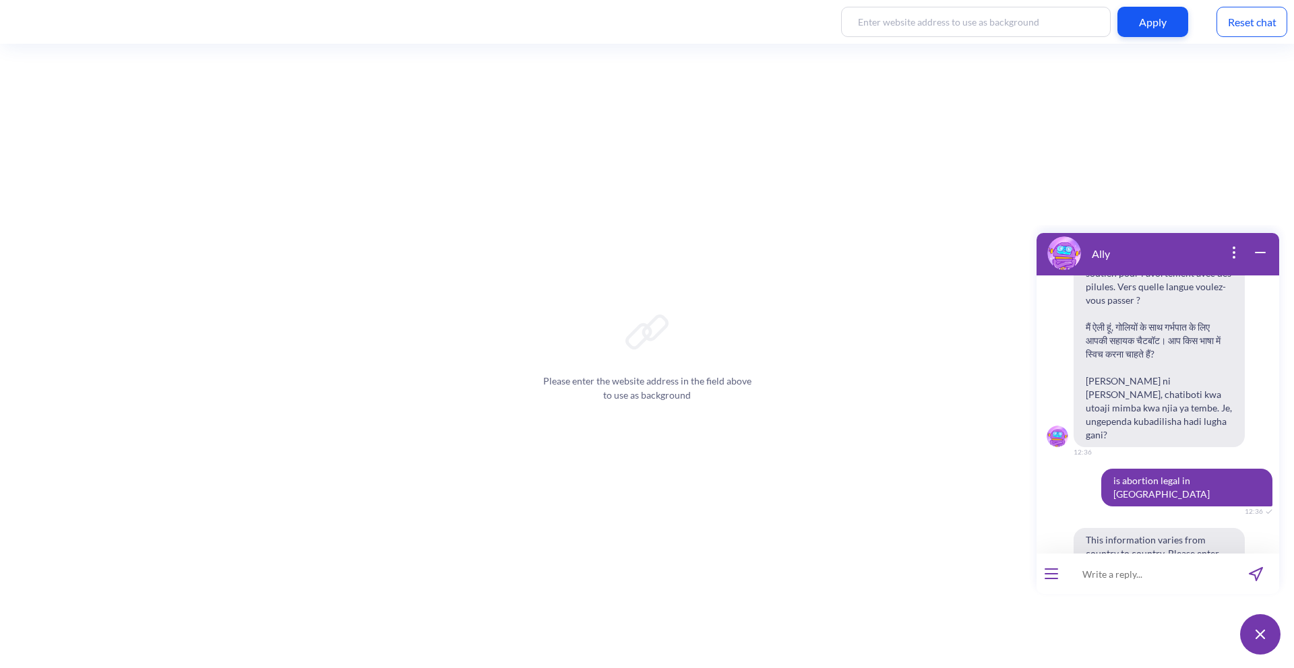
scroll to position [289, 0]
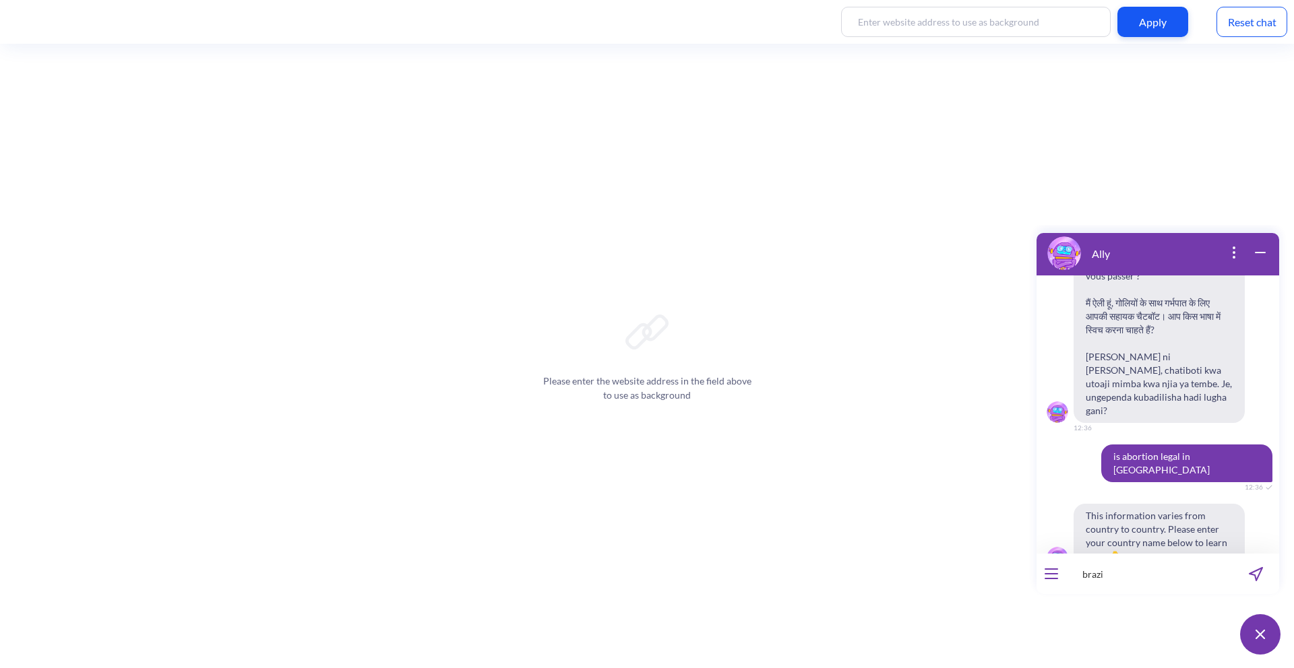
type input "brazil"
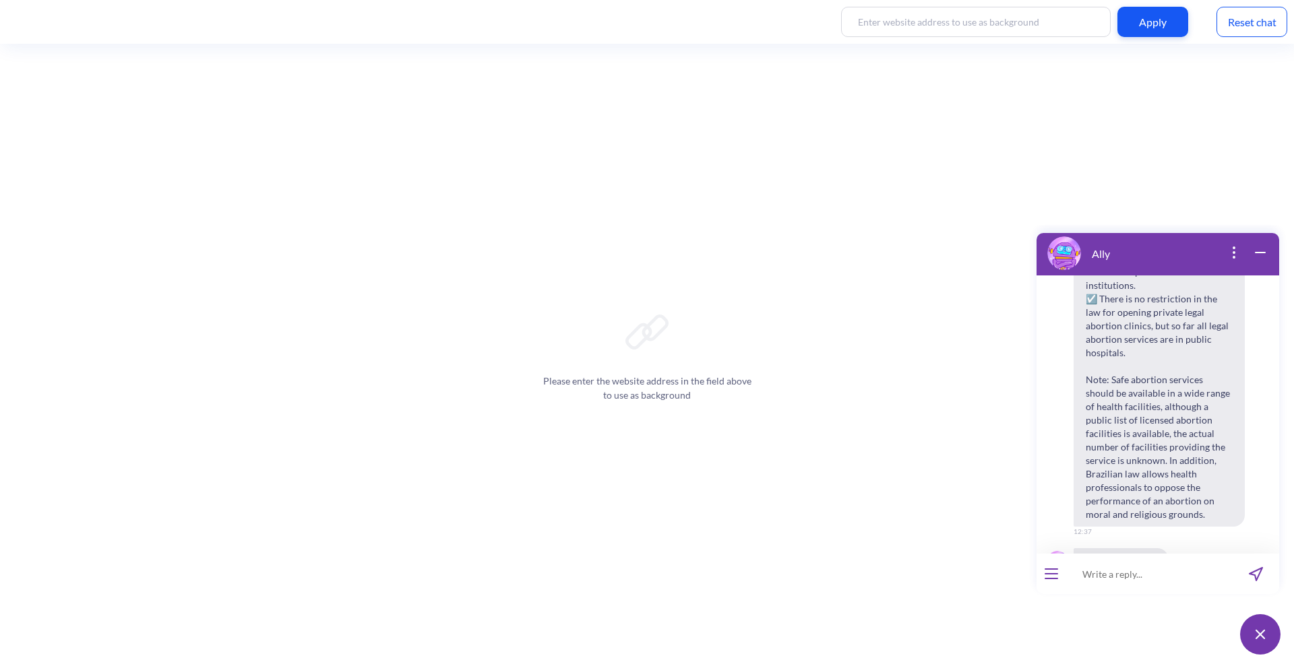
scroll to position [695, 0]
click at [1155, 583] on input at bounding box center [1149, 574] width 166 height 40
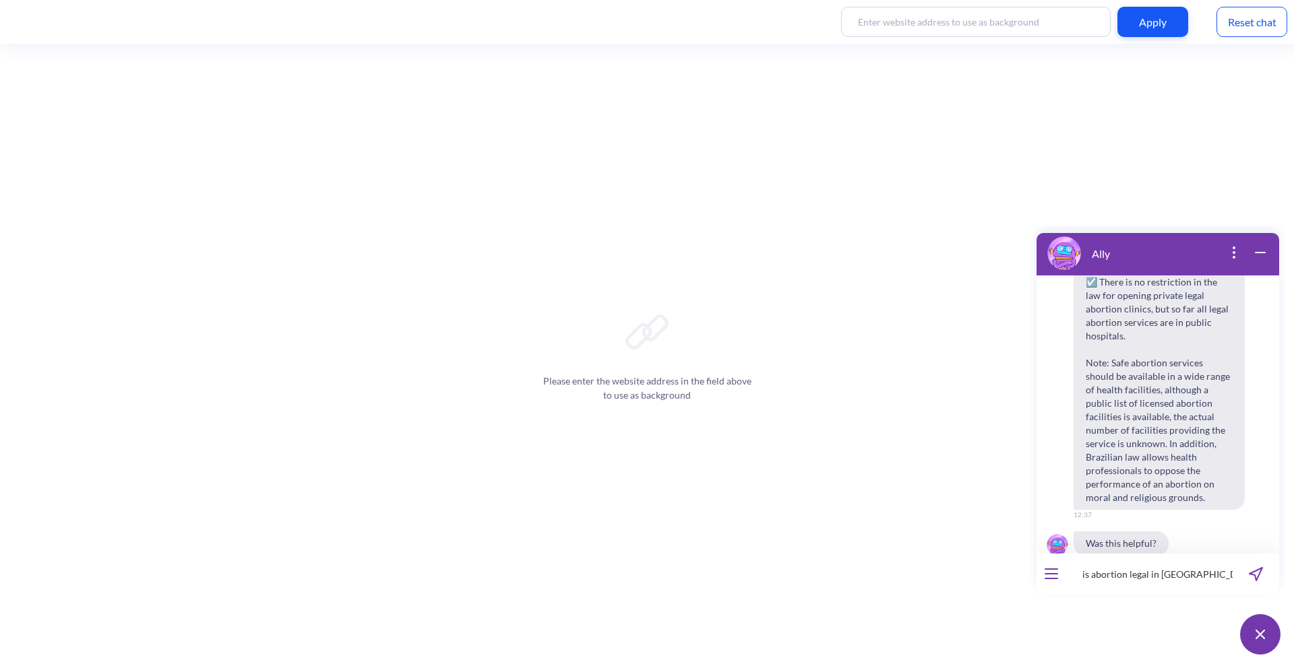
type input "is abortion legal in bolivia"
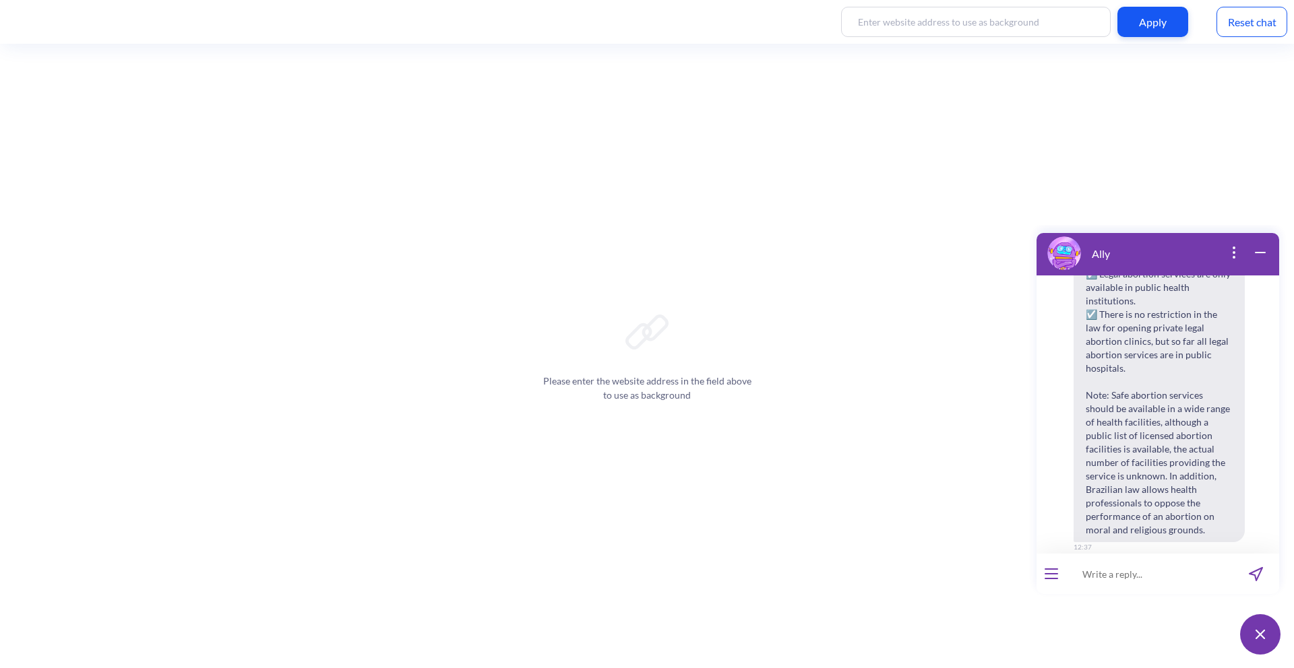
scroll to position [1075, 0]
click at [1196, 383] on span "☑️ Legal abortion services are only available in public health institutions. ☑️…" at bounding box center [1158, 397] width 171 height 280
click at [1193, 390] on span "☑️ Legal abortion services are only available in public health institutions. ☑️…" at bounding box center [1158, 397] width 171 height 280
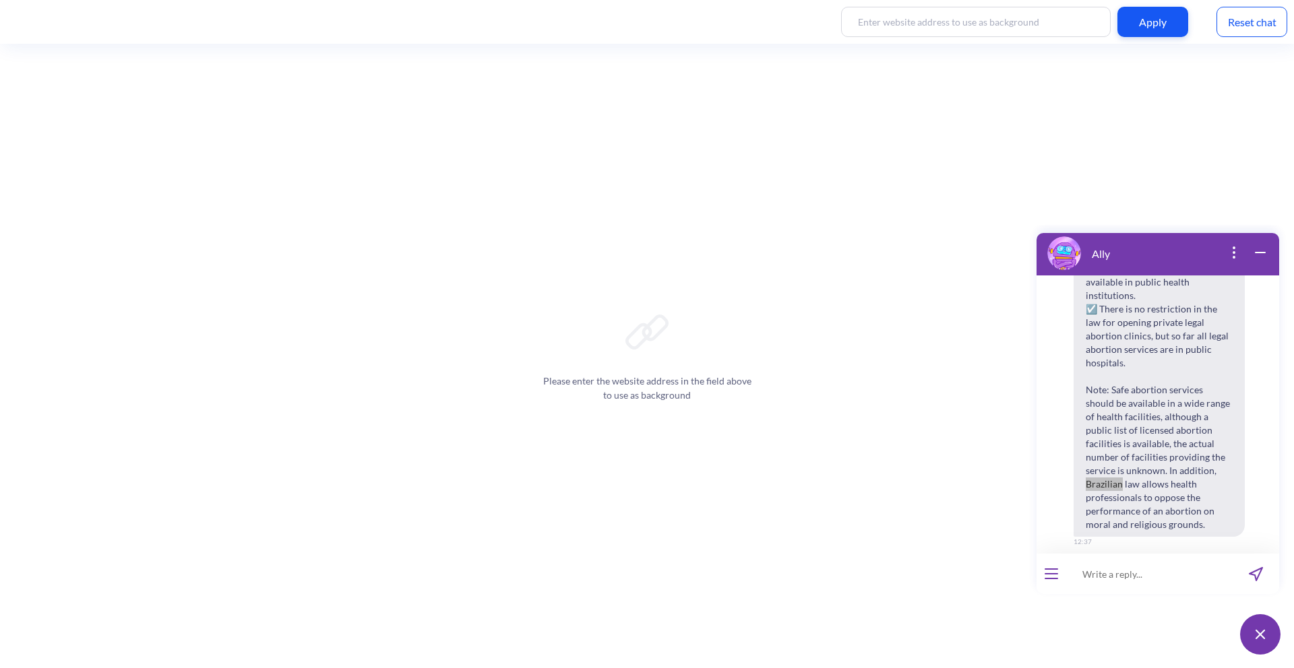
click at [943, 393] on div "Please enter the website address in the field above to use as background" at bounding box center [647, 356] width 1294 height 625
click at [1112, 571] on input at bounding box center [1149, 574] width 166 height 40
click at [1108, 584] on input at bounding box center [1149, 574] width 166 height 40
type input "c"
type input "change country"
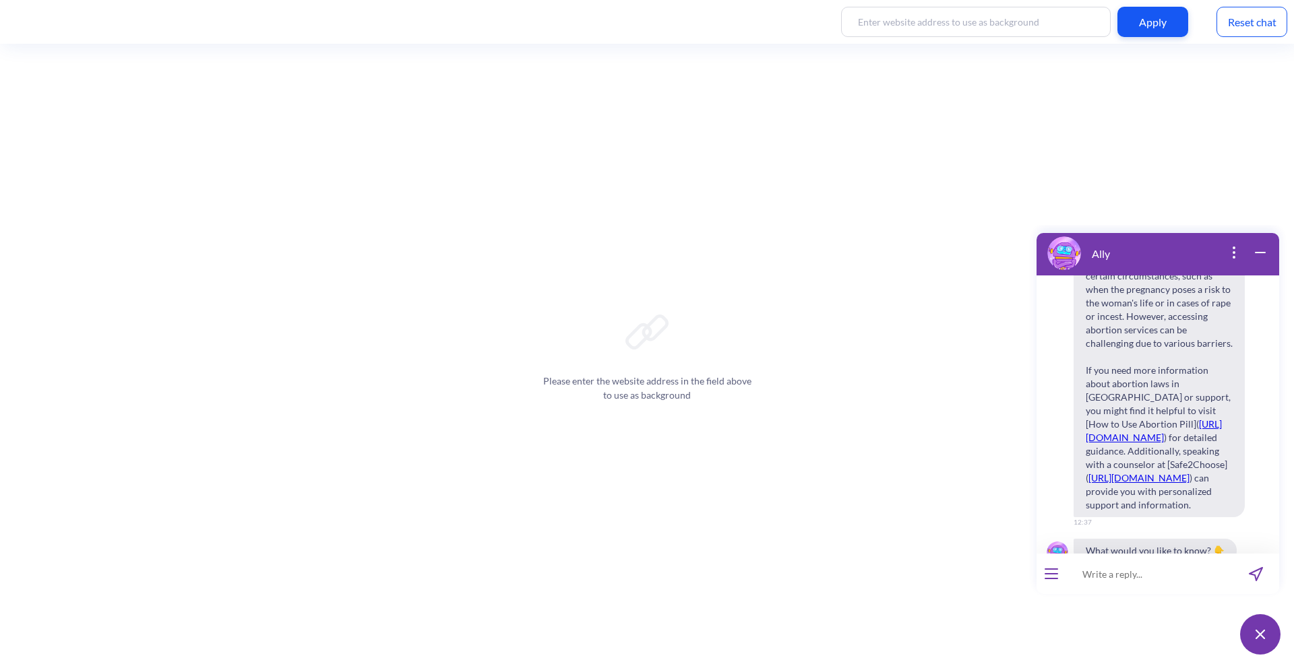
scroll to position [1509, 0]
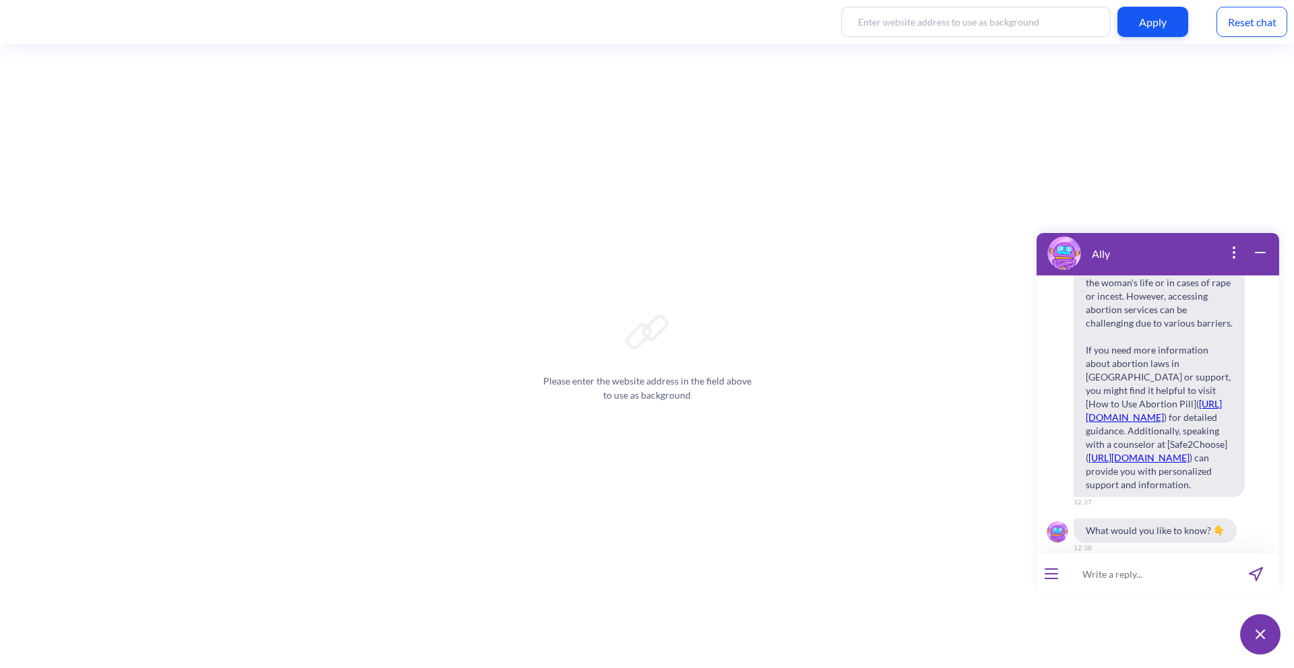
click at [1049, 576] on button "open menu" at bounding box center [1050, 574] width 13 height 11
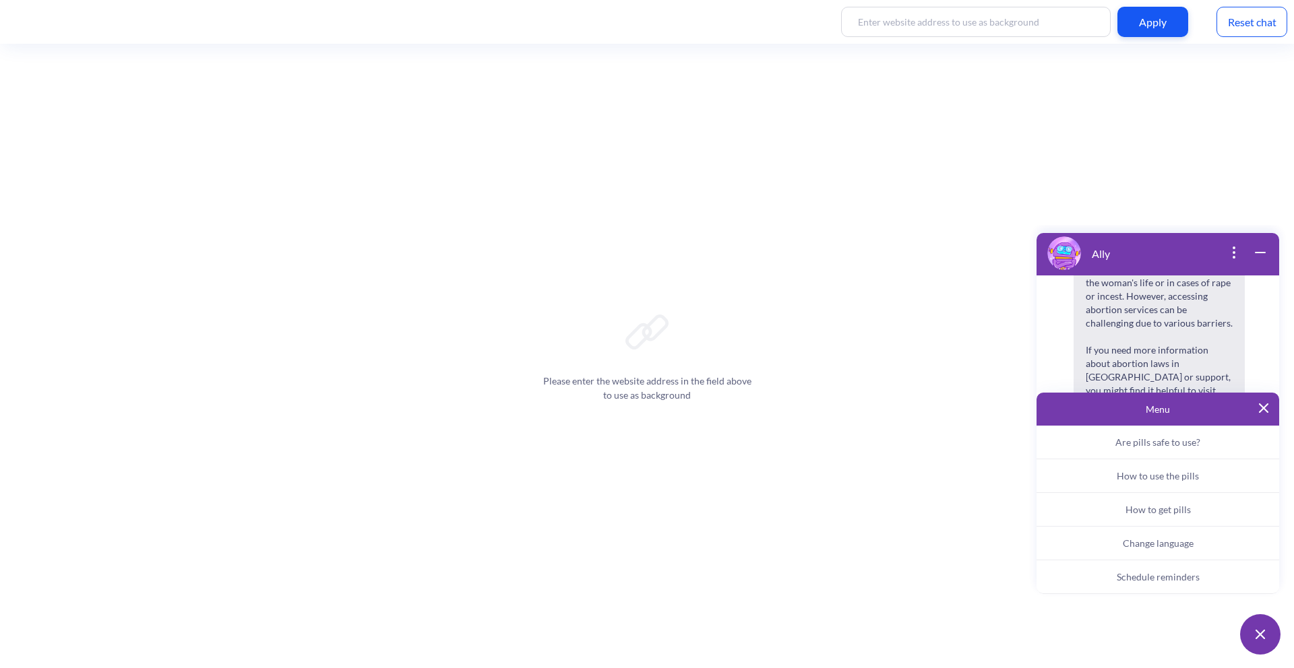
click at [1159, 478] on span "How to use the pills" at bounding box center [1157, 475] width 82 height 11
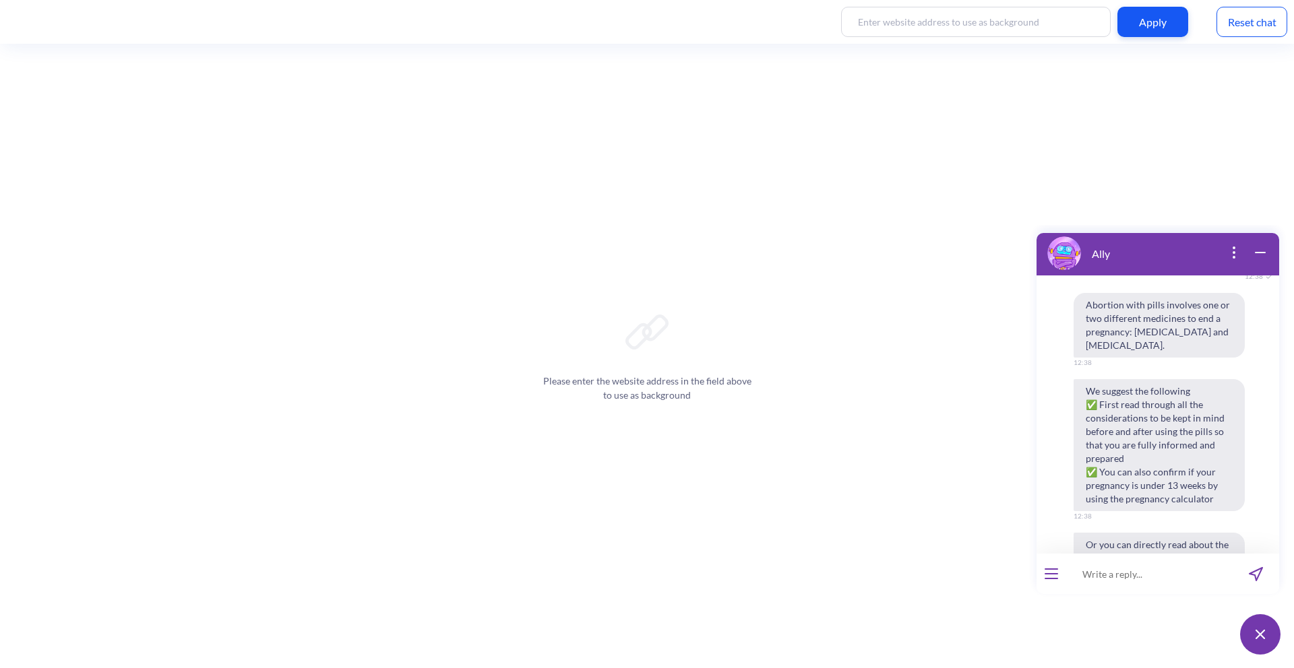
scroll to position [1867, 0]
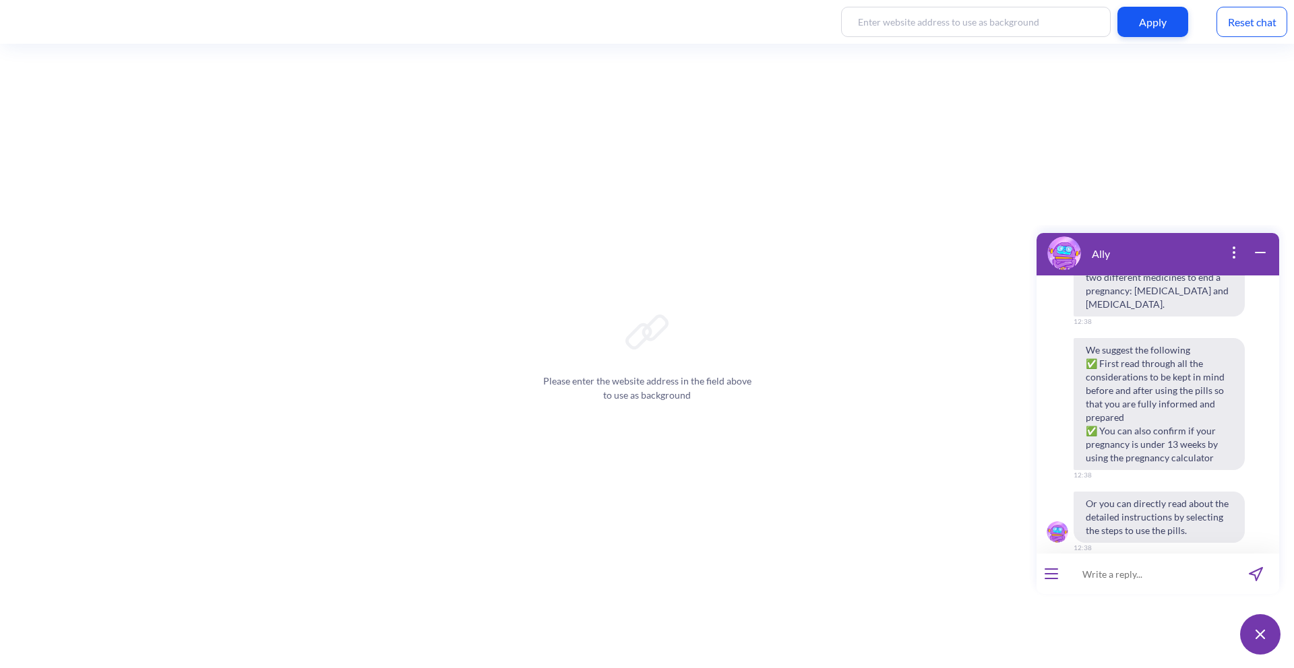
click at [1054, 572] on button "open menu" at bounding box center [1050, 574] width 13 height 11
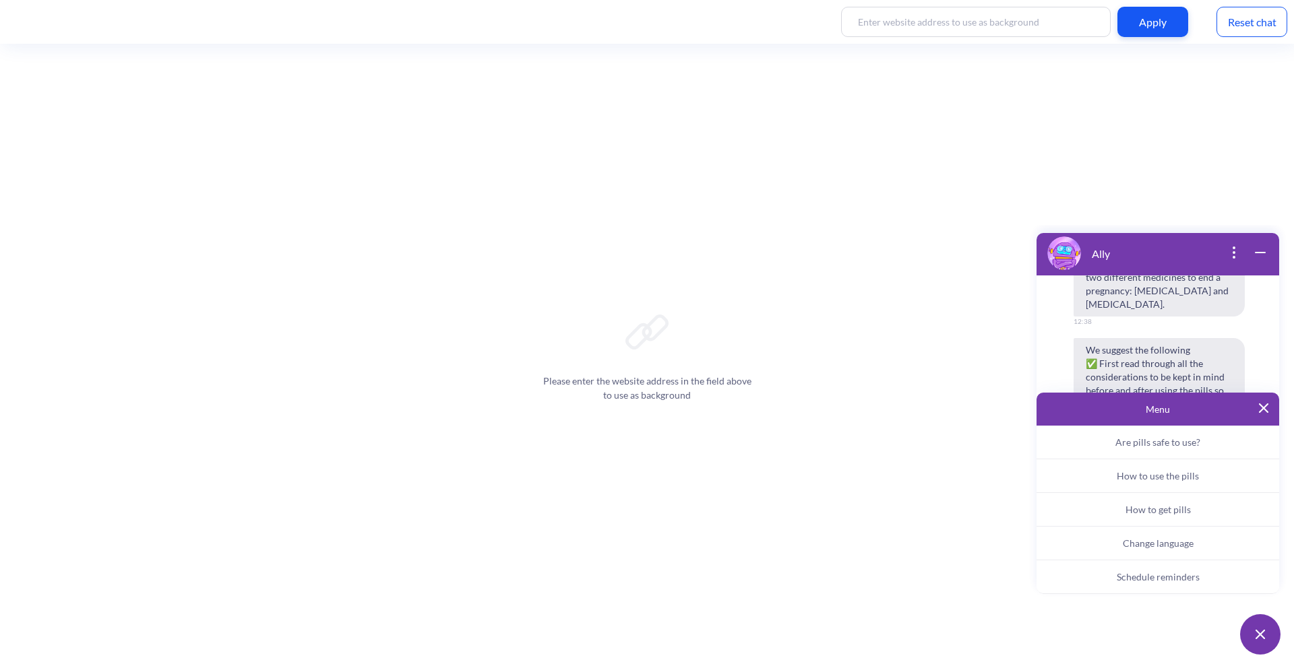
click at [1193, 512] on button "How to get pills" at bounding box center [1157, 510] width 243 height 34
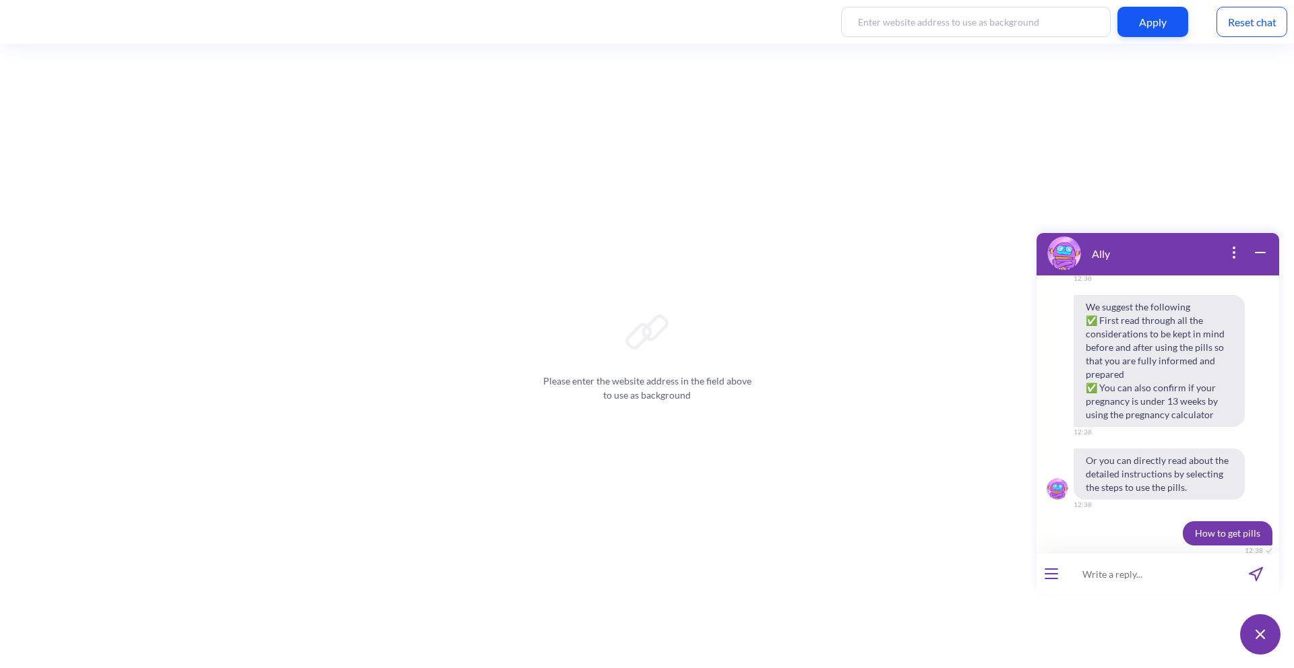
scroll to position [1946, 0]
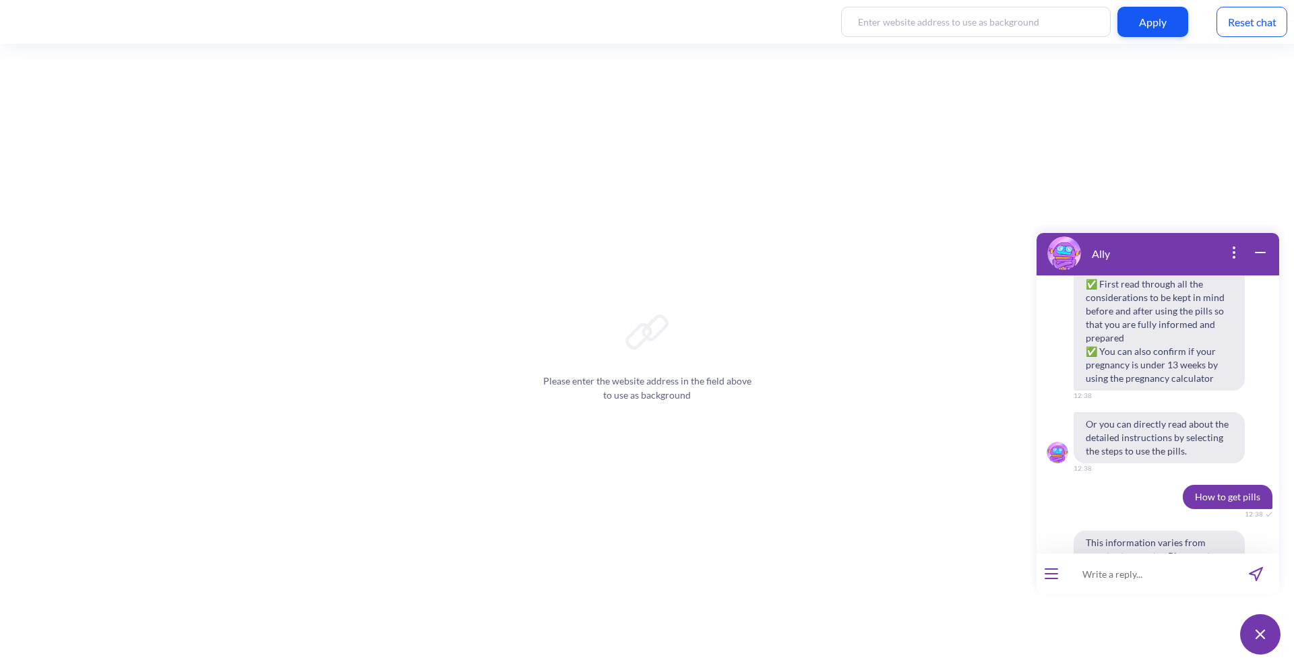
click at [1050, 583] on div at bounding box center [1051, 574] width 30 height 40
click at [1052, 571] on button "open menu" at bounding box center [1050, 574] width 13 height 11
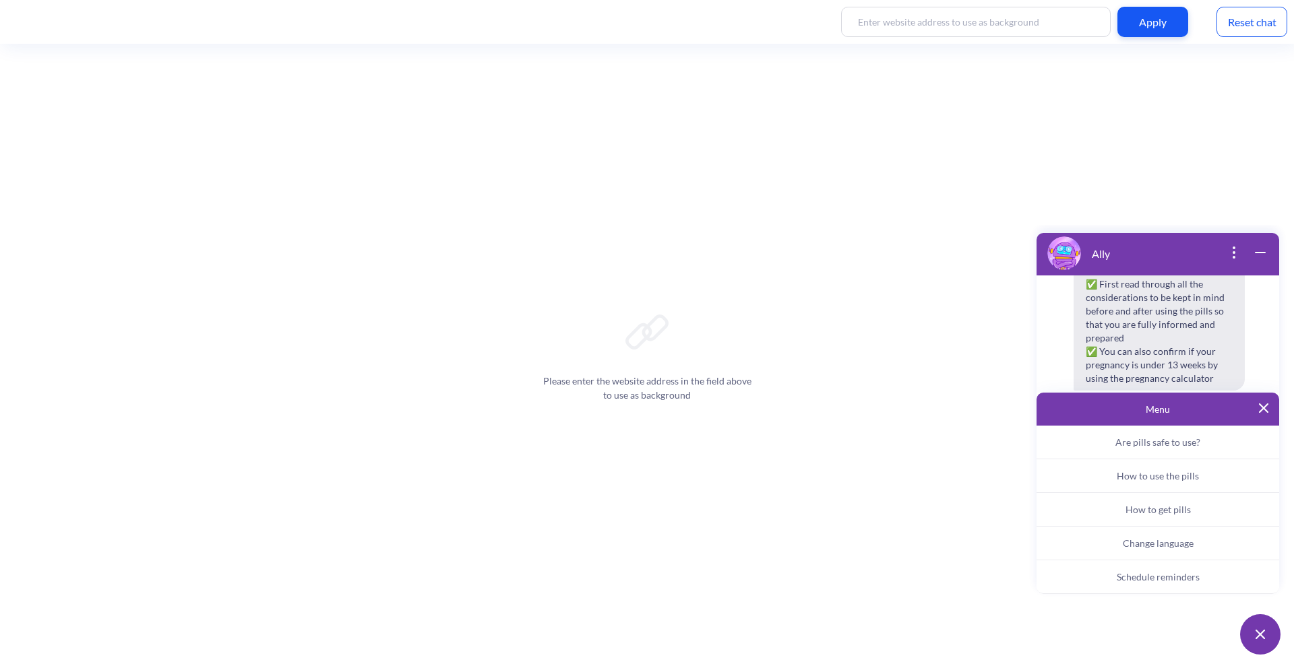
click at [1266, 412] on img at bounding box center [1263, 408] width 9 height 9
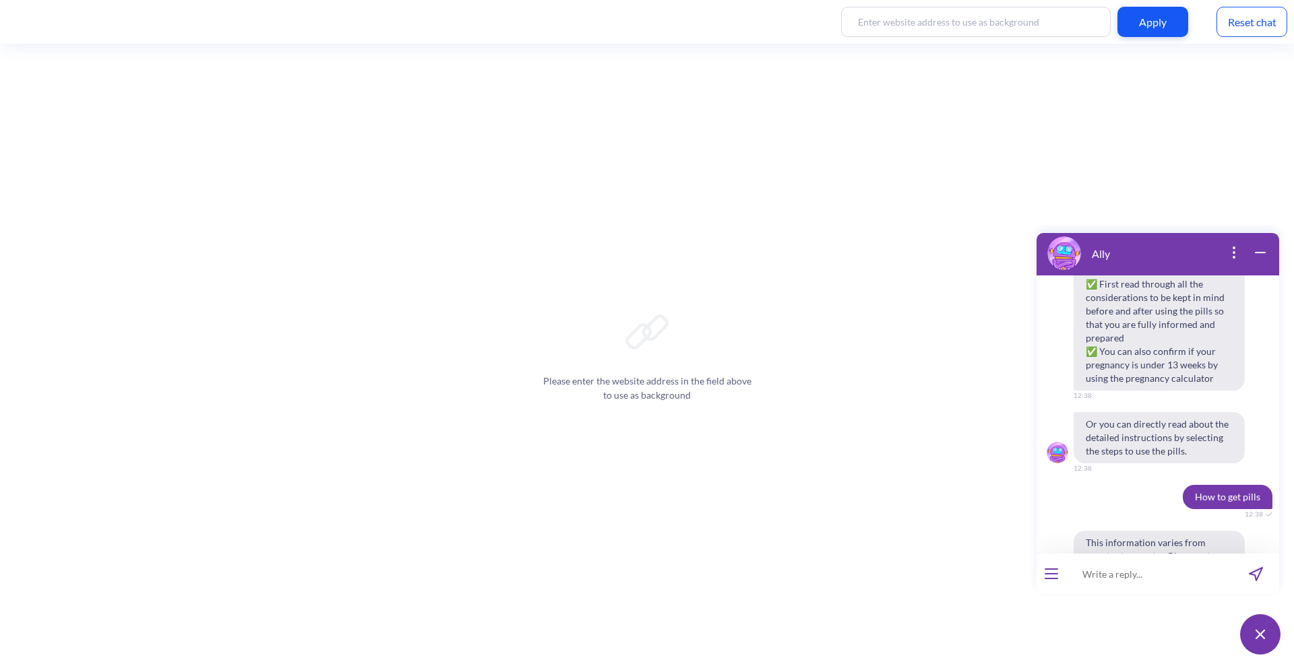
click at [1123, 562] on input at bounding box center [1149, 574] width 166 height 40
click at [1123, 565] on input at bounding box center [1149, 574] width 166 height 40
type input "brazil"
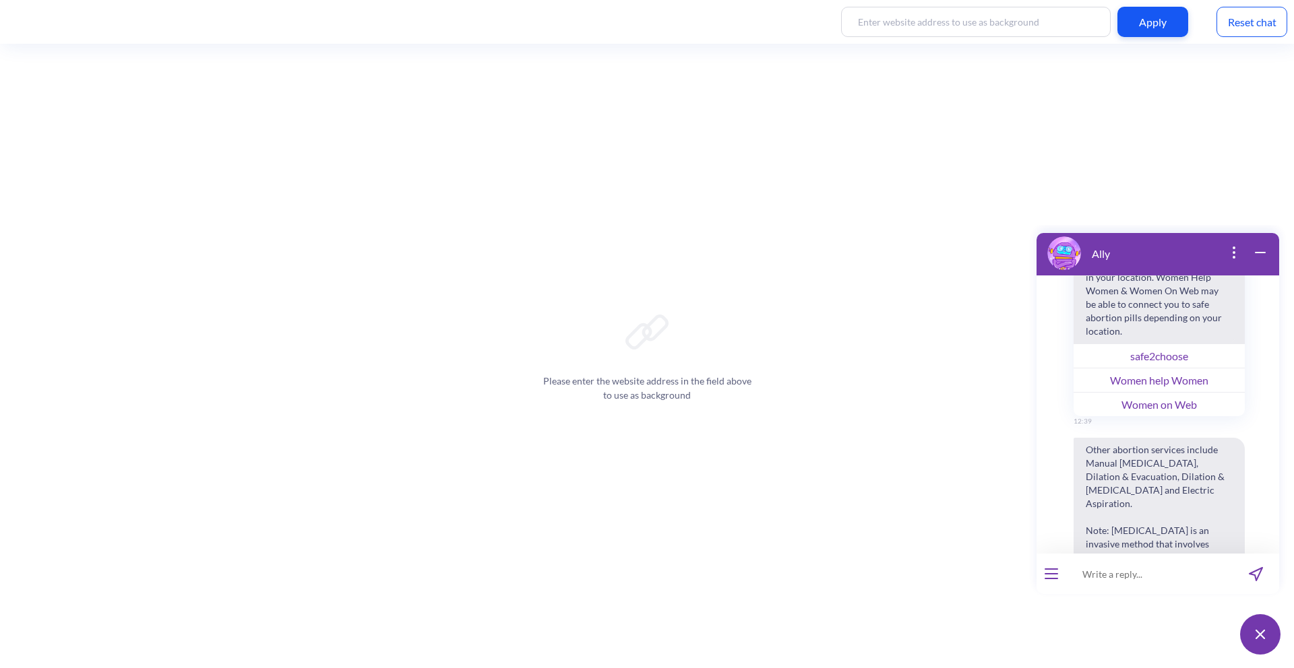
scroll to position [2741, 0]
click at [1052, 571] on button "open menu" at bounding box center [1050, 574] width 13 height 11
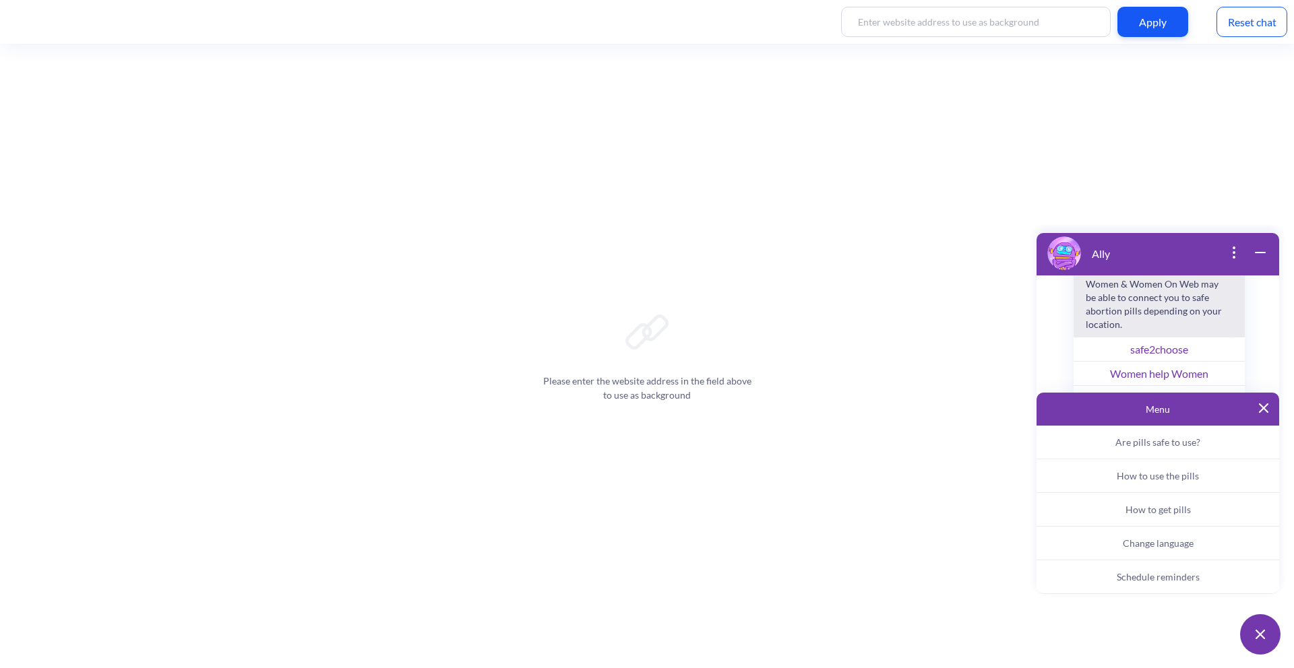
click at [1157, 513] on span "How to get pills" at bounding box center [1157, 509] width 65 height 11
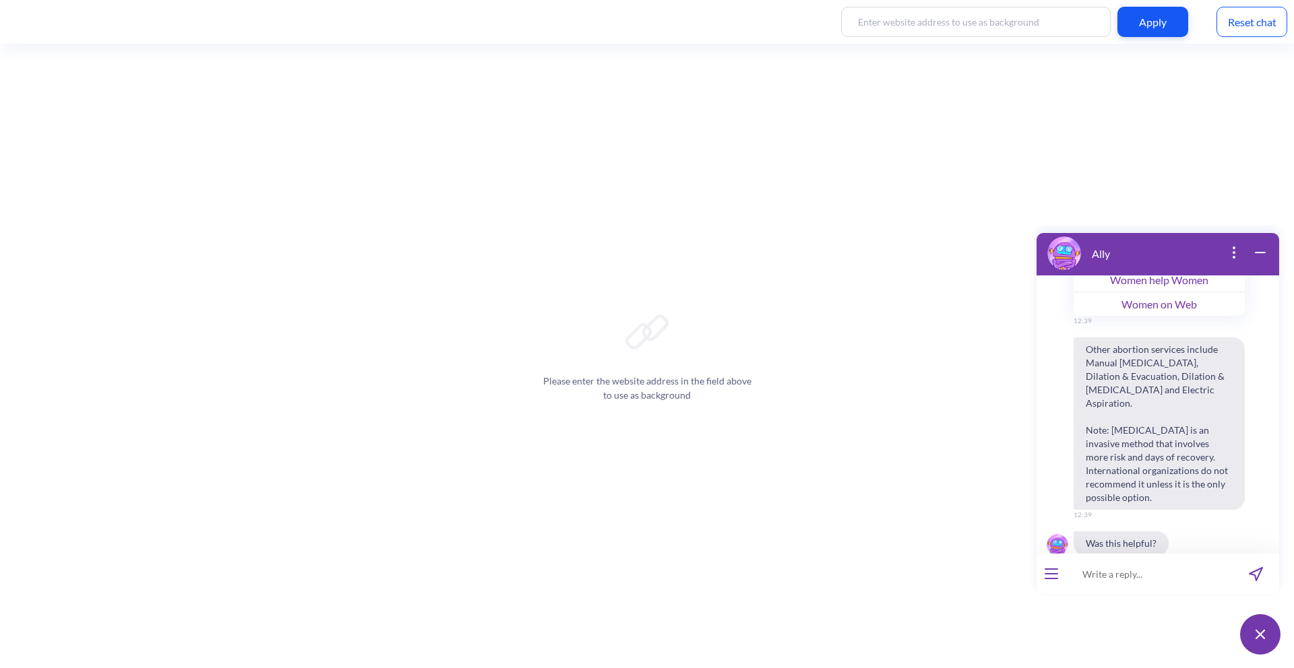
scroll to position [2847, 0]
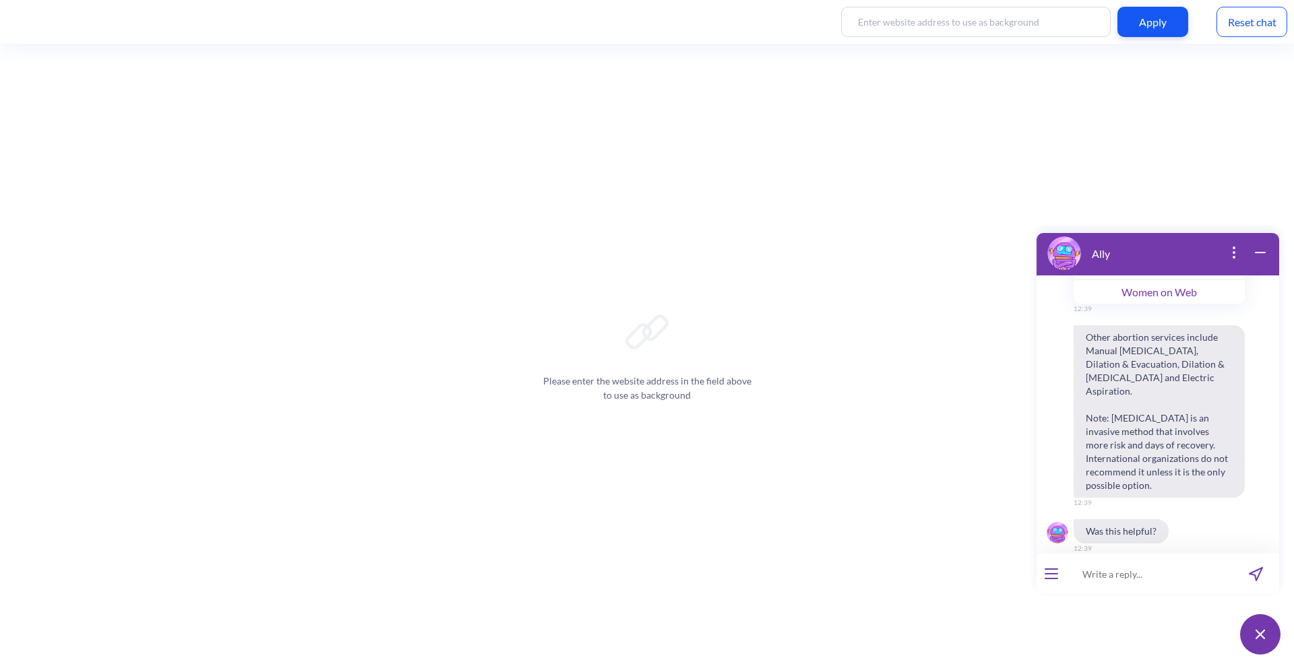
click at [1054, 576] on button "open menu" at bounding box center [1050, 574] width 13 height 11
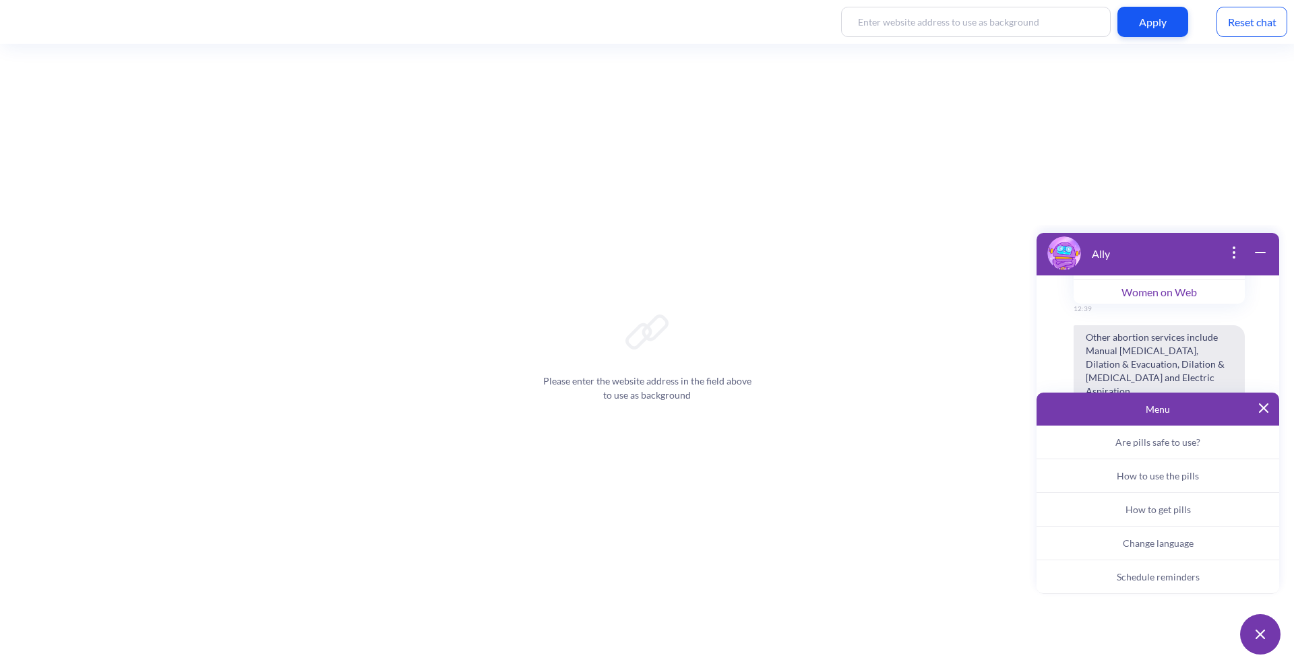
click at [1116, 440] on span "Are pills safe to use?" at bounding box center [1157, 442] width 85 height 11
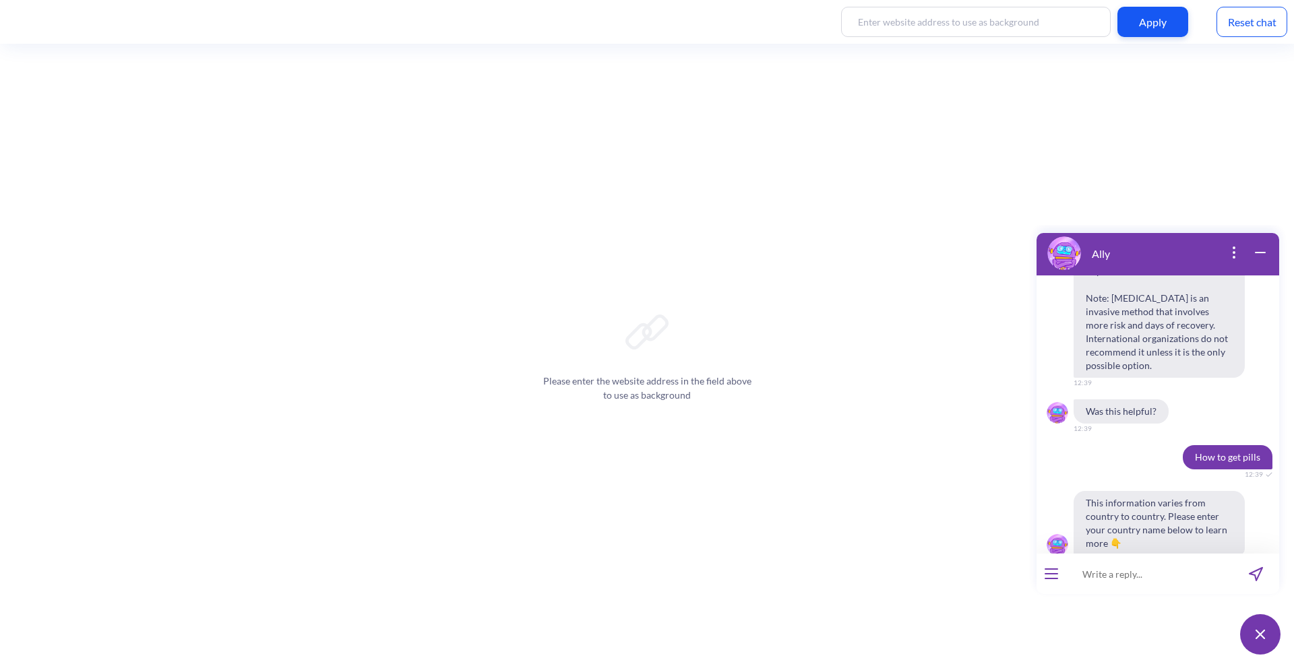
scroll to position [2993, 0]
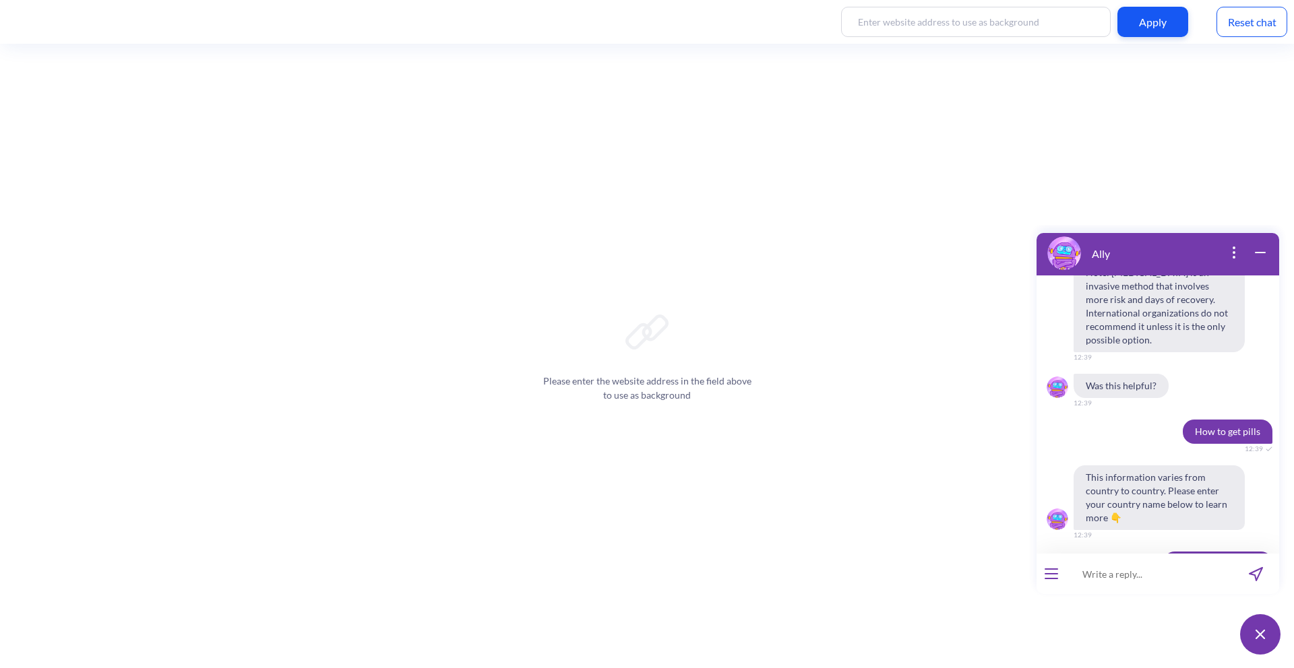
click at [1187, 579] on input at bounding box center [1149, 574] width 166 height 40
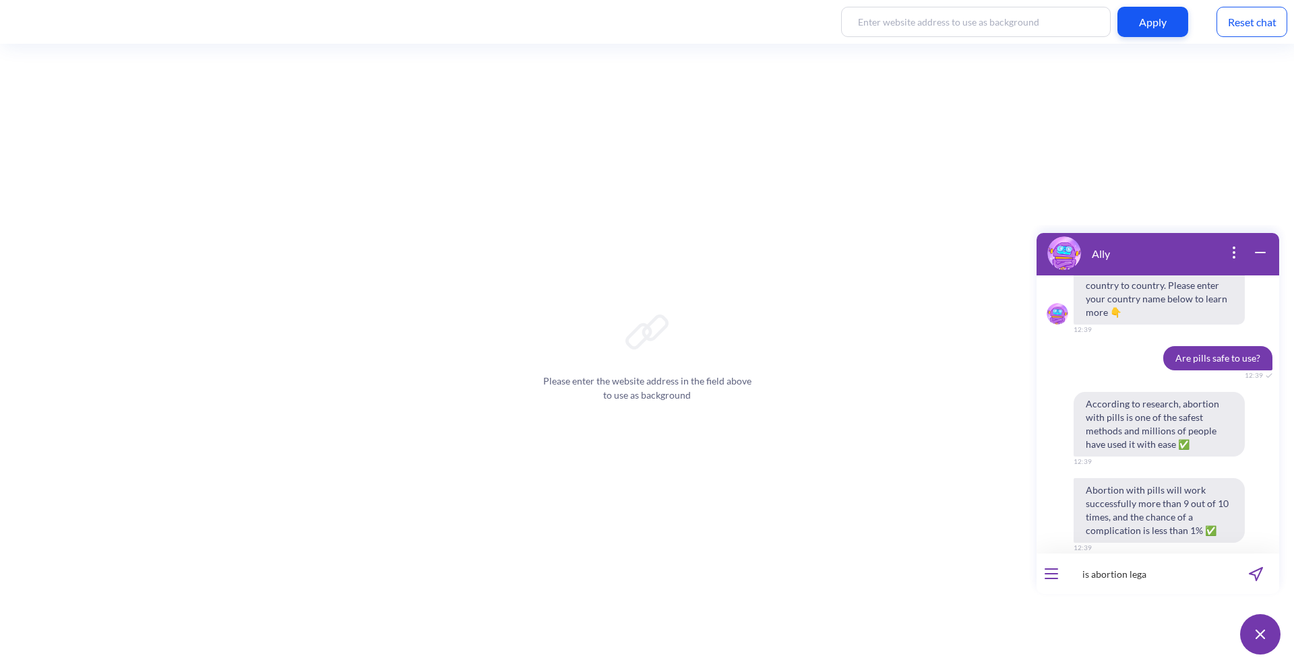
scroll to position [3210, 0]
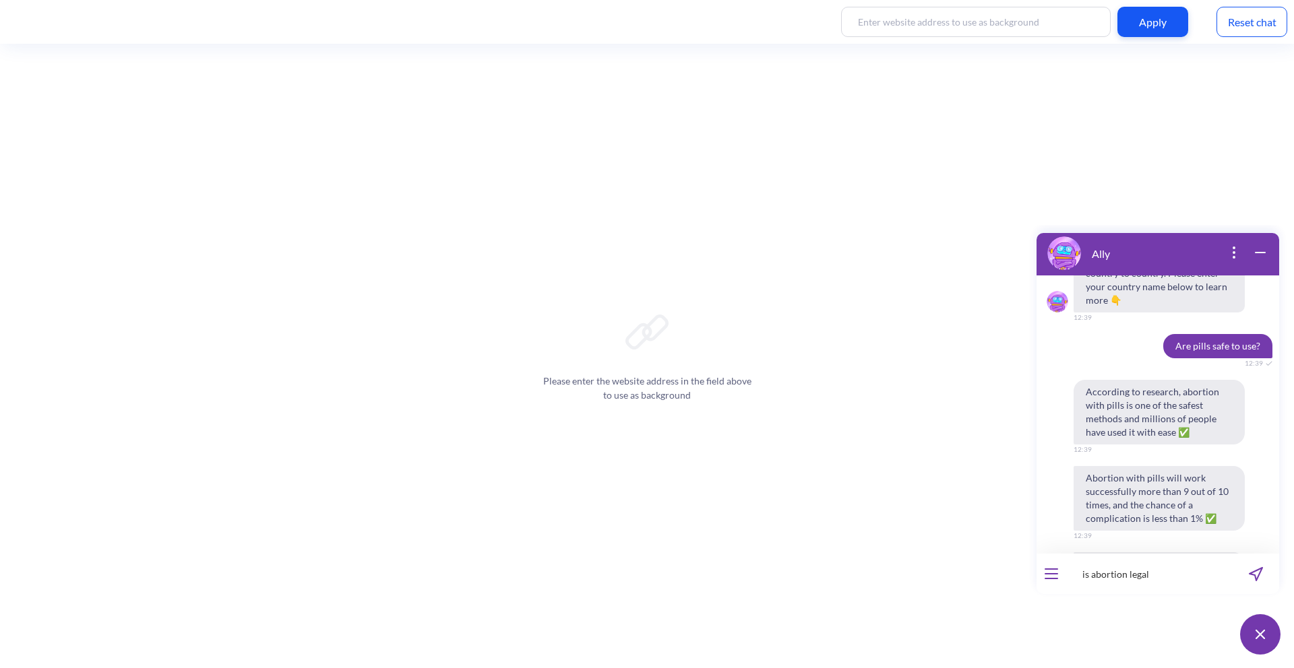
type input "is abortion legal"
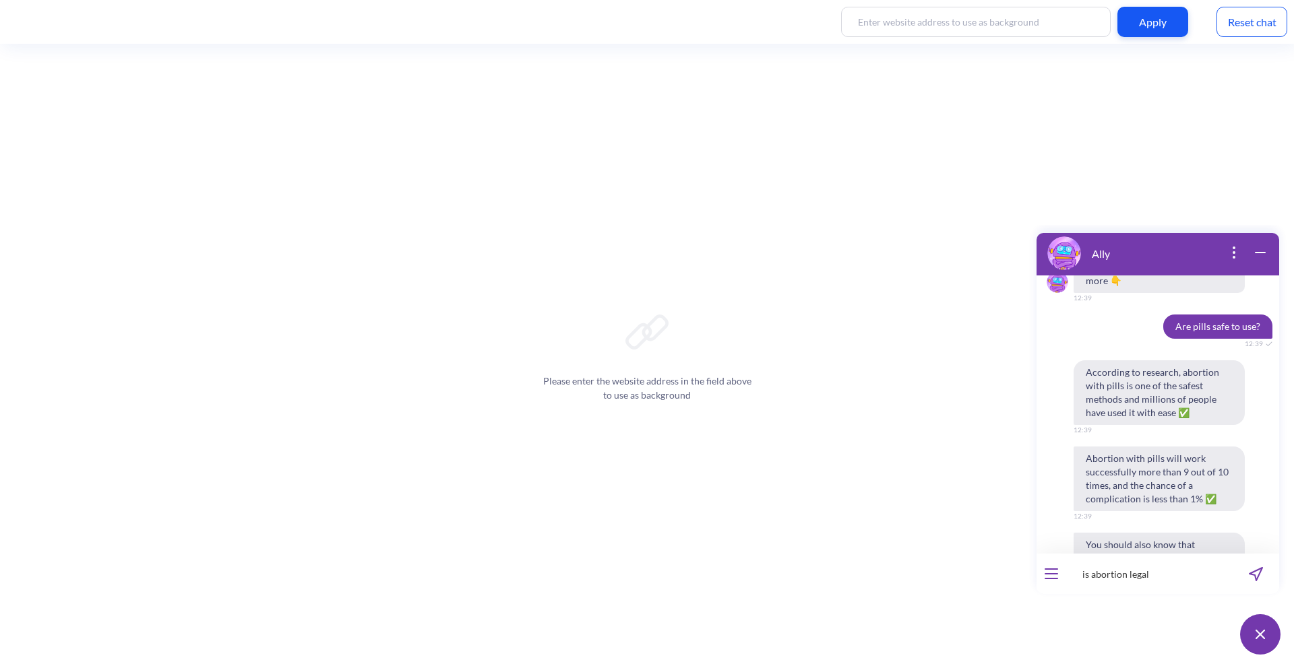
scroll to position [3243, 0]
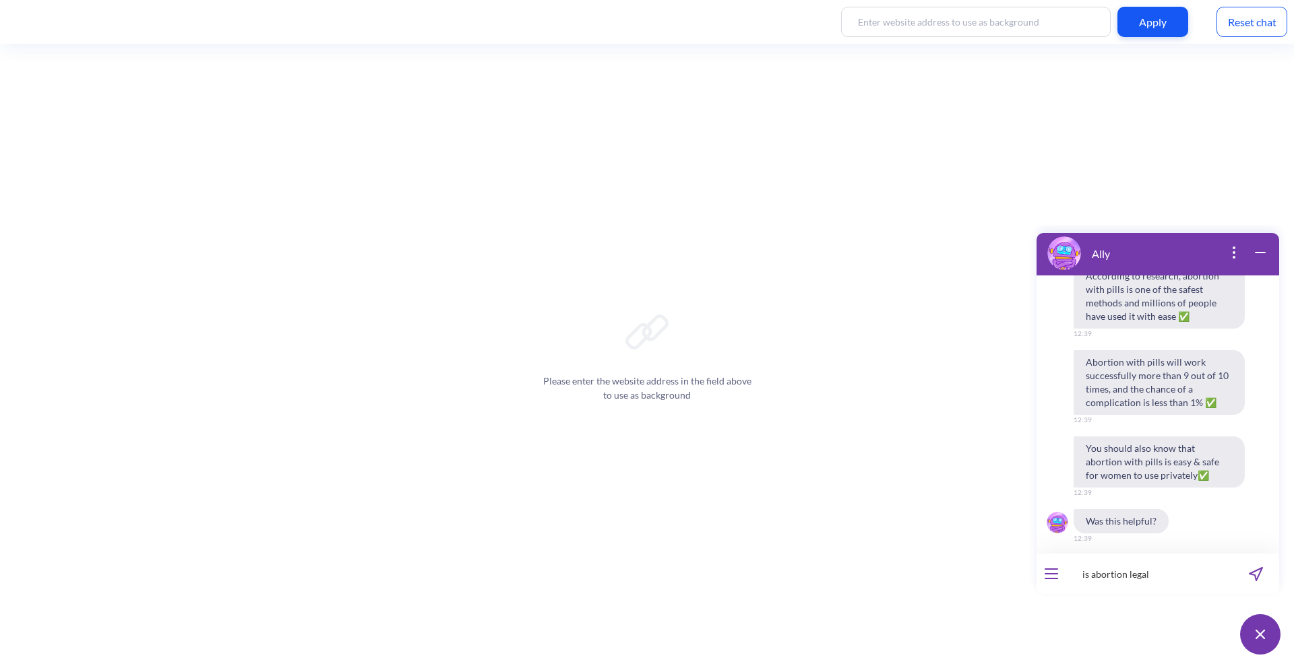
click at [1163, 580] on input "is abortion legal" at bounding box center [1149, 574] width 166 height 40
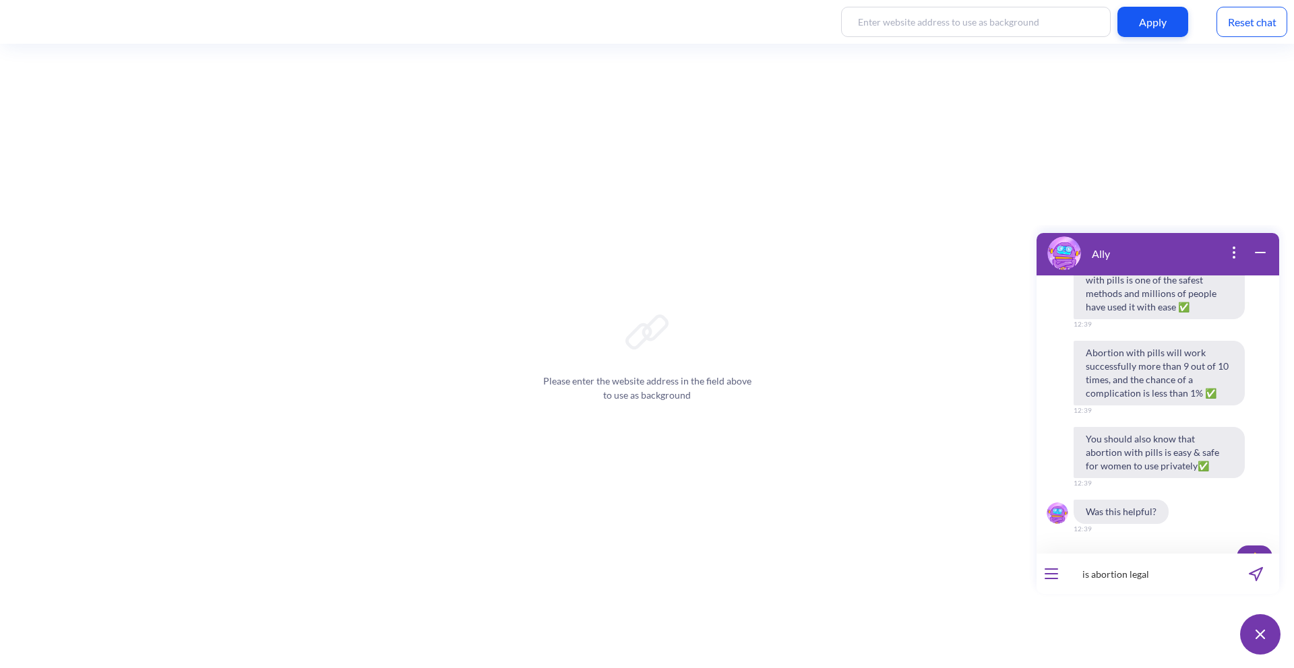
scroll to position [3342, 0]
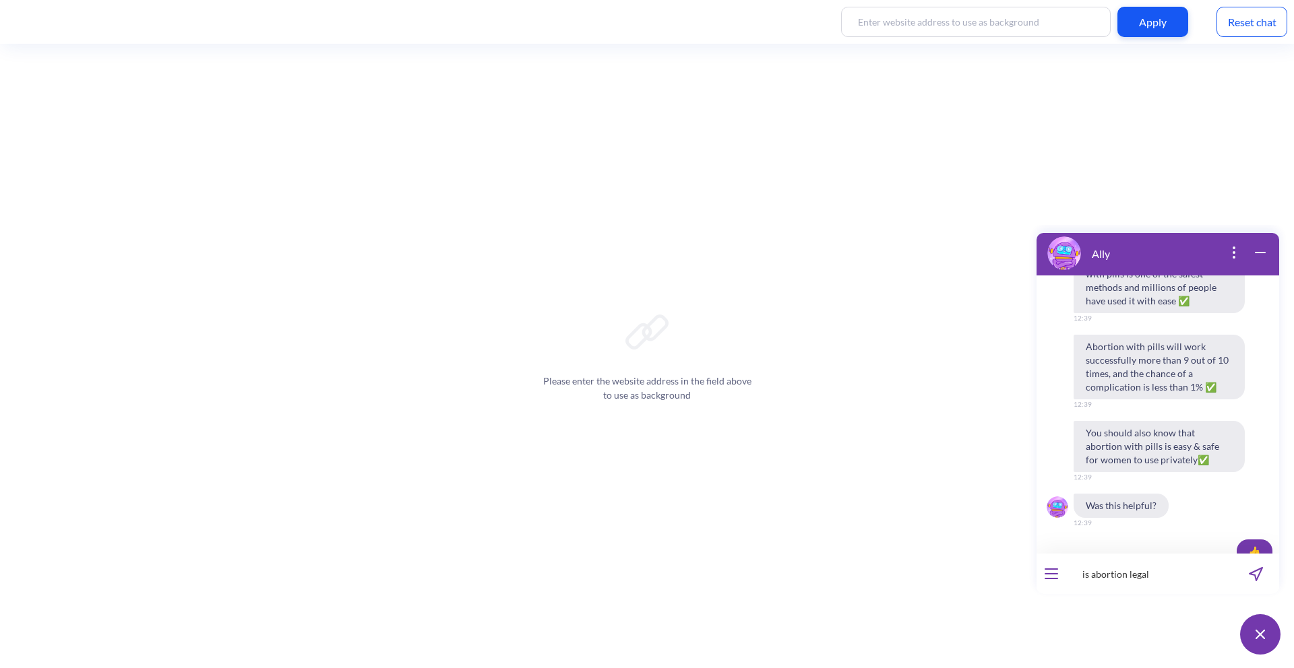
click at [1079, 646] on button "More about safety" at bounding box center [1126, 657] width 94 height 23
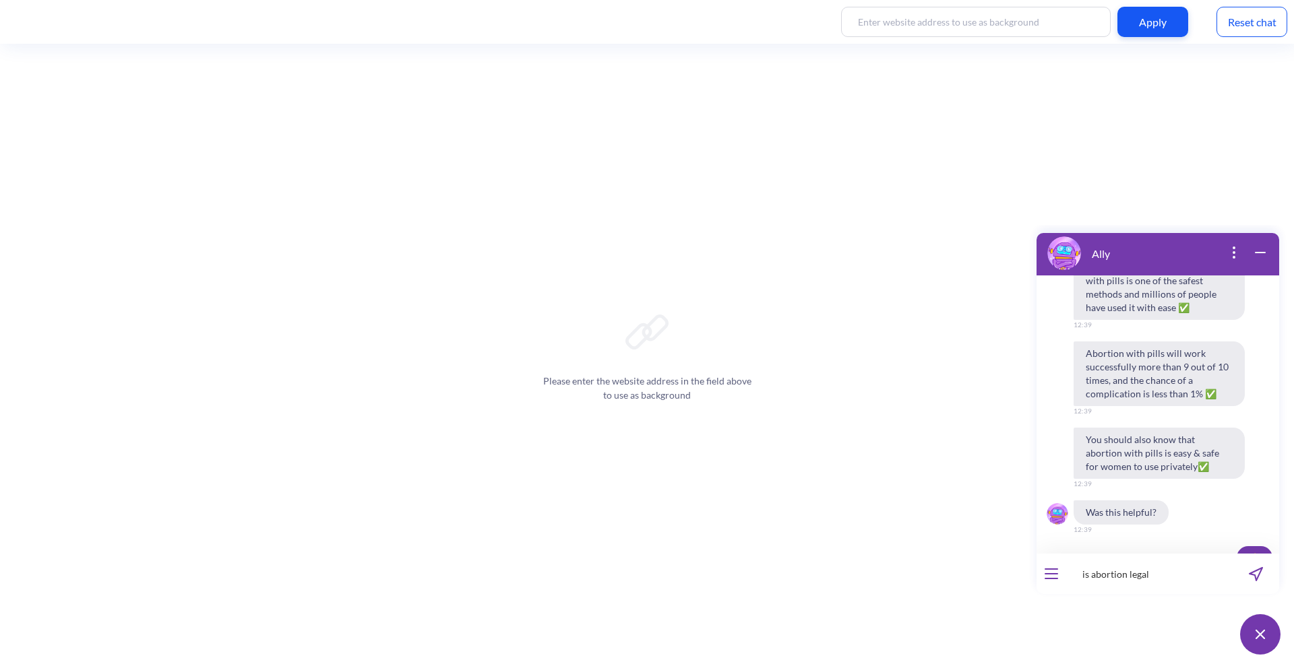
scroll to position [3349, 0]
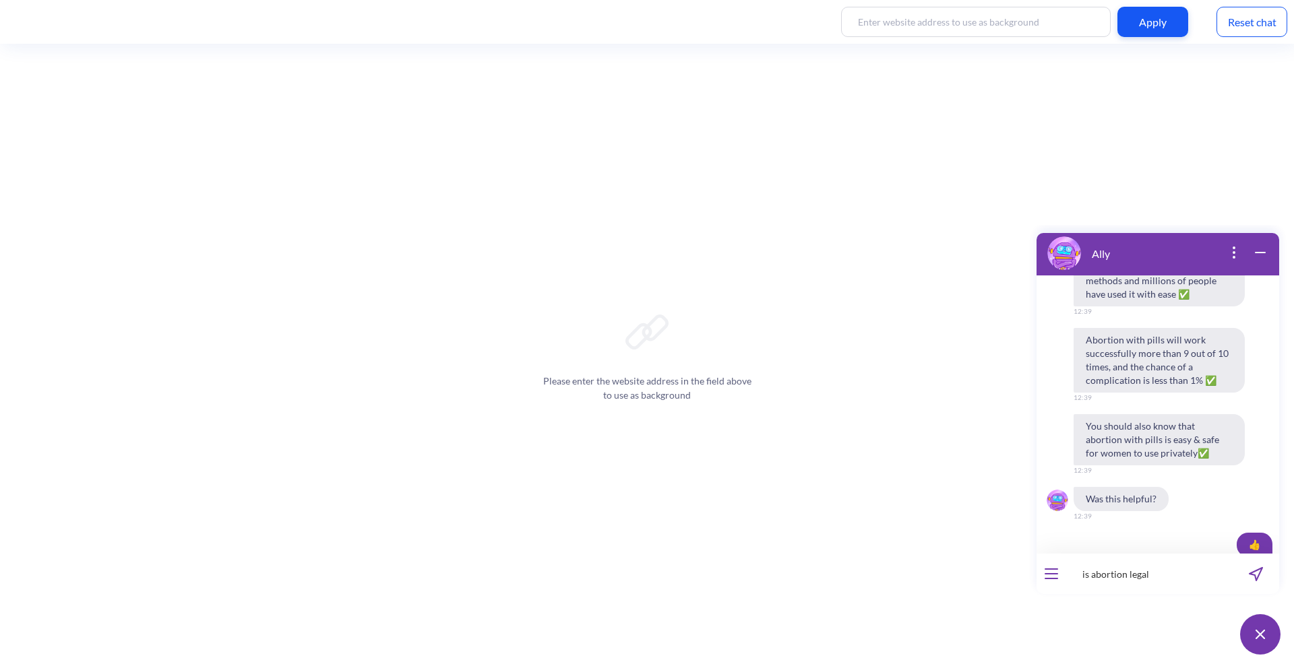
click at [1178, 573] on input "is abortion legal" at bounding box center [1149, 574] width 166 height 40
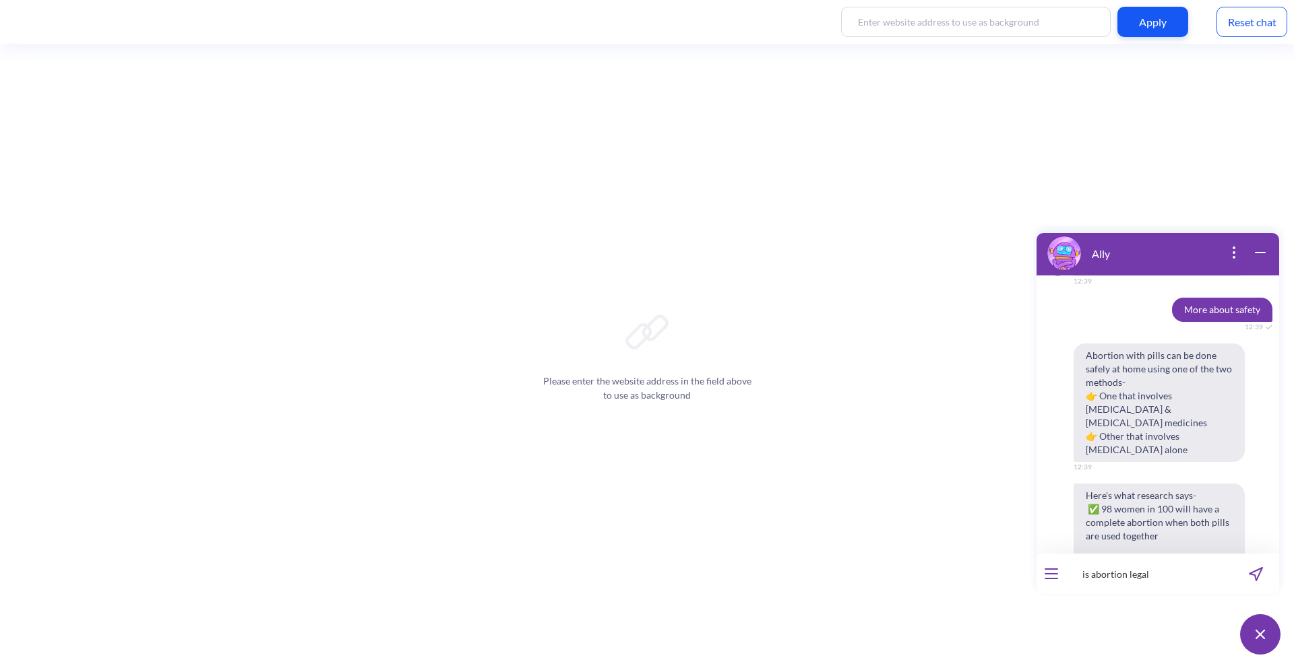
scroll to position [3754, 0]
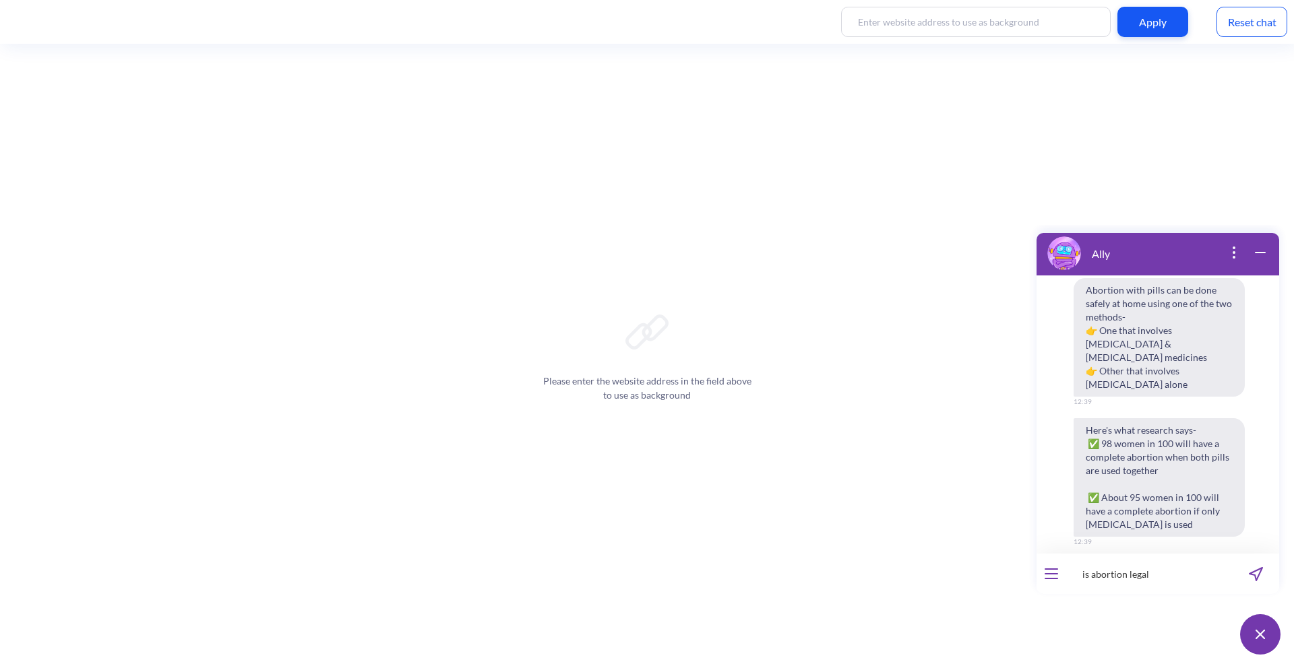
click at [1178, 573] on input "is abortion legal" at bounding box center [1149, 574] width 166 height 40
type input "is abortion legal"
click at [1253, 573] on icon "send message" at bounding box center [1255, 574] width 14 height 14
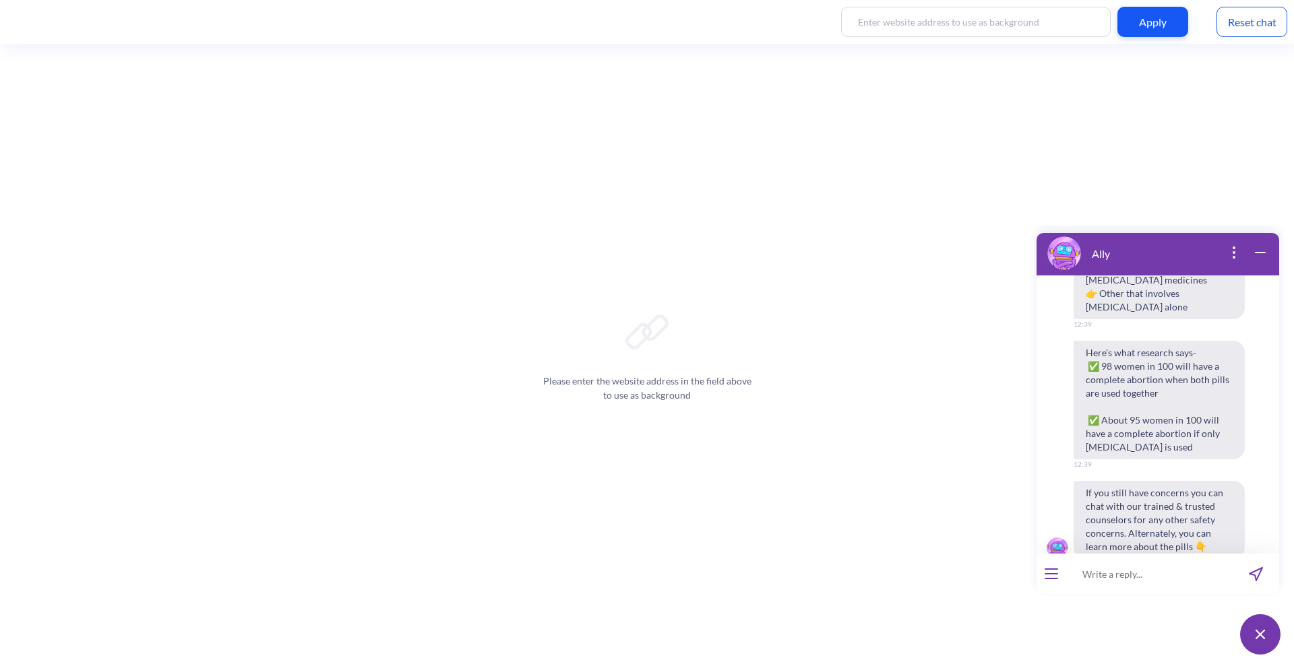
scroll to position [3834, 0]
click at [1096, 625] on span "This information varies from country to country. Please enter your country name…" at bounding box center [1158, 657] width 171 height 65
drag, startPoint x: 1086, startPoint y: 475, endPoint x: 1149, endPoint y: 522, distance: 78.4
click at [1149, 625] on span "This information varies from country to country. Please enter your country name…" at bounding box center [1158, 657] width 171 height 65
click at [996, 450] on div "Please enter the website address in the field above to use as background" at bounding box center [647, 356] width 1294 height 625
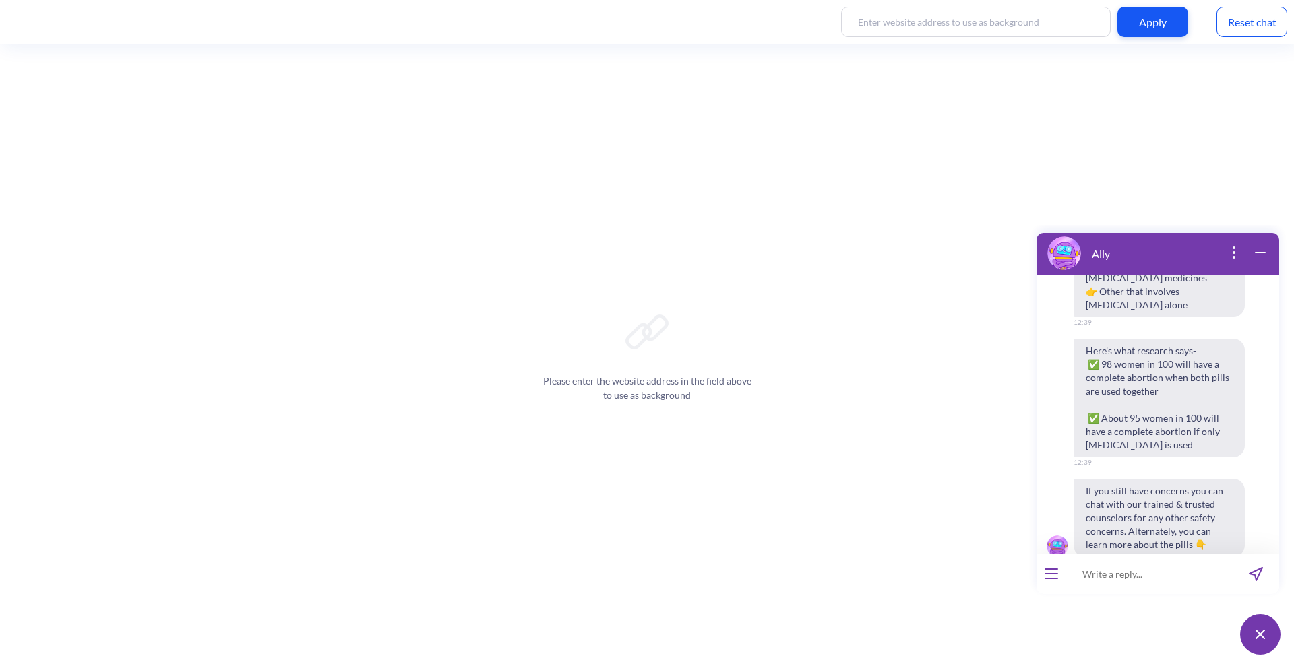
click at [1081, 448] on div "Hello! Hola! Oi! Bonjour! नमस्ते! Habari! 12:36 I'm Ally, your support chatbot …" at bounding box center [1157, 415] width 243 height 278
click at [1050, 569] on icon "open menu" at bounding box center [1051, 569] width 12 height 0
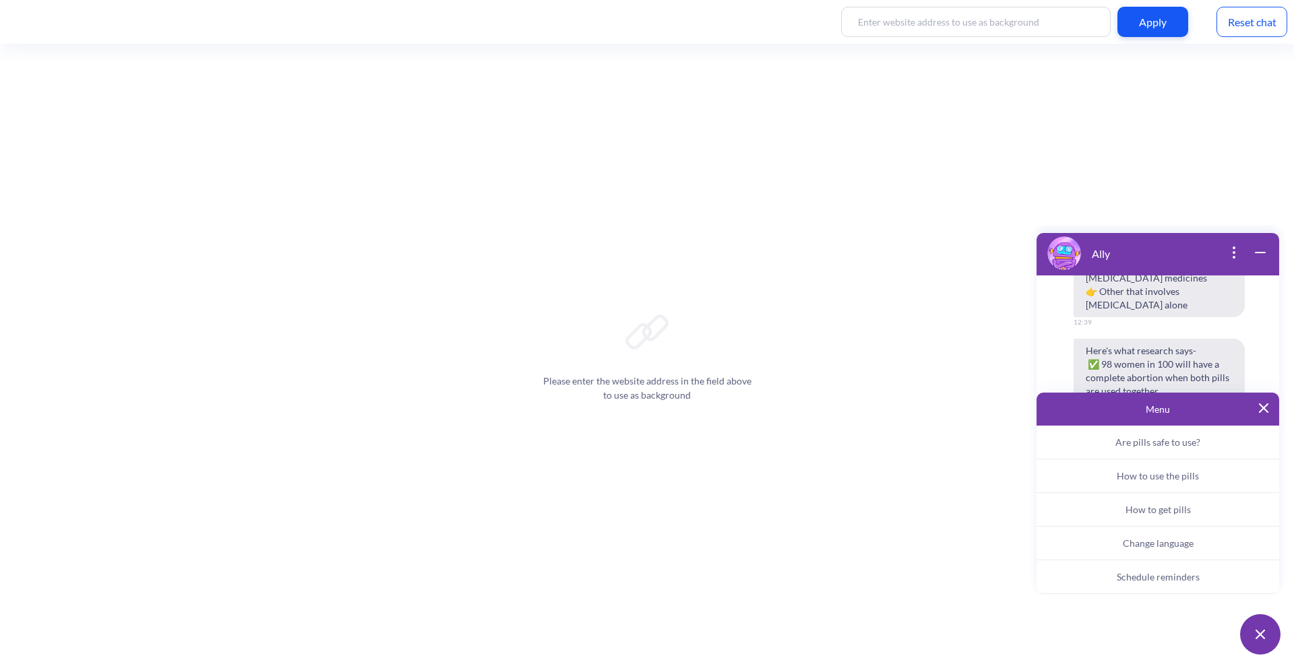
click at [1260, 417] on div "Menu" at bounding box center [1157, 409] width 243 height 33
click at [1262, 414] on button at bounding box center [1263, 409] width 9 height 11
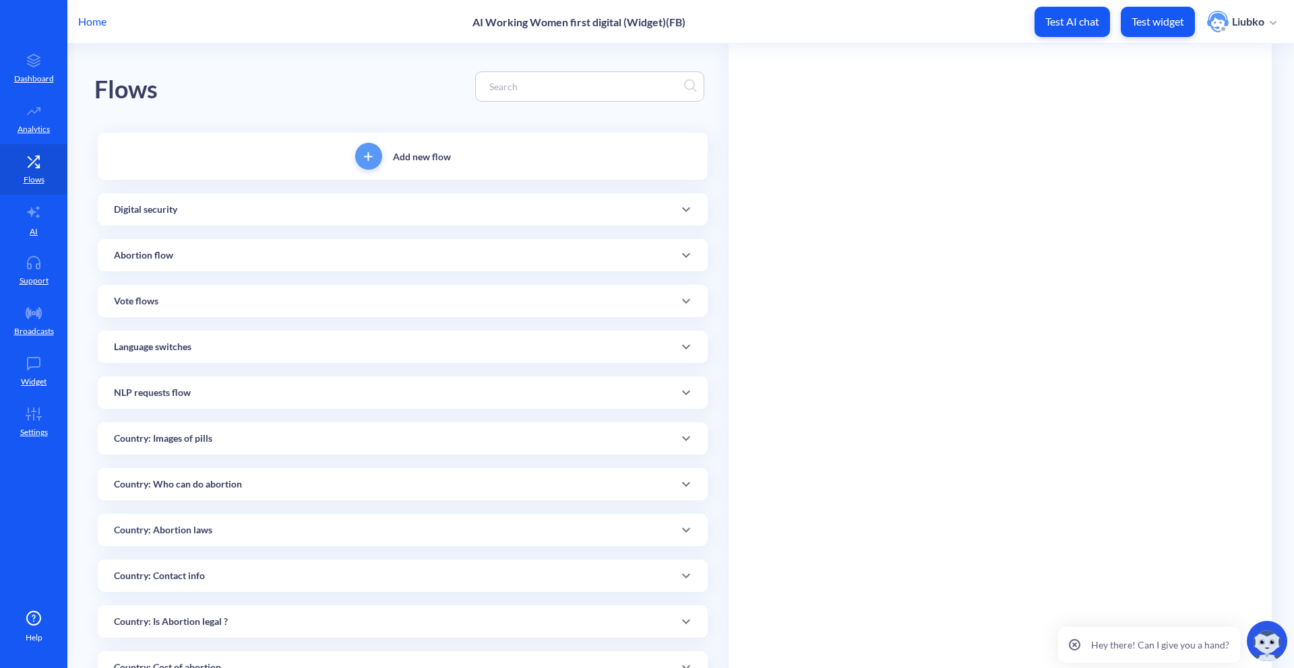
click at [612, 84] on input at bounding box center [582, 86] width 201 height 15
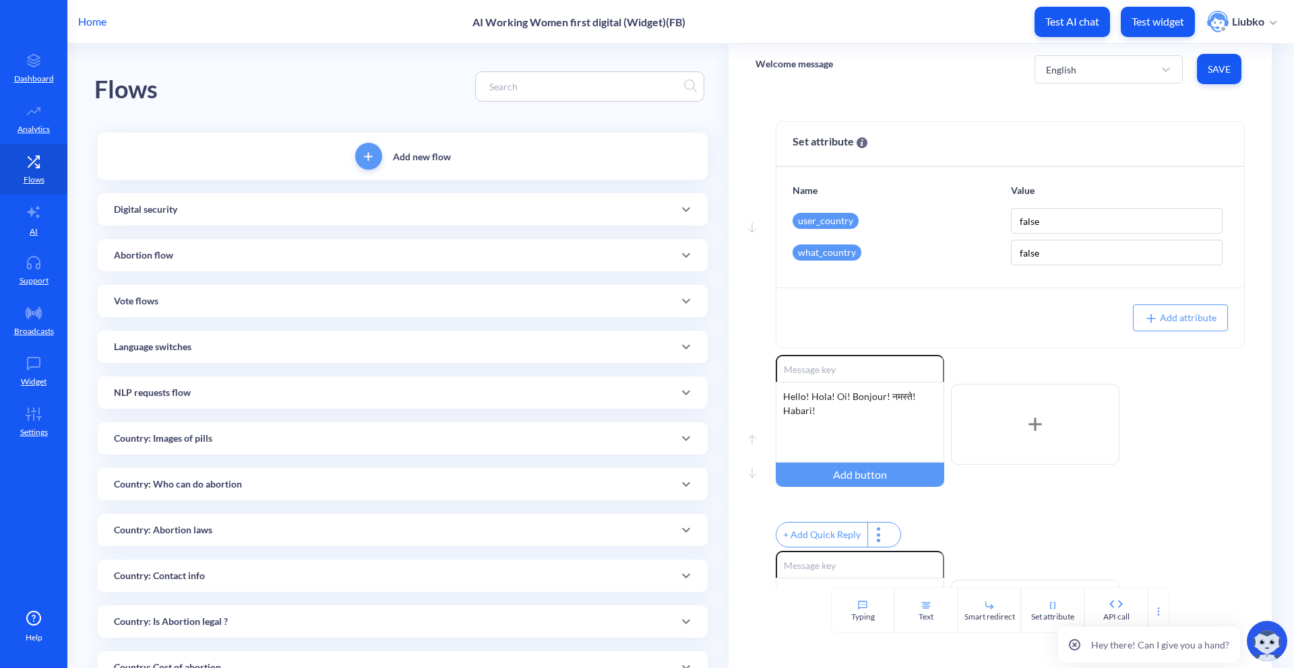
click at [612, 84] on input at bounding box center [582, 86] width 201 height 15
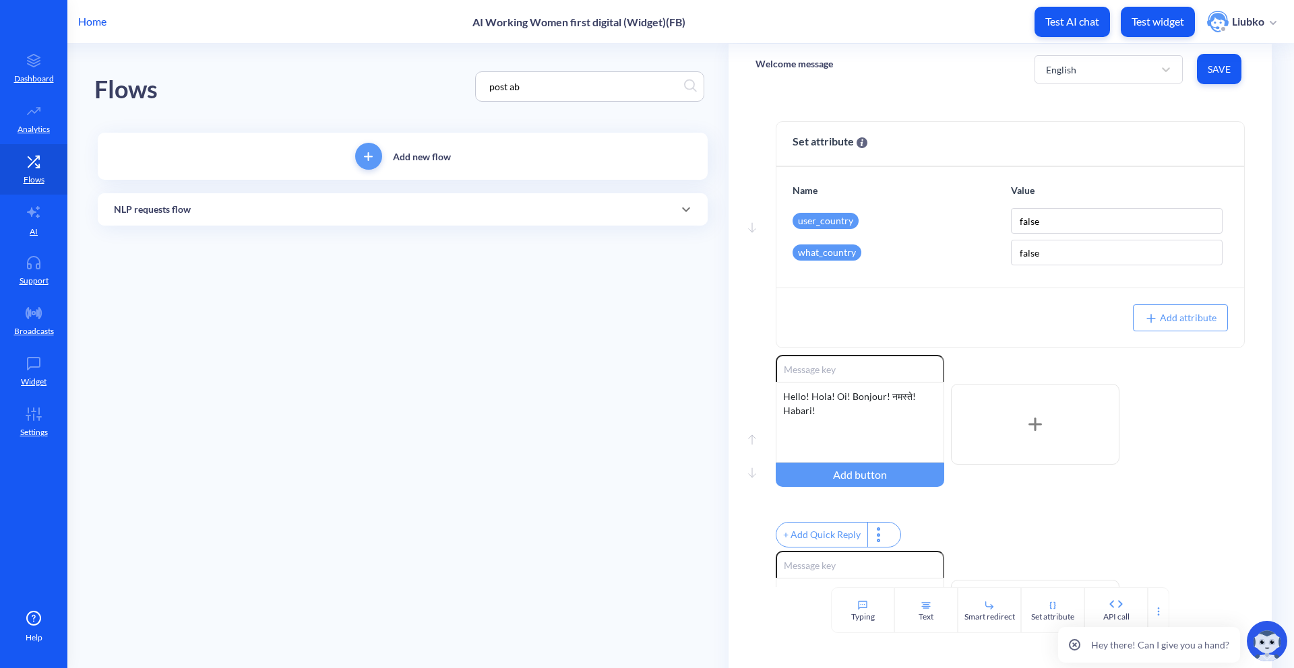
type input "post ab"
click at [517, 201] on div "NLP requests flow" at bounding box center [403, 209] width 610 height 32
click at [288, 255] on link "Post abortion care" at bounding box center [274, 258] width 114 height 31
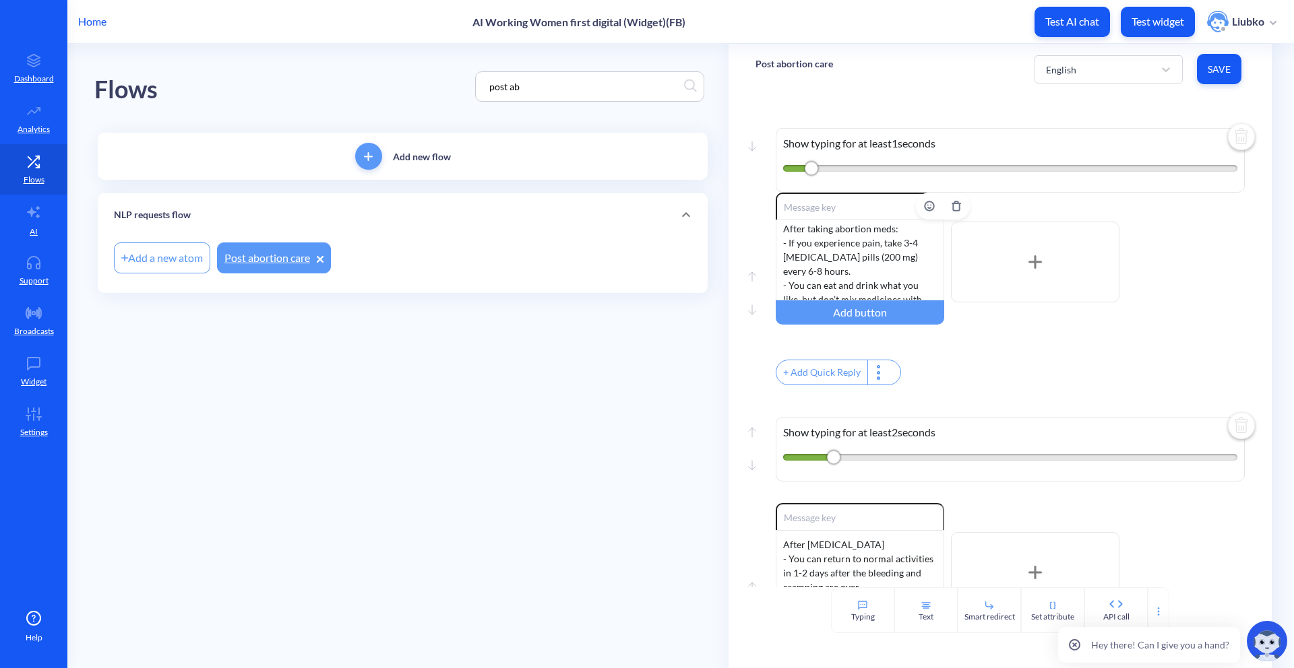
scroll to position [55, 0]
click at [1172, 14] on button "Test widget" at bounding box center [1157, 22] width 74 height 30
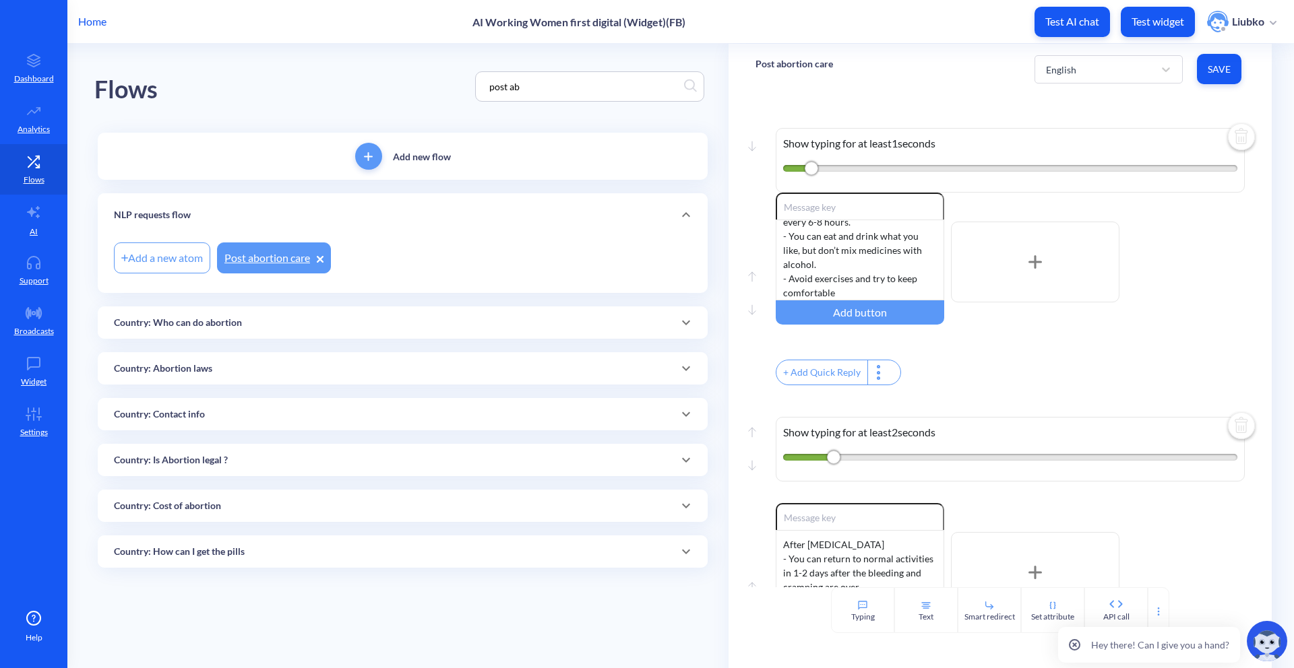
click at [1014, 35] on div "Home AI Working Women first digital (Widget)(FB) Test AI chat Test widget Liubko" at bounding box center [647, 21] width 1294 height 43
click at [55, 236] on link "AI" at bounding box center [33, 220] width 67 height 51
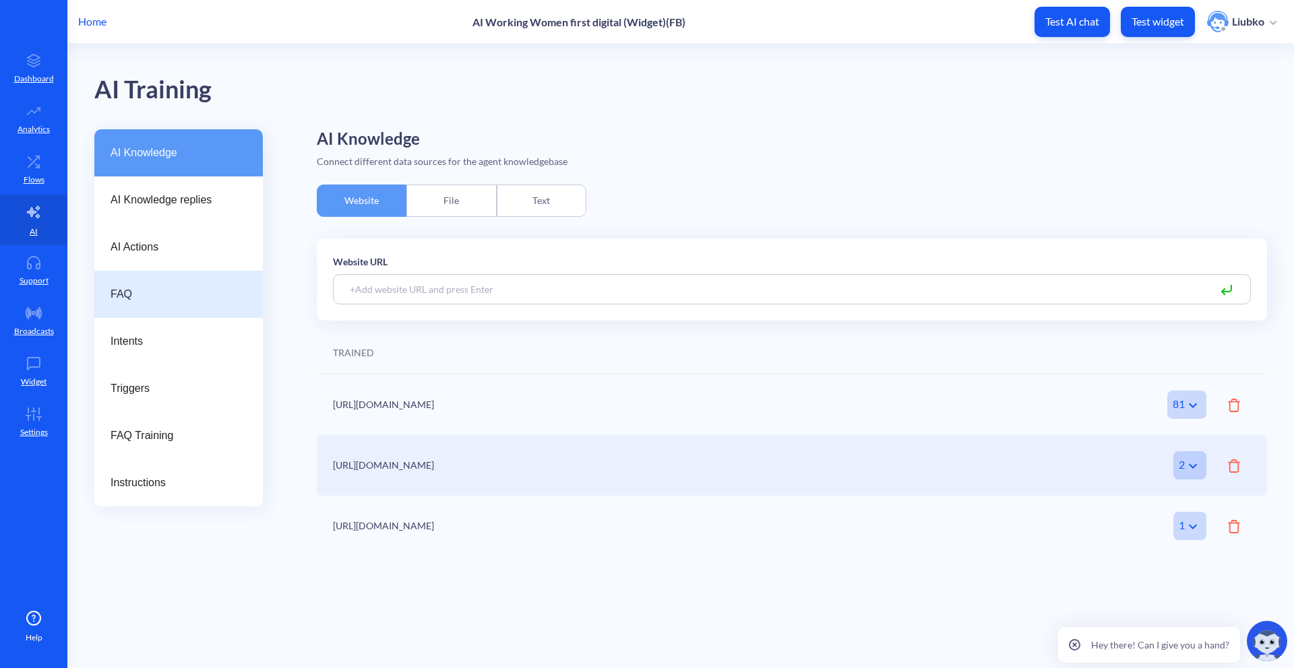
click at [129, 289] on span "FAQ" at bounding box center [172, 294] width 125 height 16
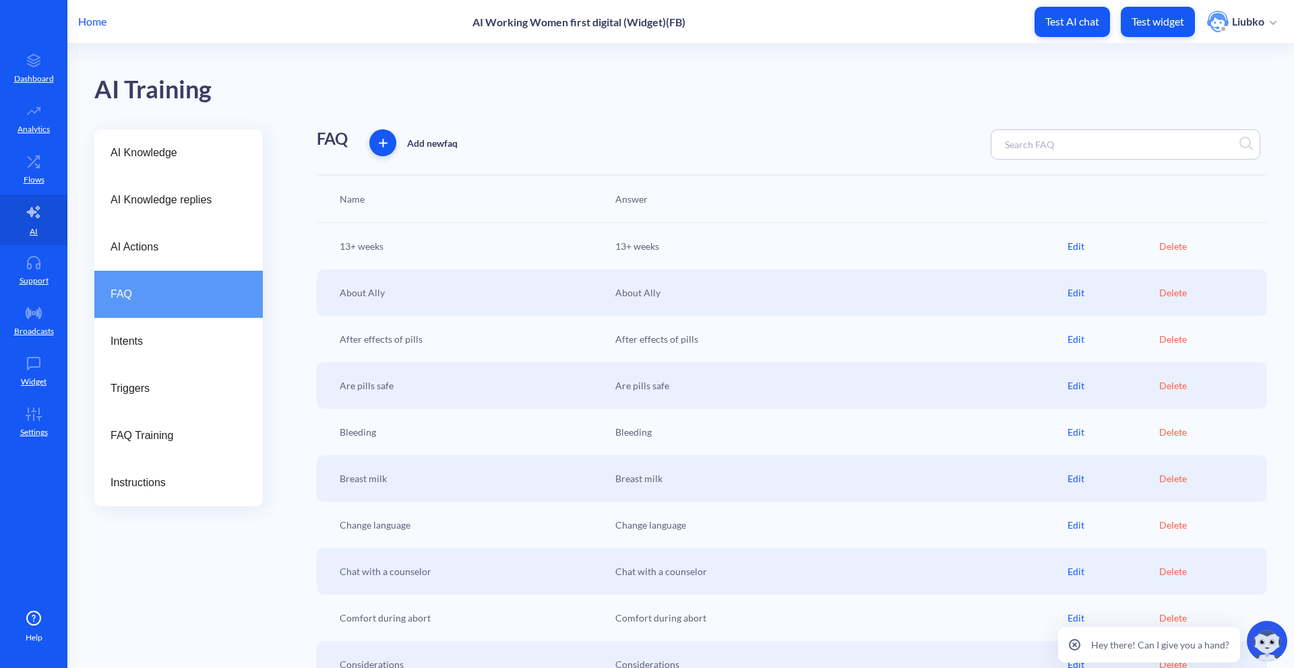
click at [1049, 145] on input at bounding box center [1057, 144] width 119 height 15
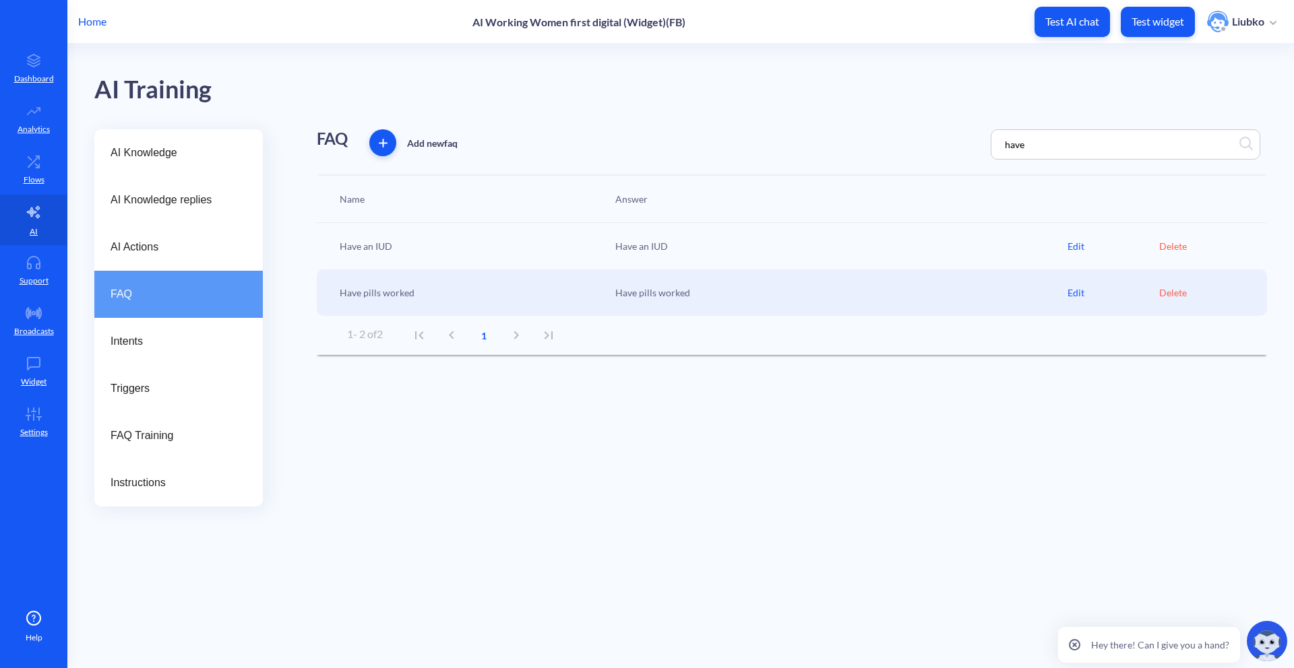
type input "have"
click at [1074, 296] on div "Edit" at bounding box center [1113, 293] width 92 height 14
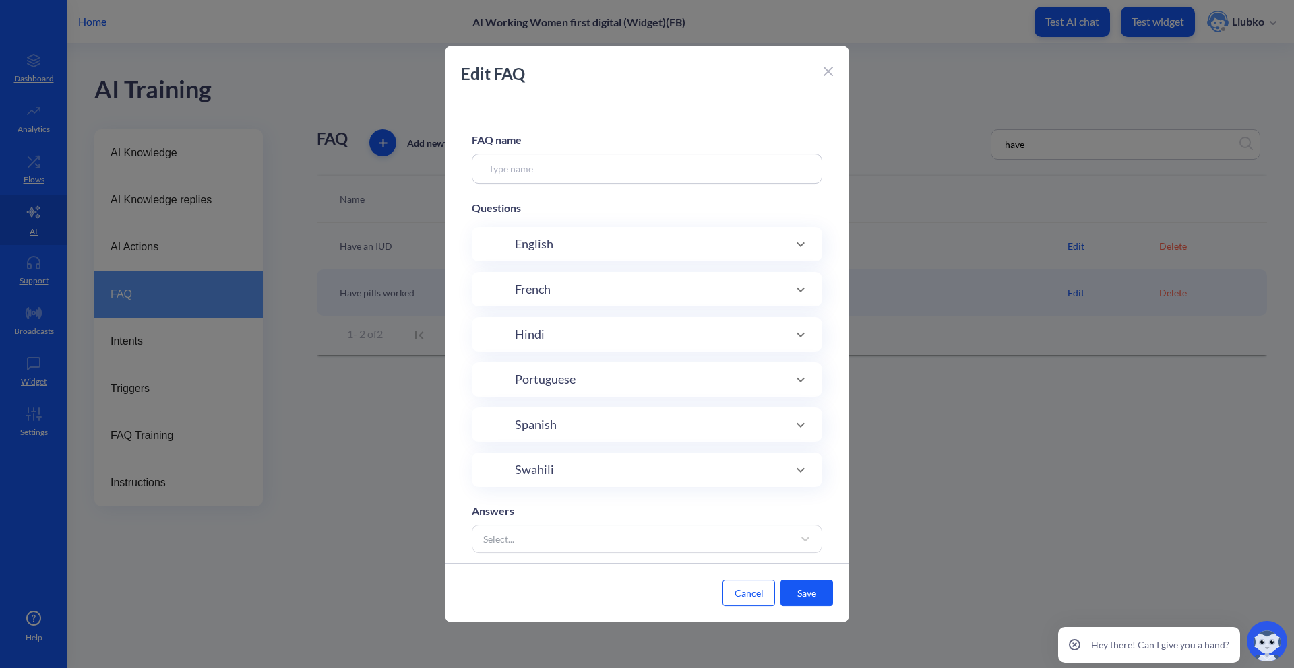
type input "Have pills worked"
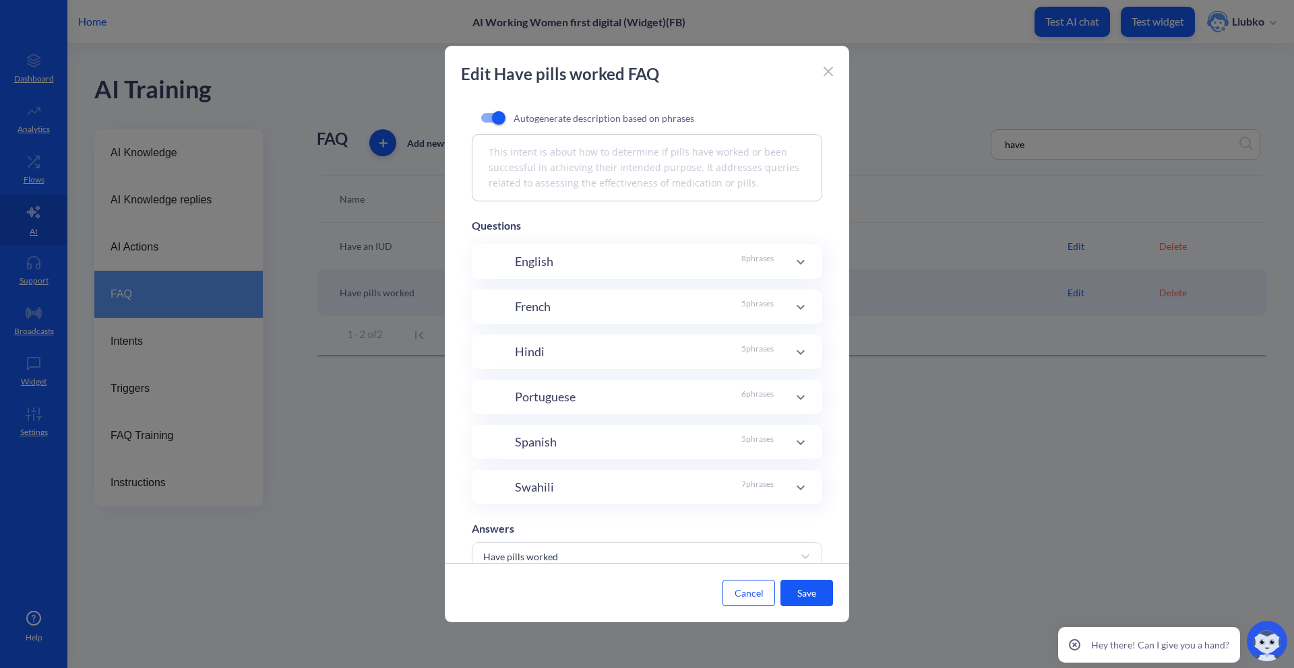
scroll to position [166, 0]
click at [792, 447] on icon at bounding box center [800, 447] width 16 height 16
drag, startPoint x: 521, startPoint y: 523, endPoint x: 691, endPoint y: 551, distance: 172.1
click at [691, 551] on input "Nitajuaje mimba imetoka kabisa?" at bounding box center [628, 550] width 259 height 23
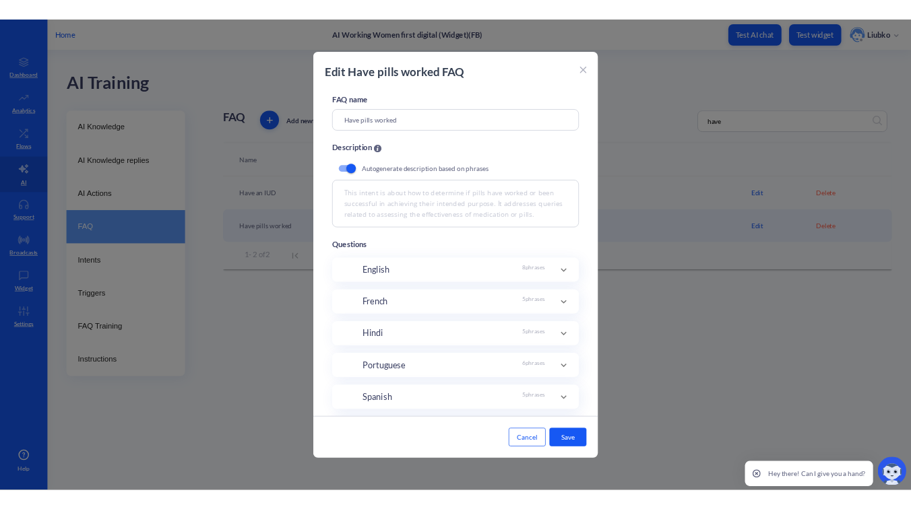
scroll to position [15, 0]
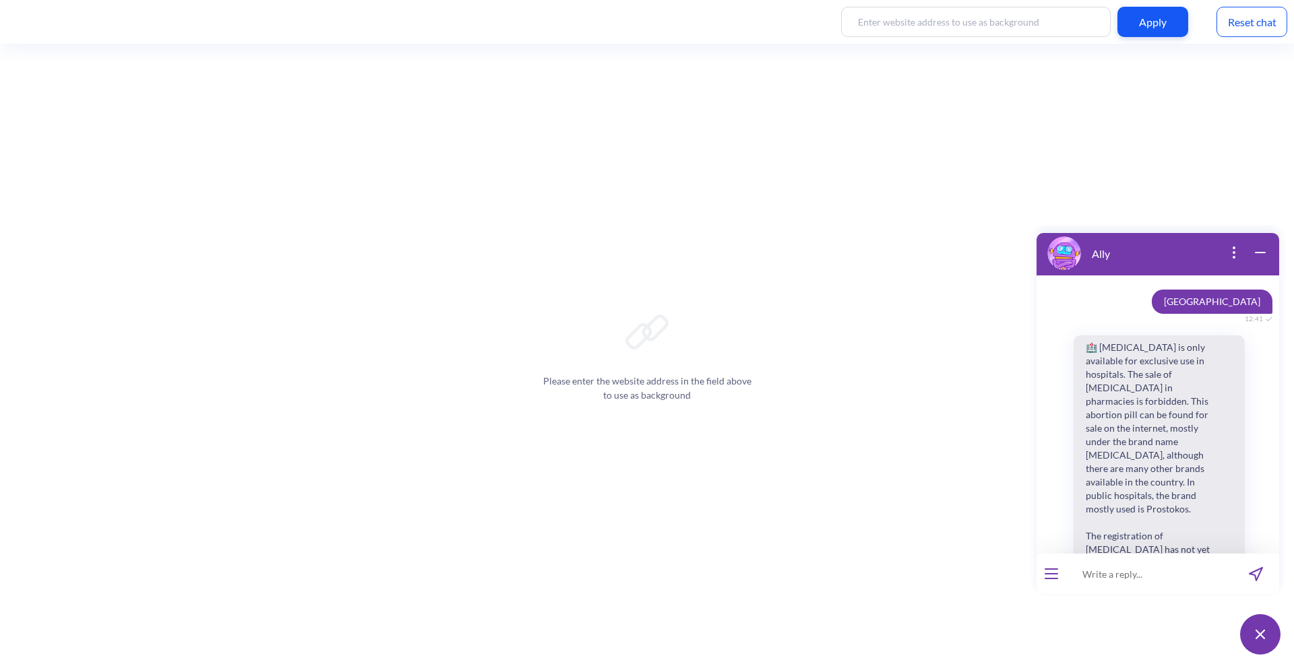
click at [1239, 20] on div "Reset chat" at bounding box center [1251, 22] width 71 height 30
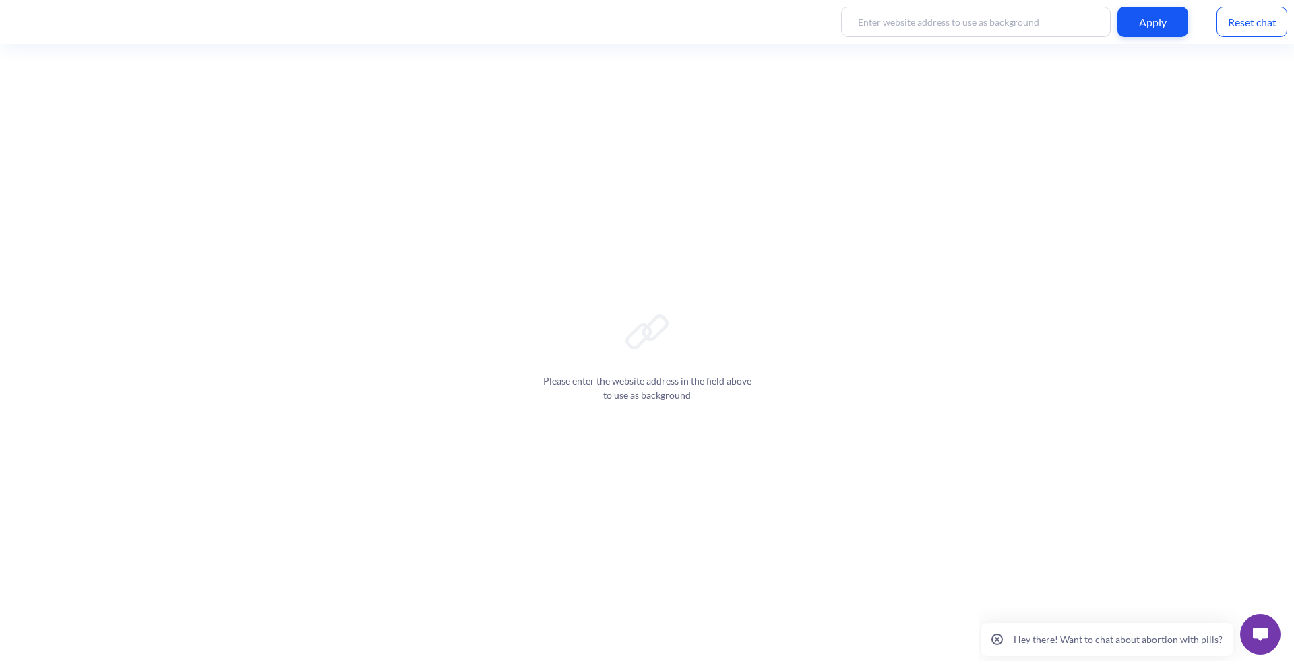
click at [1270, 643] on button at bounding box center [1260, 634] width 40 height 40
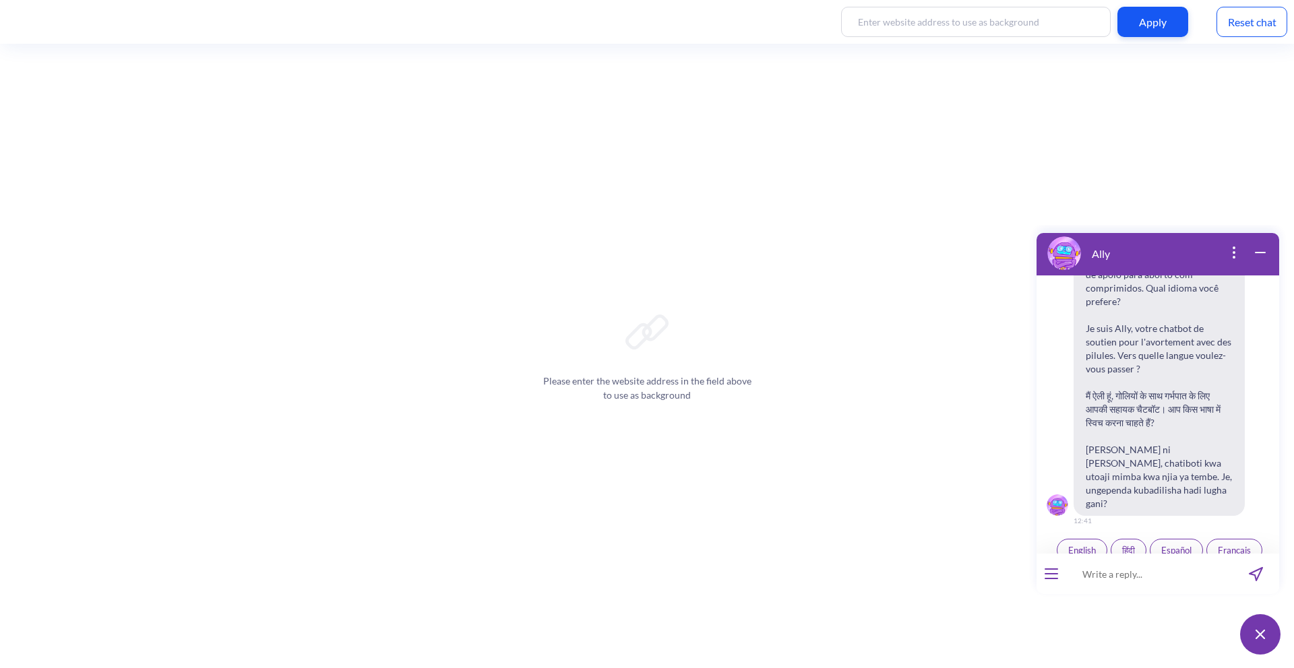
scroll to position [210, 0]
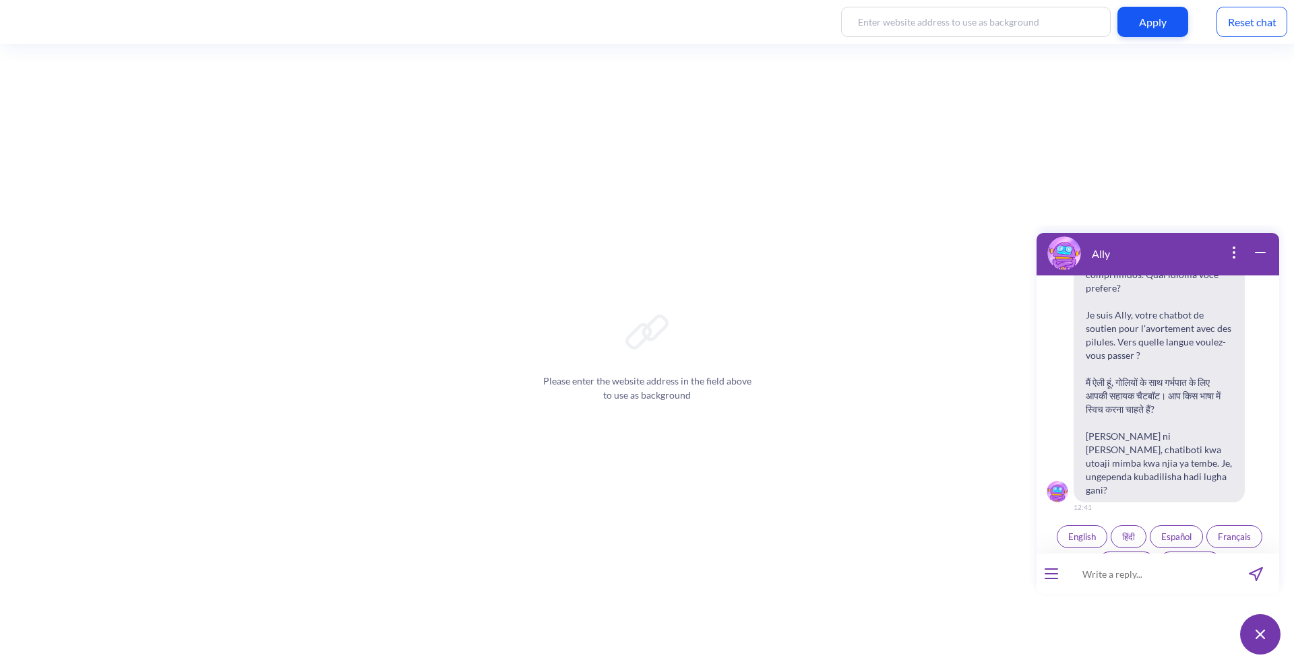
click at [1133, 558] on span "Kiswahili" at bounding box center [1126, 563] width 34 height 11
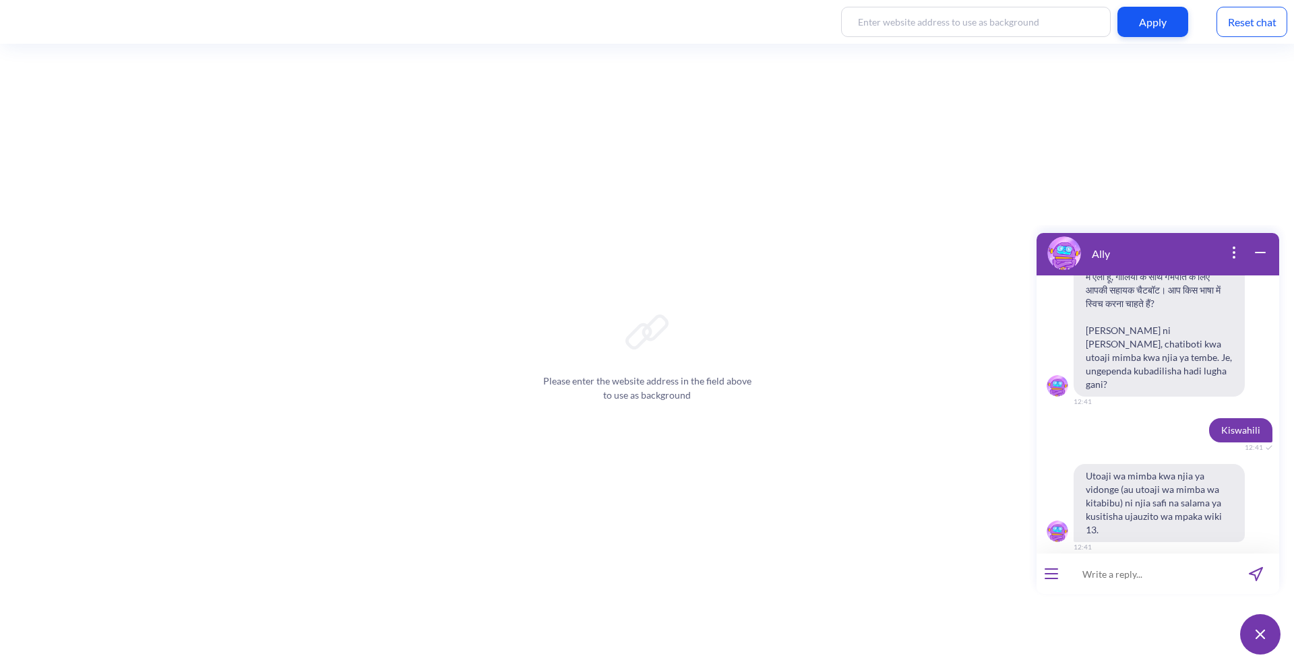
scroll to position [316, 0]
click at [1155, 565] on input at bounding box center [1149, 574] width 166 height 40
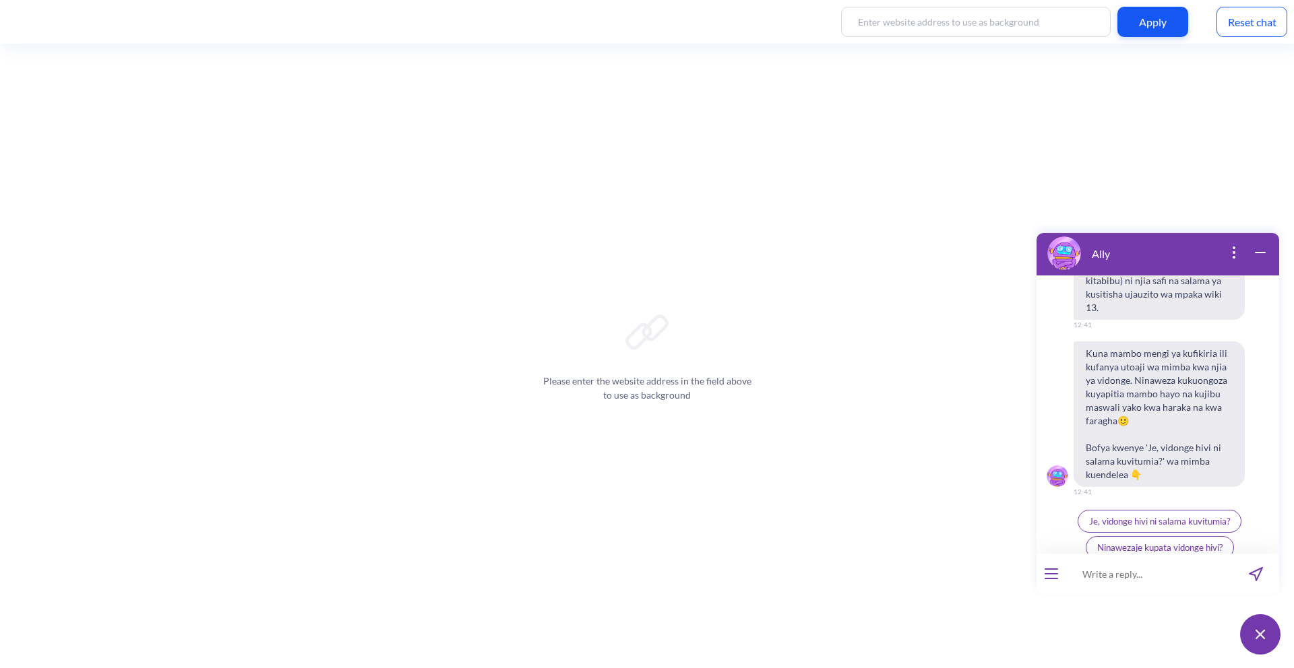
scroll to position [575, 0]
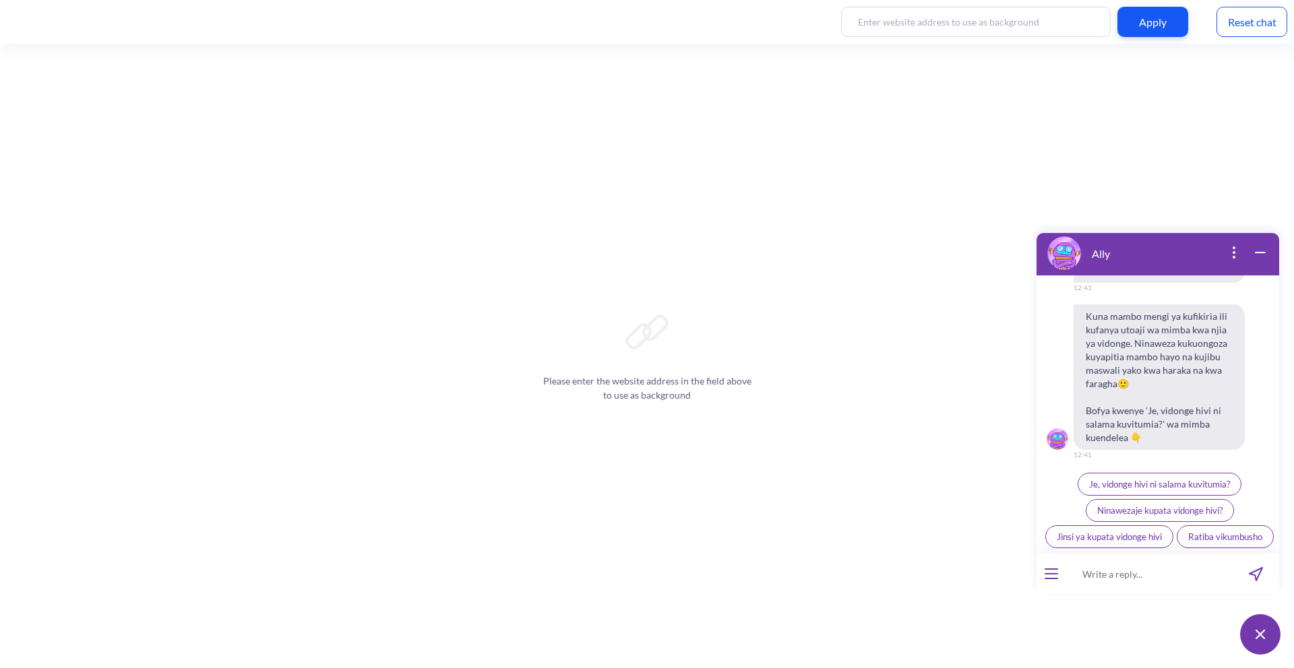
click at [1120, 580] on input at bounding box center [1149, 574] width 166 height 40
paste input "Nitajuaje mimba imetoka kabisa?"
type input "Nitajuaje mimba imetoka kabisa?"
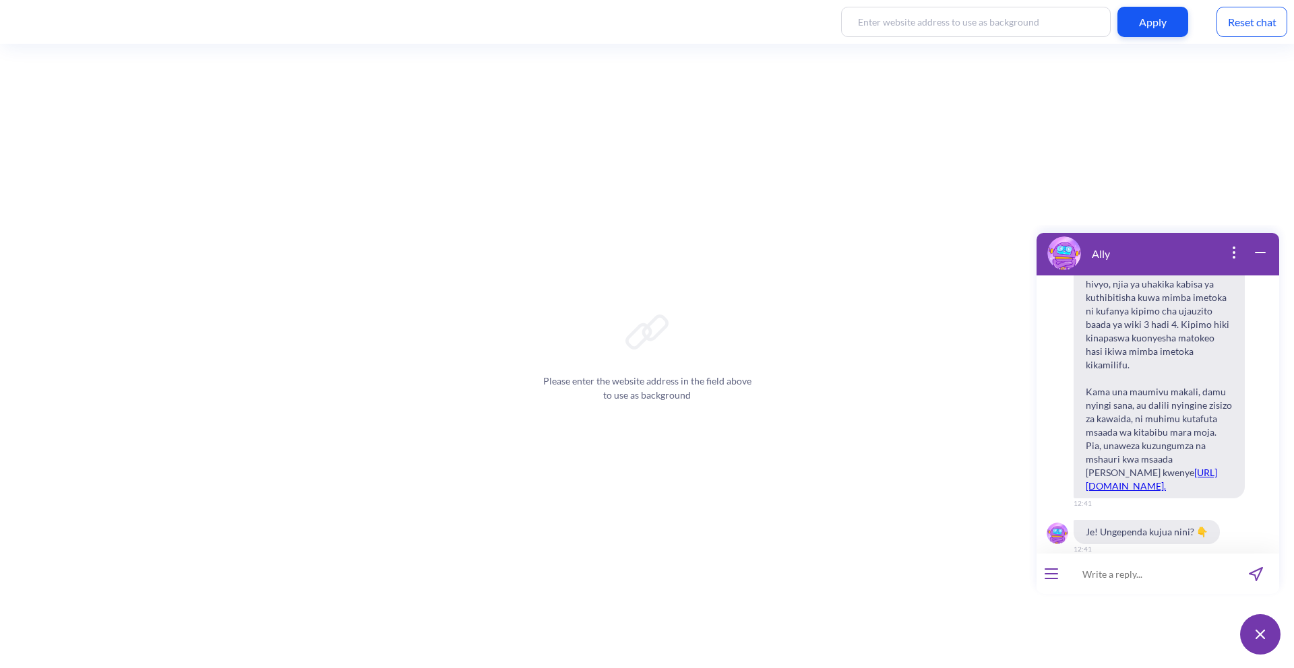
scroll to position [1036, 0]
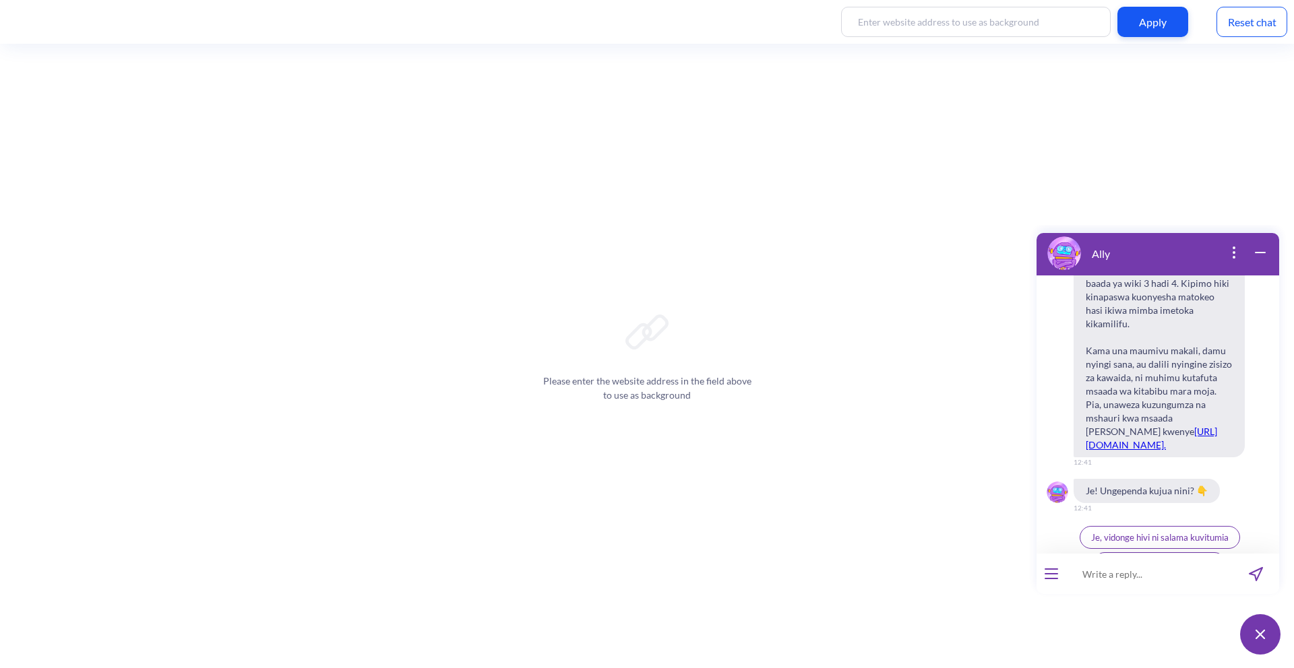
click at [1131, 578] on input at bounding box center [1149, 574] width 166 height 40
paste input "Nitajuaje mimba imetoka kabisa?"
type input "Nitajuaje mimba imetoka kabisa?"
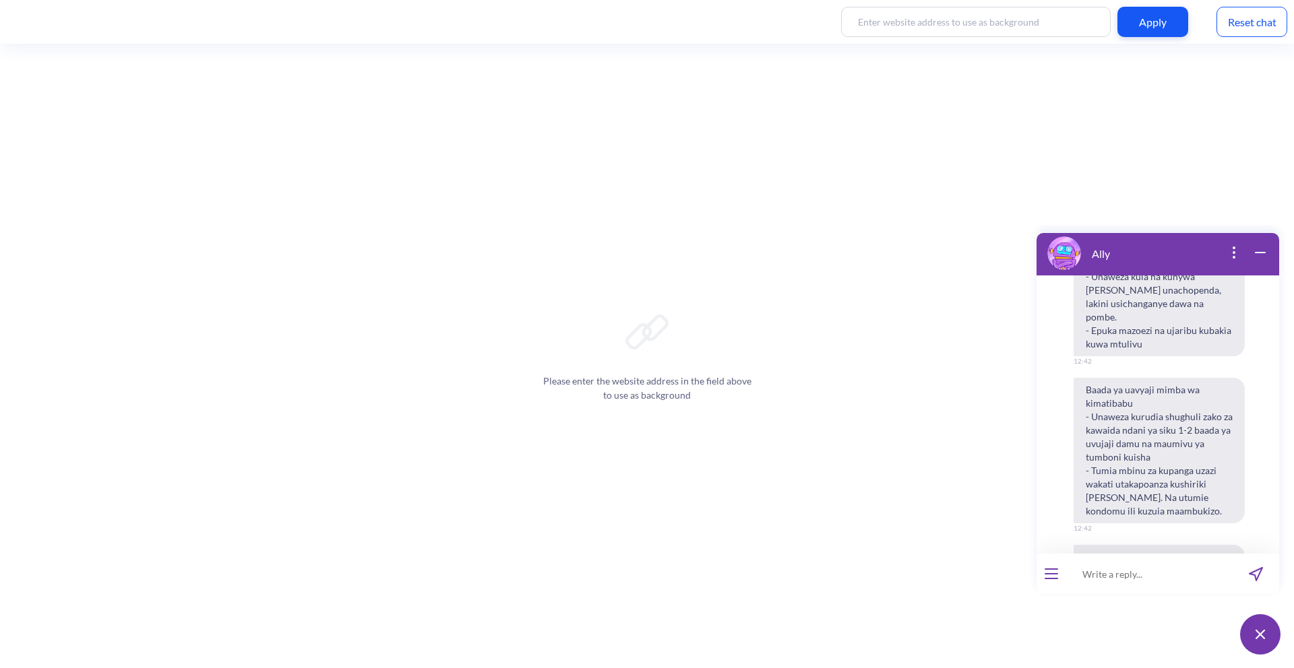
scroll to position [1476, 0]
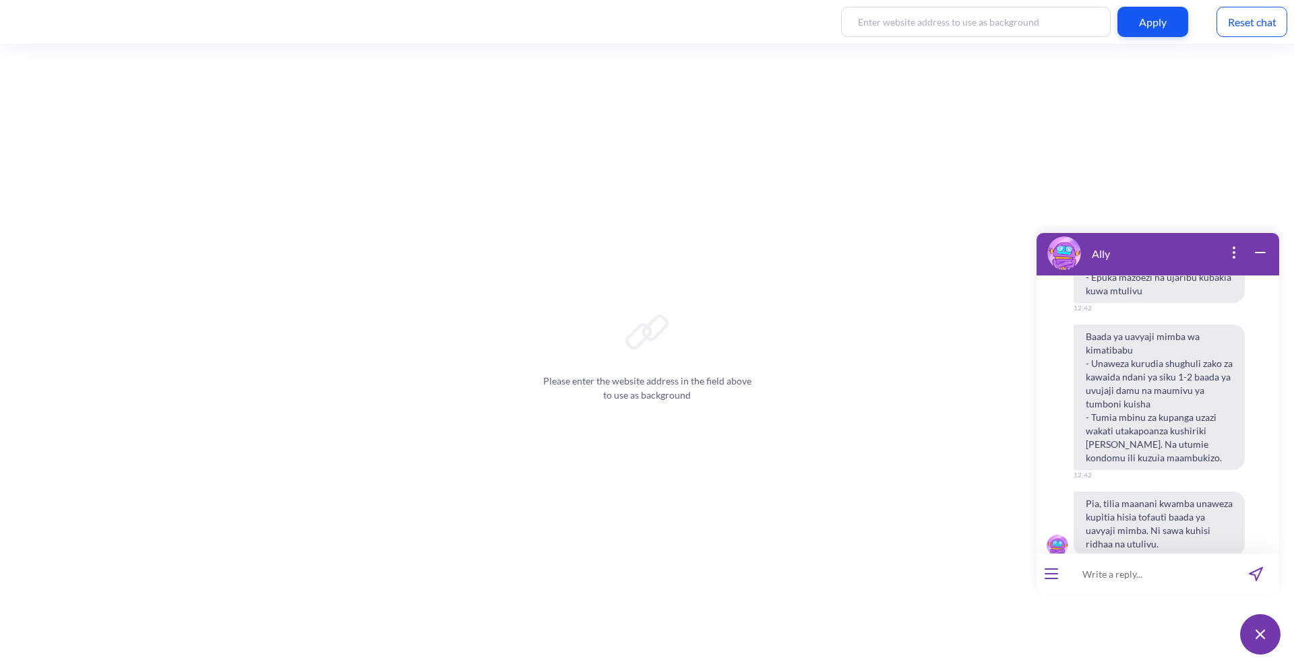
click at [1158, 577] on input at bounding box center [1149, 574] width 166 height 40
paste input "Nitajuaje mimba imetoka kabisa?"
type input "Nitajuaje mimba imetoka kabisa?"
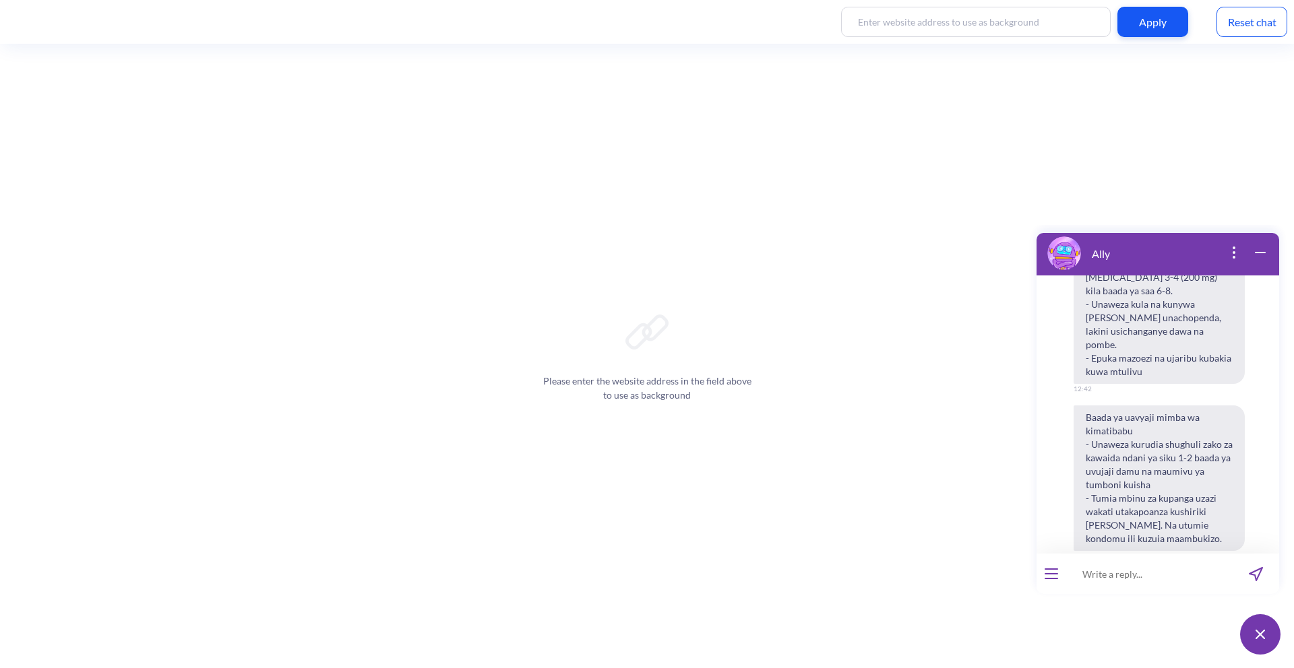
scroll to position [1942, 0]
